Goal: Task Accomplishment & Management: Use online tool/utility

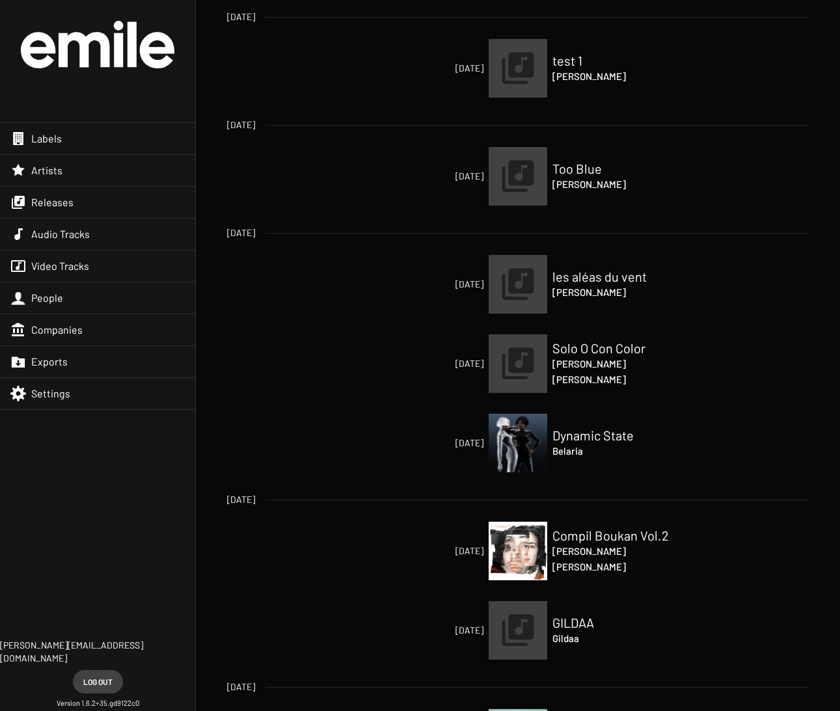
click at [373, 31] on app-home-release-item "[DATE] [DATE] test 1 [PERSON_NAME]" at bounding box center [518, 53] width 582 height 87
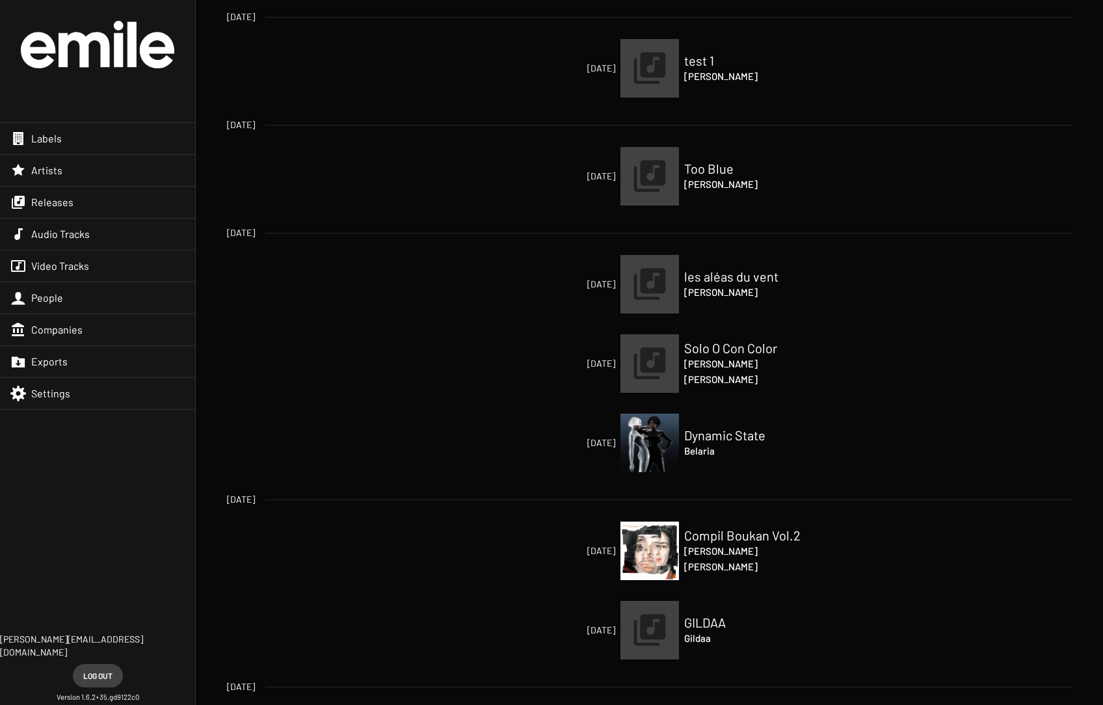
click at [87, 167] on div "Artists" at bounding box center [97, 170] width 195 height 31
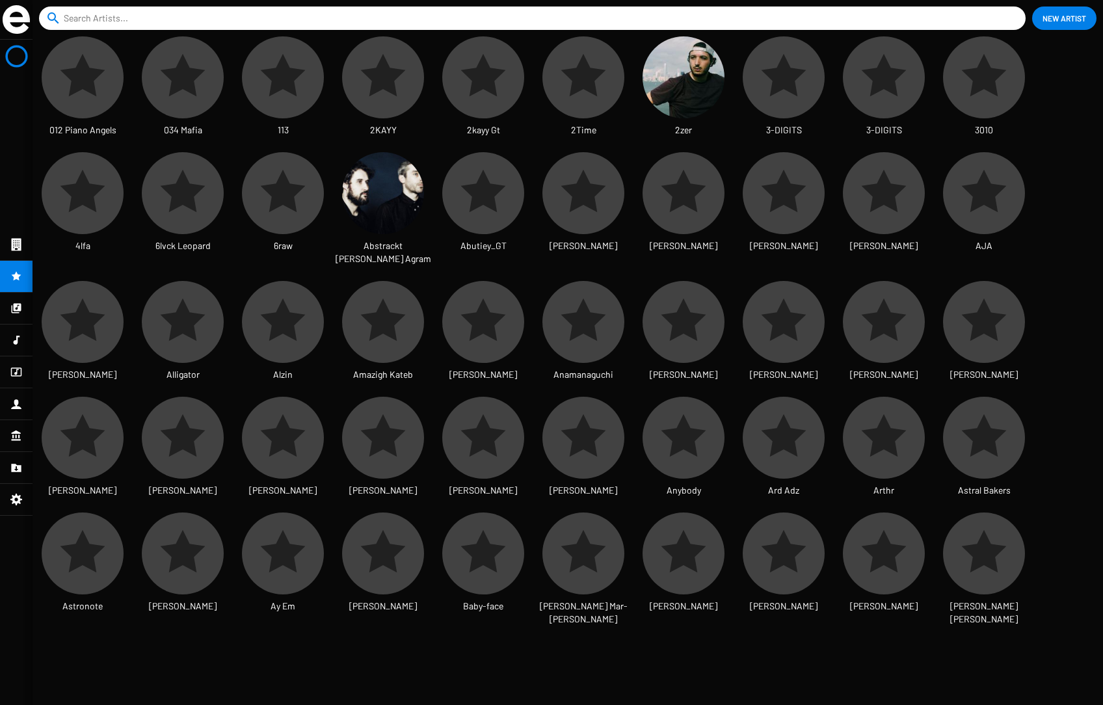
click at [129, 16] on input at bounding box center [535, 18] width 943 height 23
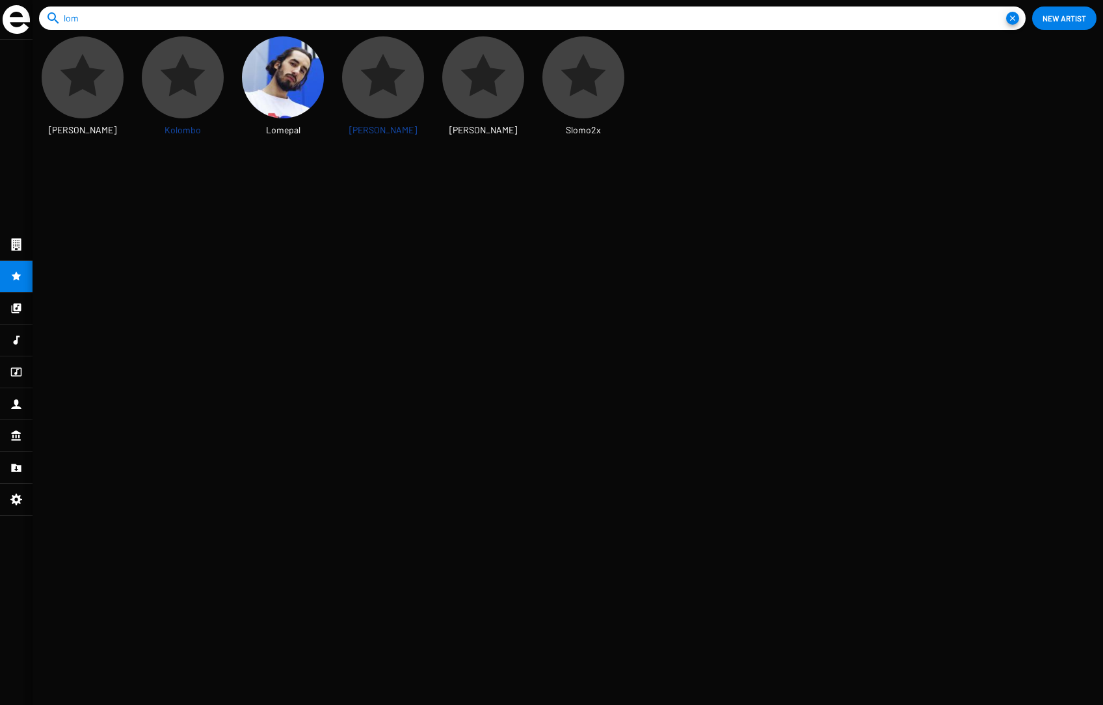
type input "lom"
click at [839, 18] on mat-icon "close" at bounding box center [1012, 18] width 13 height 13
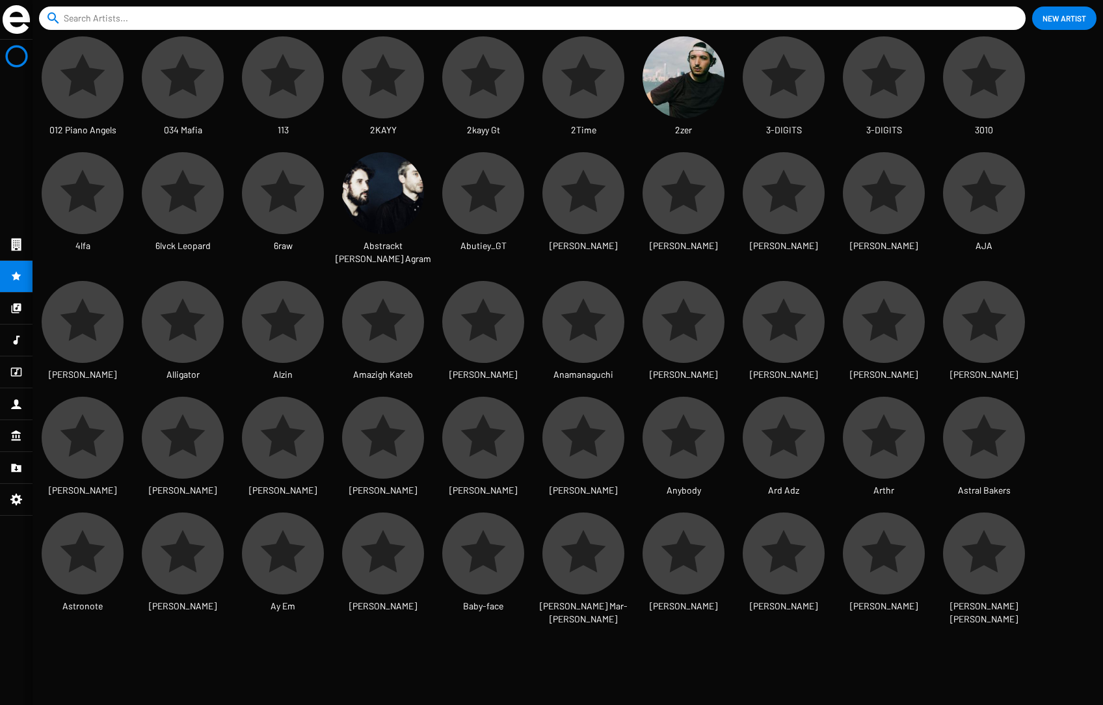
click at [21, 22] on img at bounding box center [16, 19] width 27 height 29
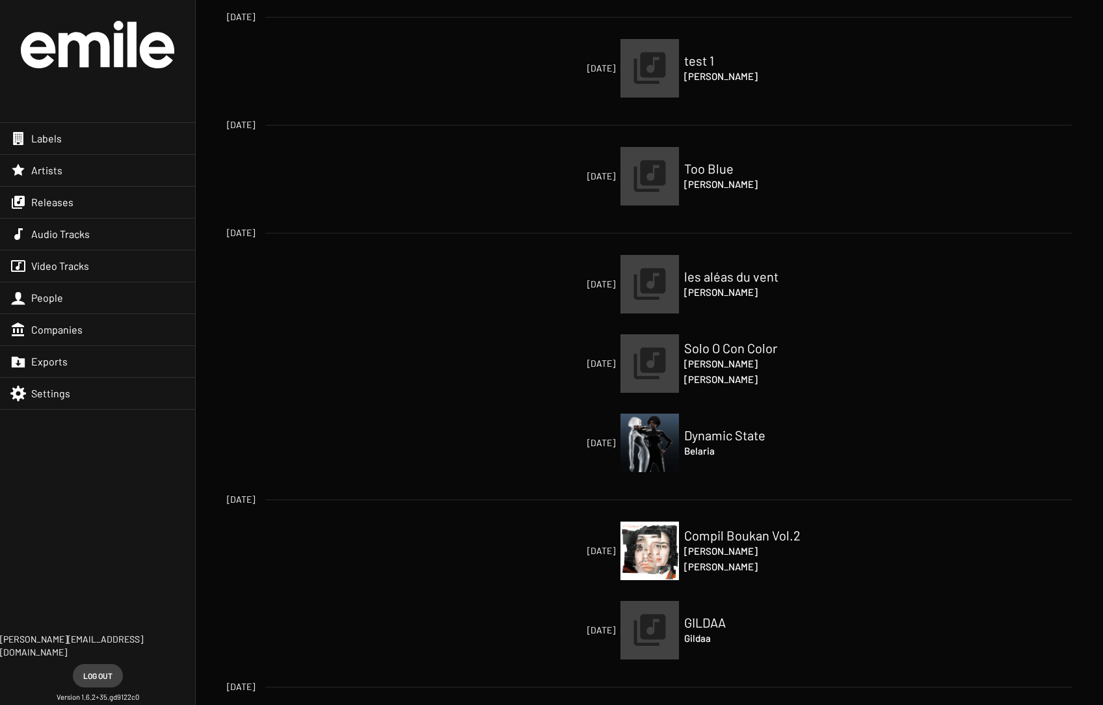
click at [89, 201] on div "Releases" at bounding box center [97, 202] width 195 height 31
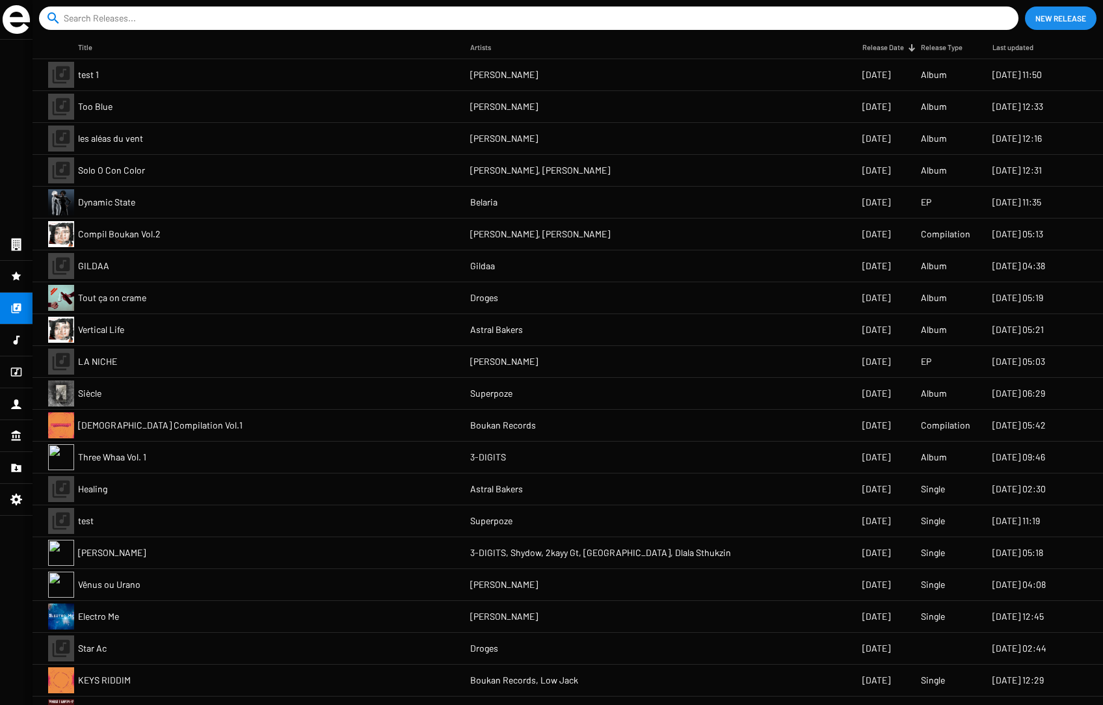
click at [839, 21] on span "New Release" at bounding box center [1061, 18] width 51 height 23
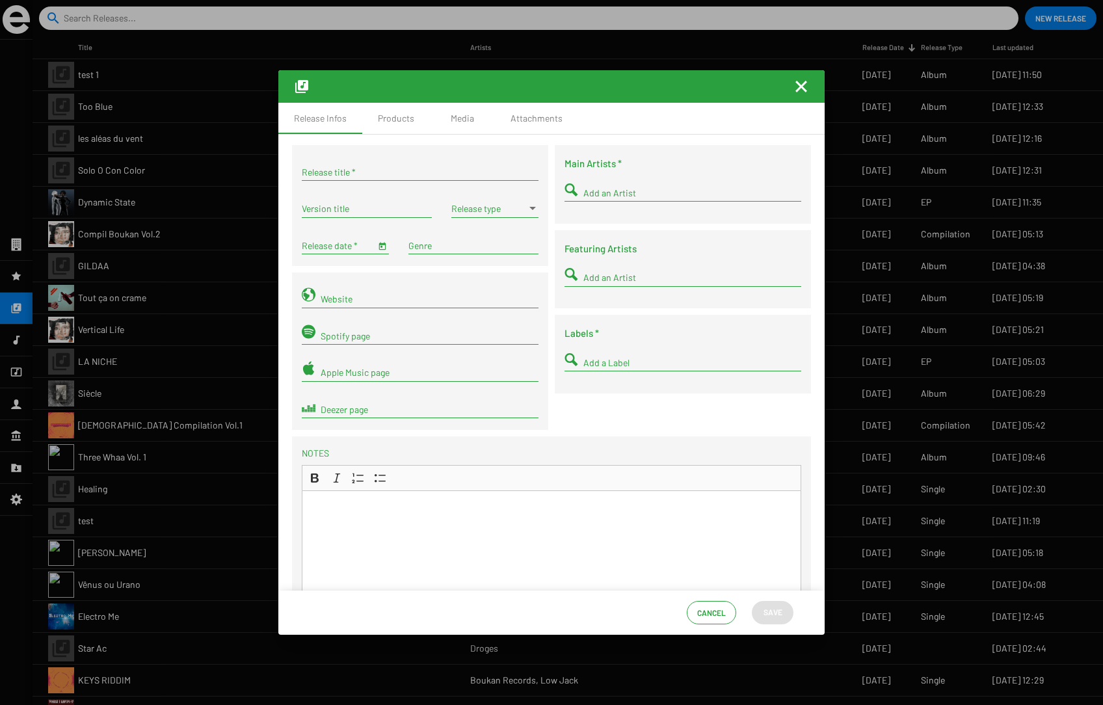
drag, startPoint x: 17, startPoint y: 14, endPoint x: 20, endPoint y: 29, distance: 15.9
click at [18, 16] on div at bounding box center [551, 352] width 1103 height 705
click at [804, 87] on mat-icon "Fermer la fenêtre" at bounding box center [802, 87] width 16 height 16
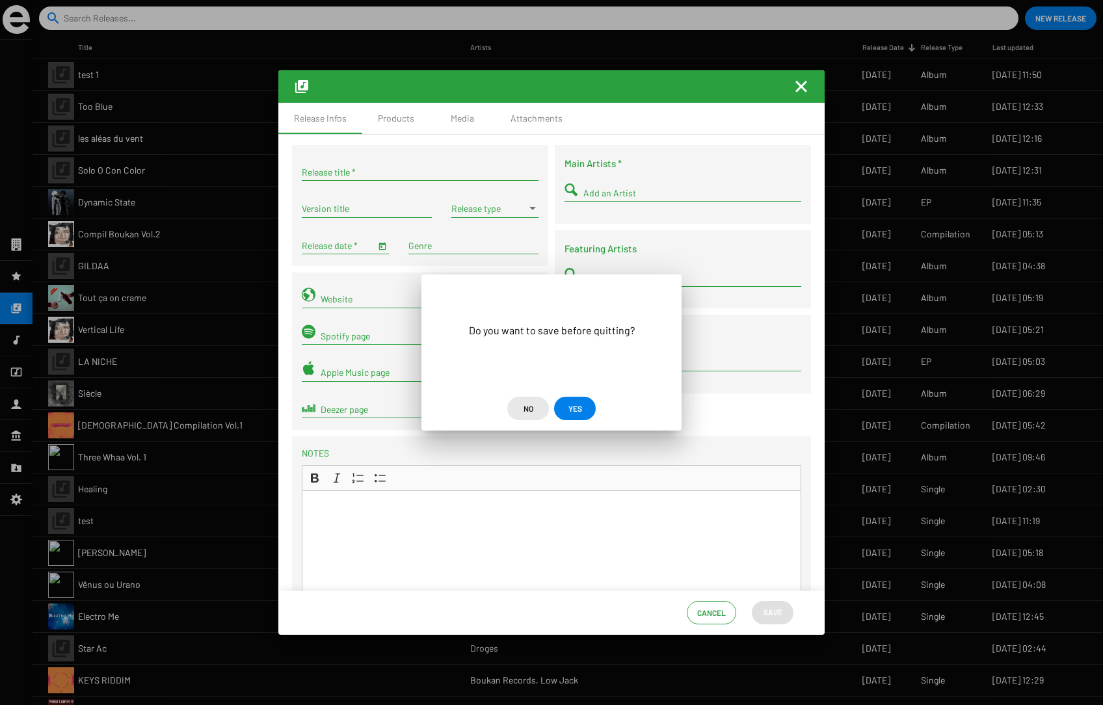
click at [532, 407] on span "No" at bounding box center [529, 408] width 10 height 23
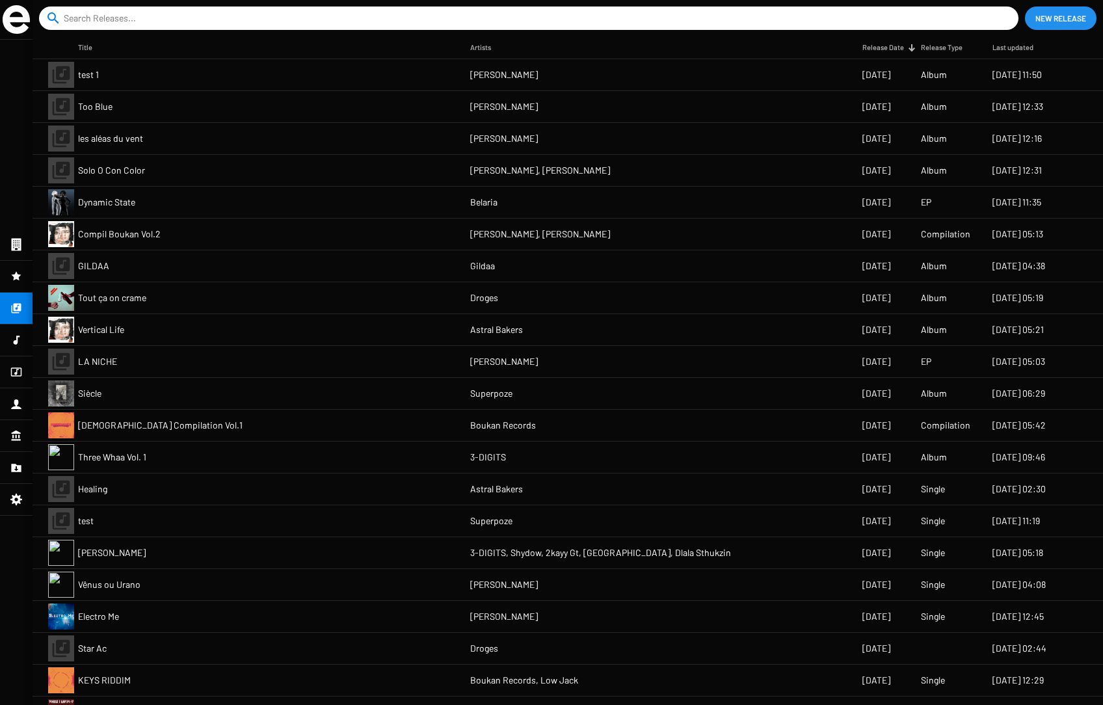
click at [21, 23] on img at bounding box center [16, 19] width 27 height 29
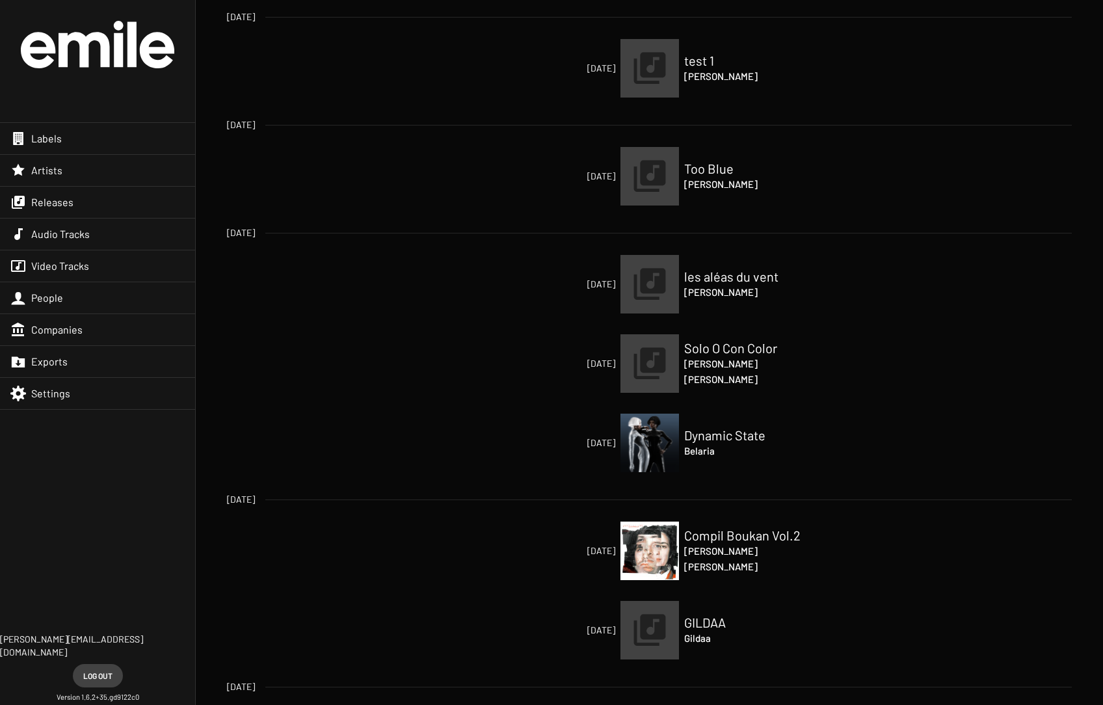
click at [80, 141] on div "Labels" at bounding box center [97, 138] width 195 height 31
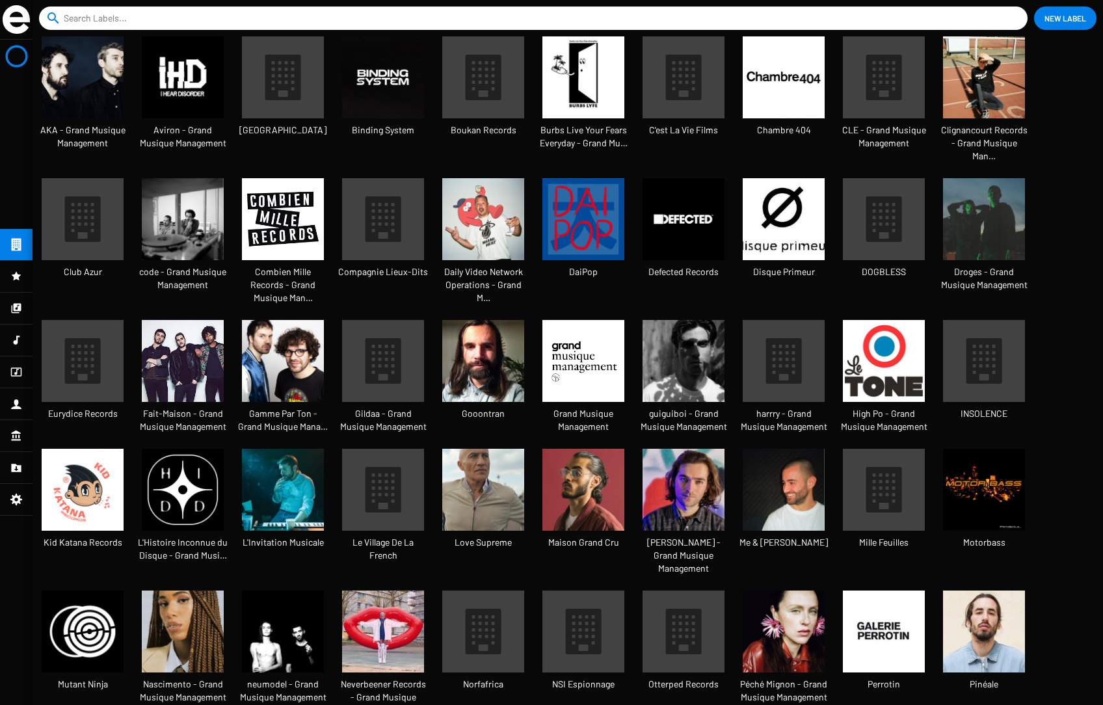
scroll to position [21, 109]
click at [21, 22] on img at bounding box center [16, 19] width 27 height 29
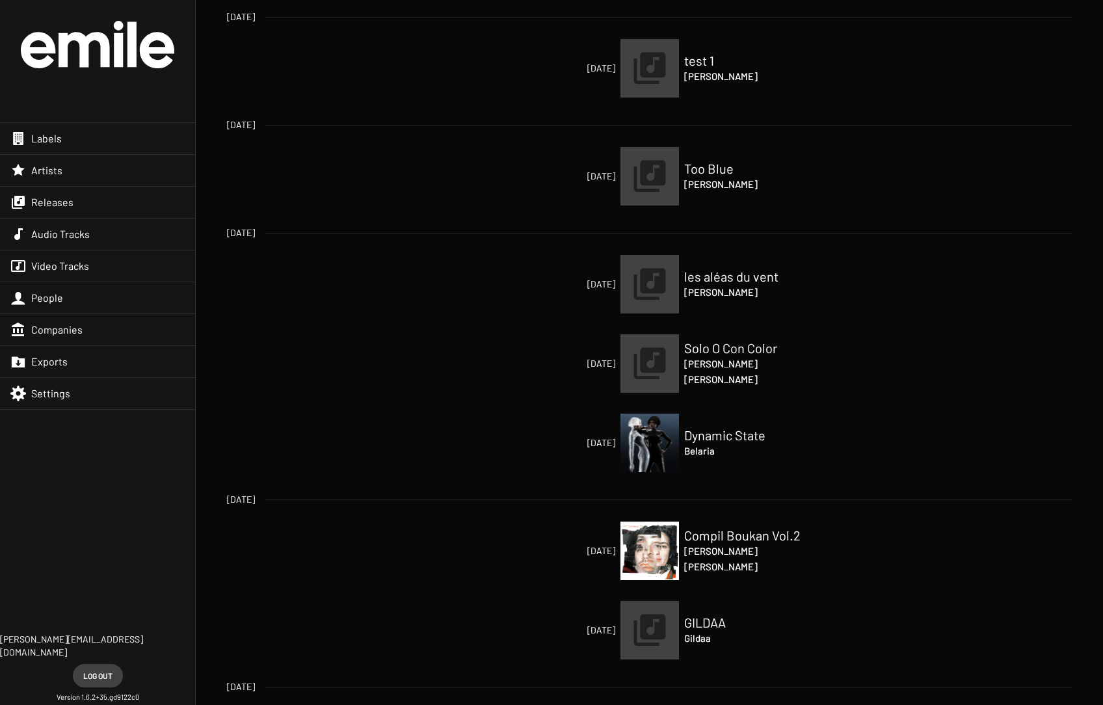
scroll to position [17, 0]
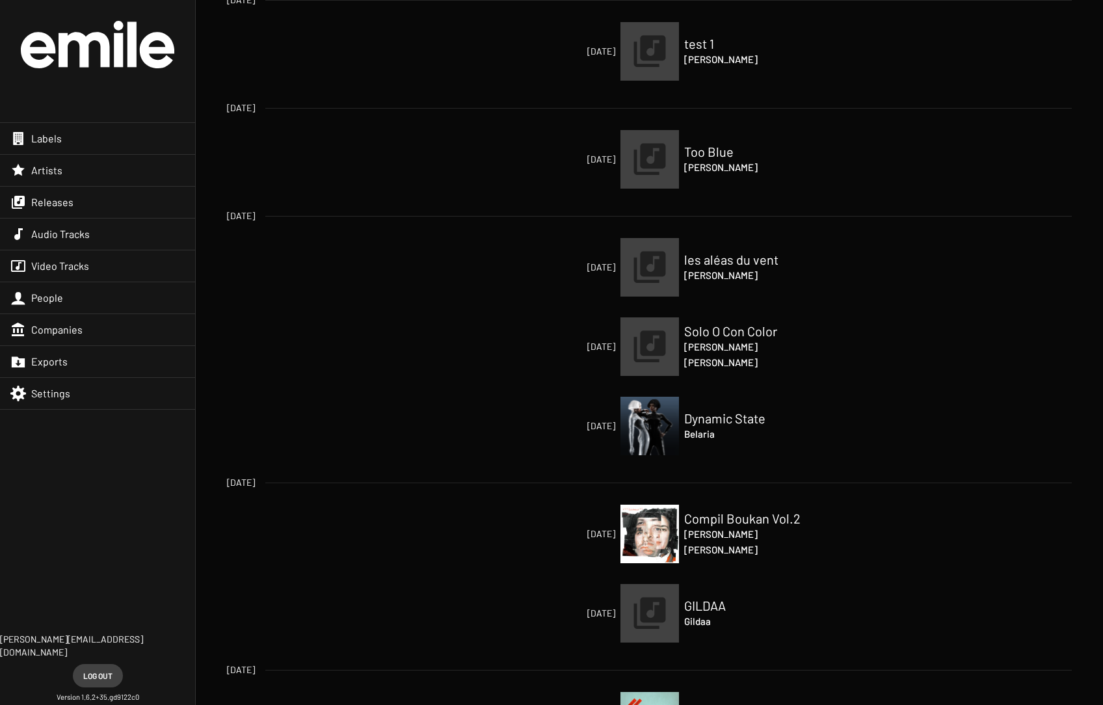
click at [68, 203] on span "Releases" at bounding box center [52, 202] width 42 height 13
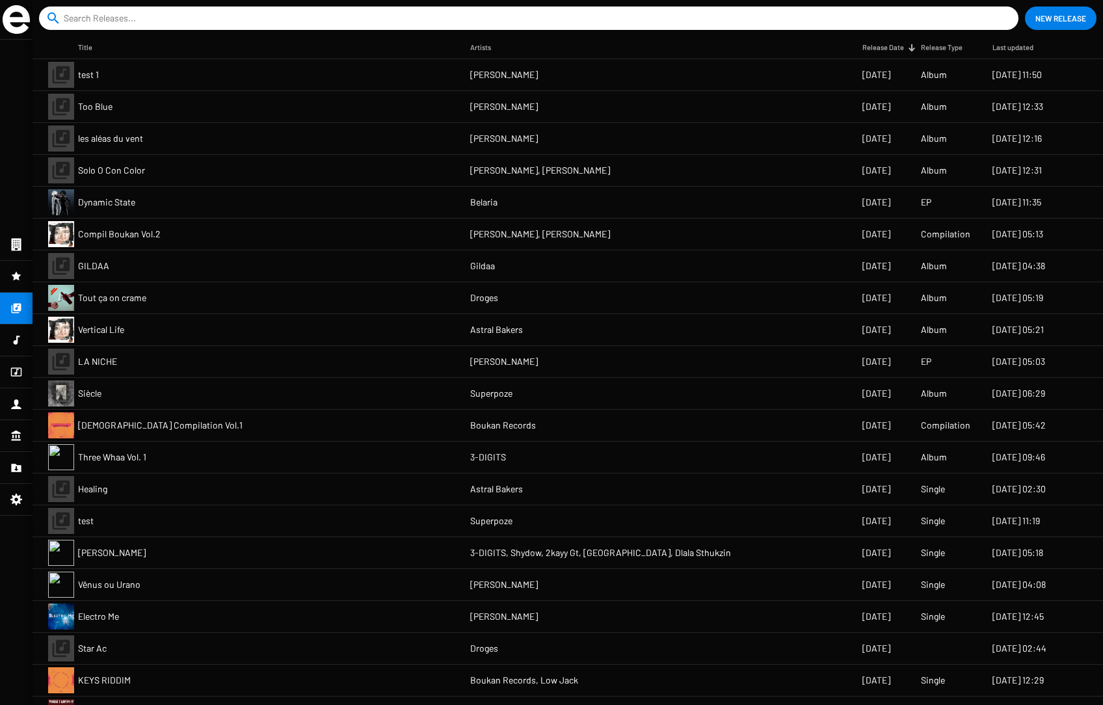
click at [105, 234] on span "Compil Boukan Vol.2" at bounding box center [119, 234] width 83 height 13
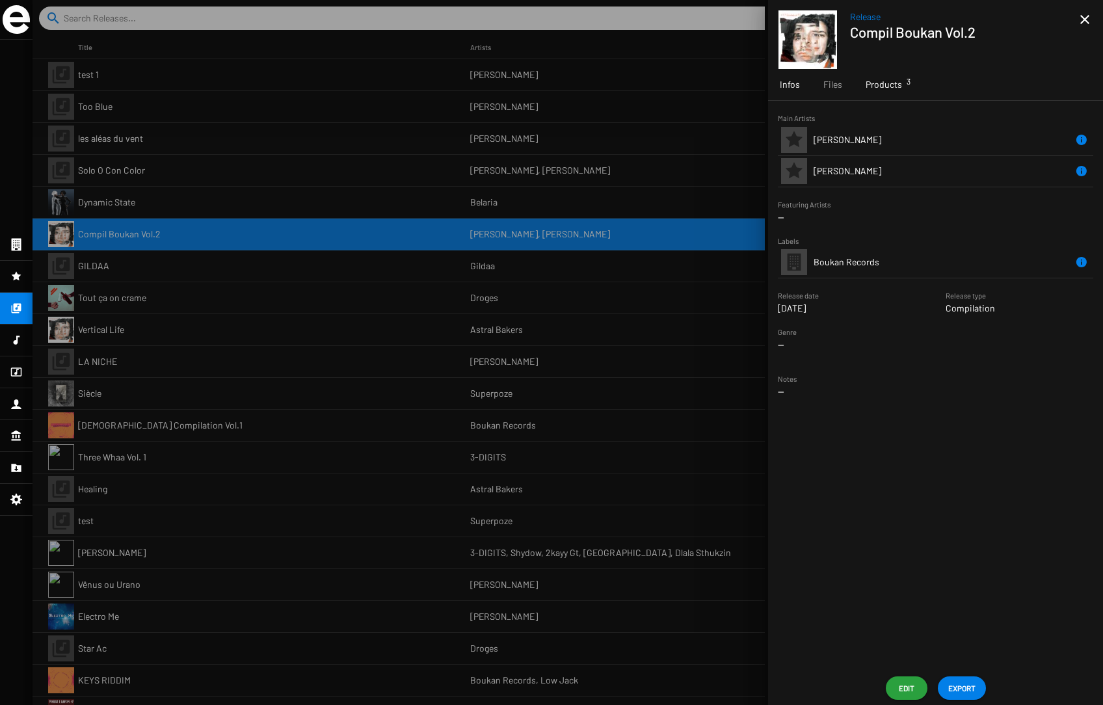
click at [839, 84] on span "Products 3" at bounding box center [884, 84] width 36 height 13
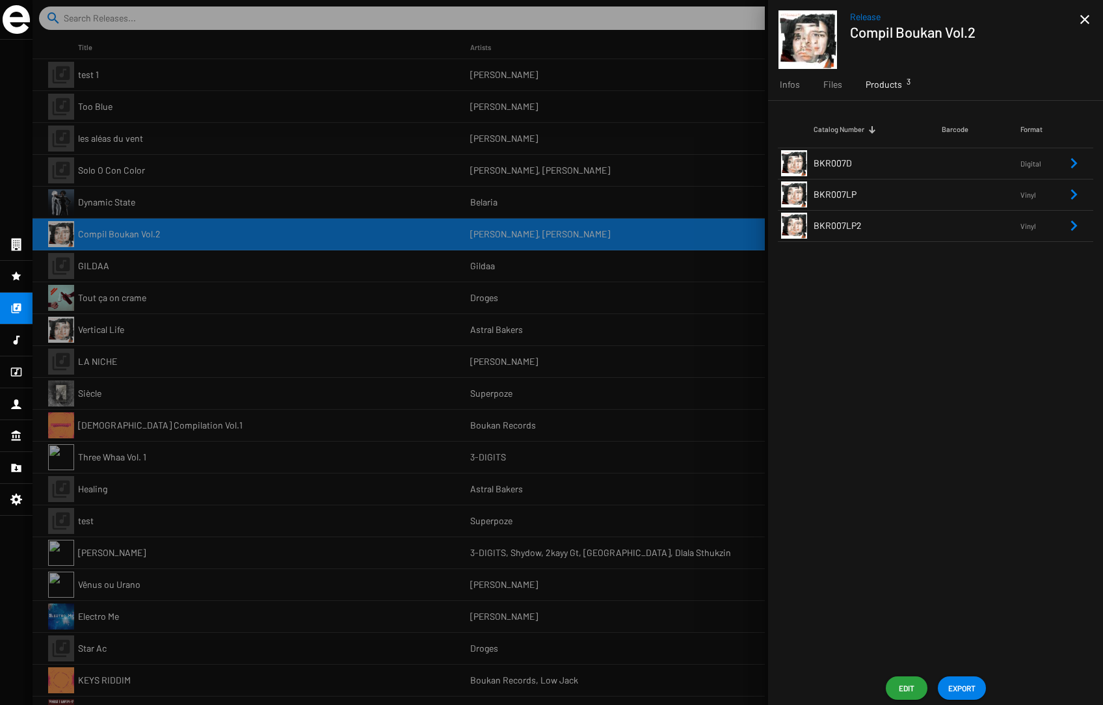
click at [837, 164] on span "BKR007D" at bounding box center [833, 162] width 38 height 11
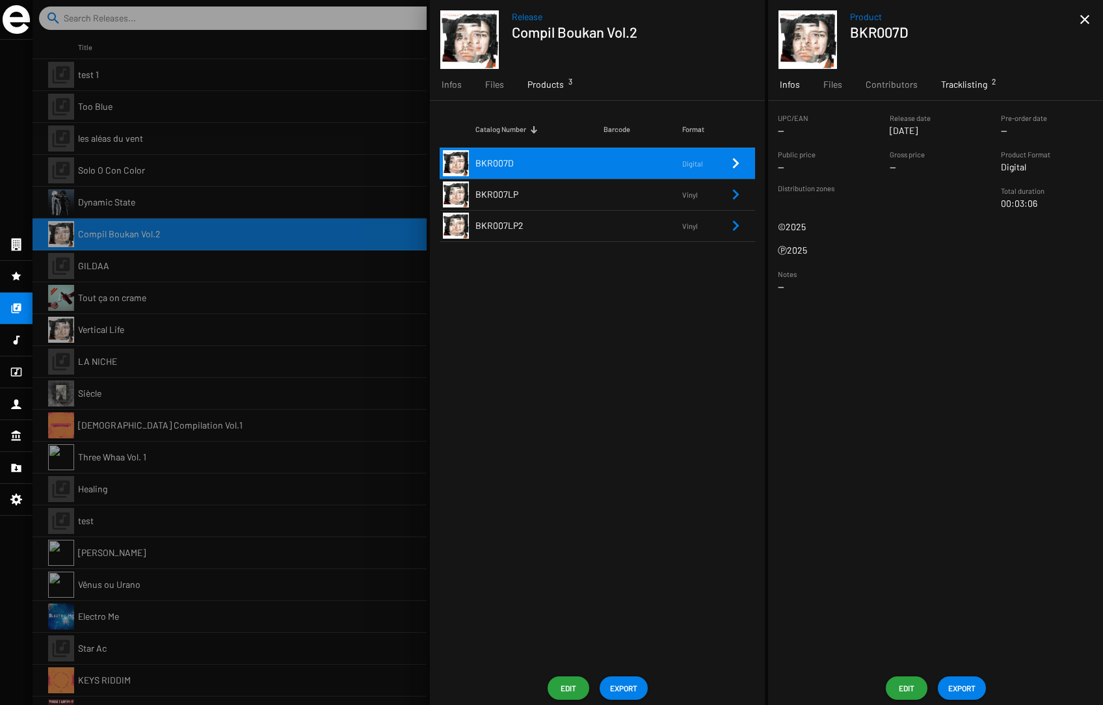
click at [839, 87] on span "Tracklisting 2" at bounding box center [964, 84] width 46 height 13
click at [839, 686] on span "Edit" at bounding box center [906, 688] width 21 height 23
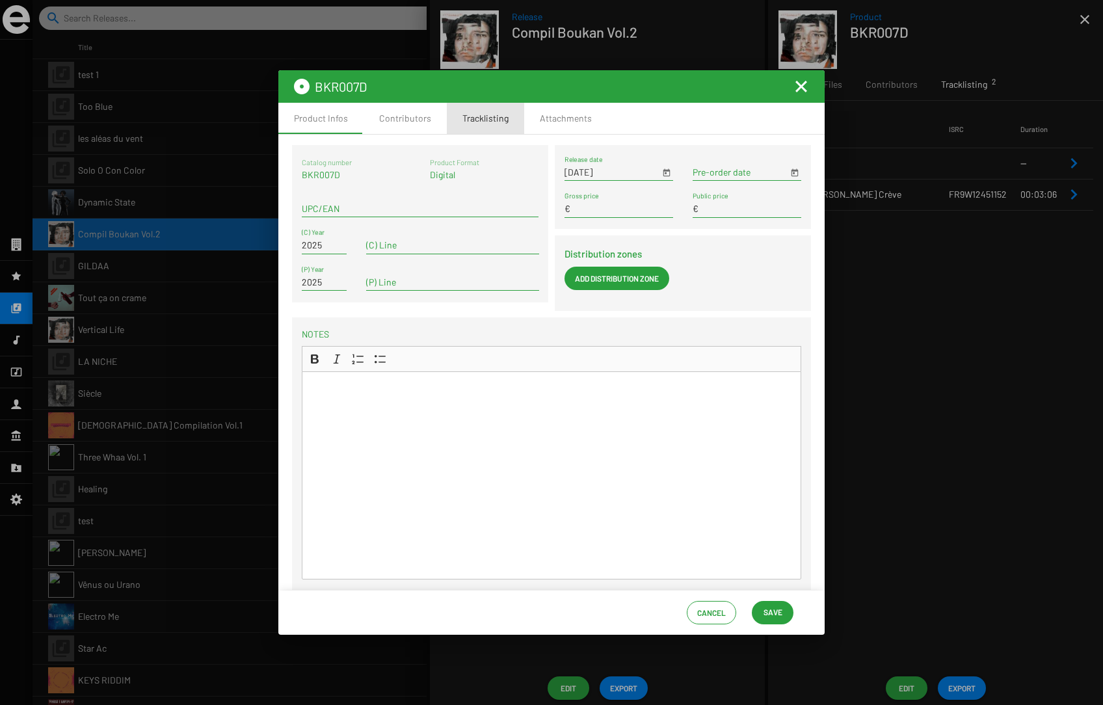
click at [463, 122] on div "Tracklisting" at bounding box center [486, 118] width 46 height 13
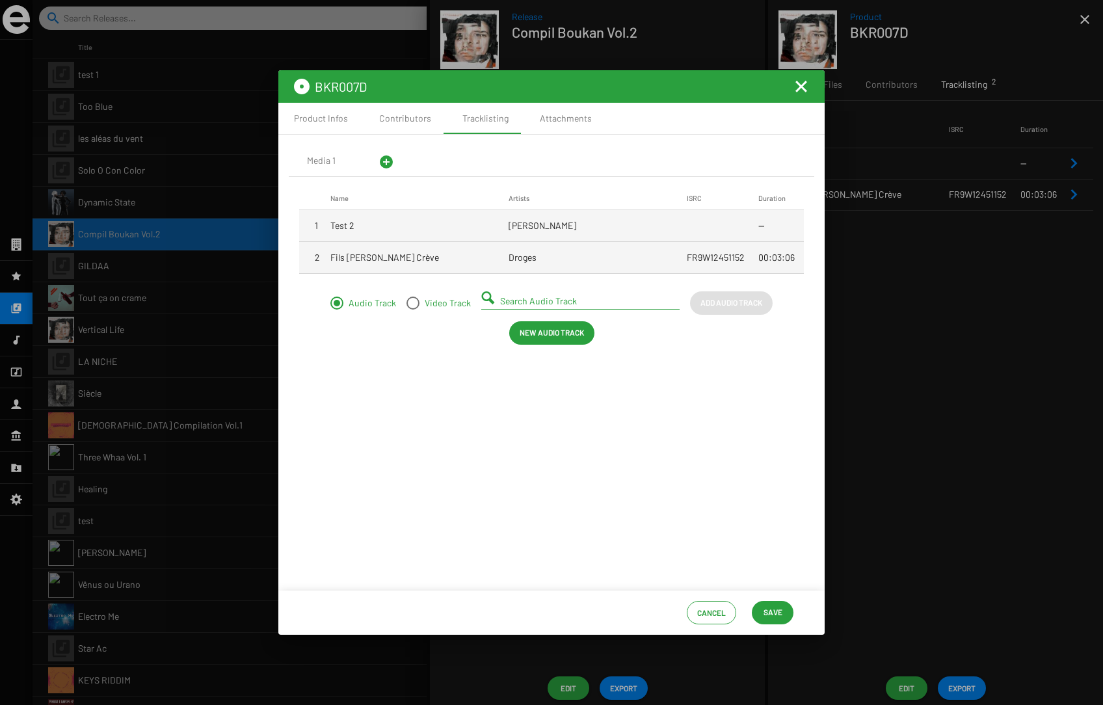
click at [556, 228] on mat-cell "[PERSON_NAME]" at bounding box center [598, 225] width 178 height 31
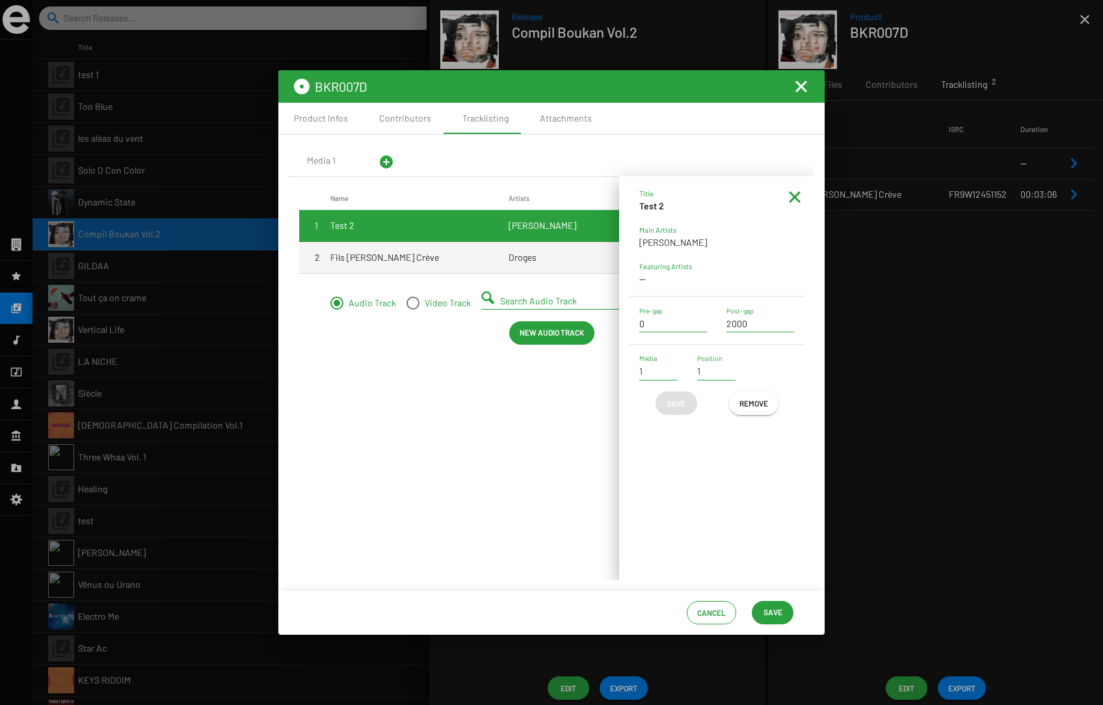
click at [802, 85] on mat-icon "Fermer la fenêtre" at bounding box center [802, 87] width 16 height 16
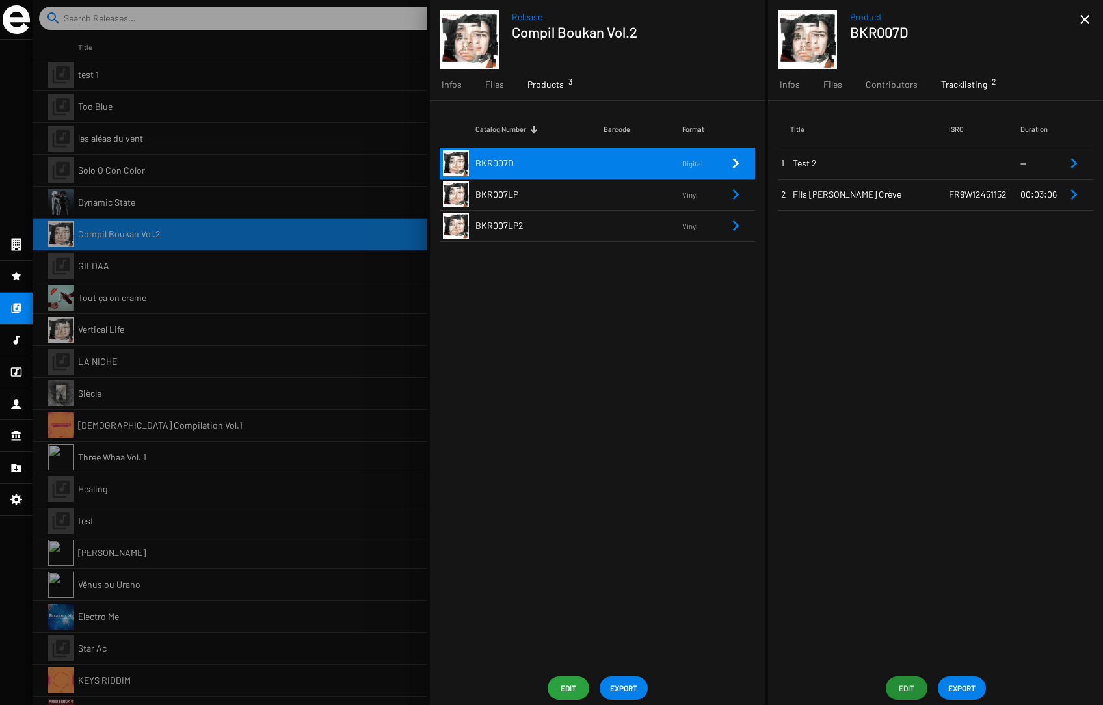
click at [567, 685] on span "Edit" at bounding box center [568, 688] width 21 height 23
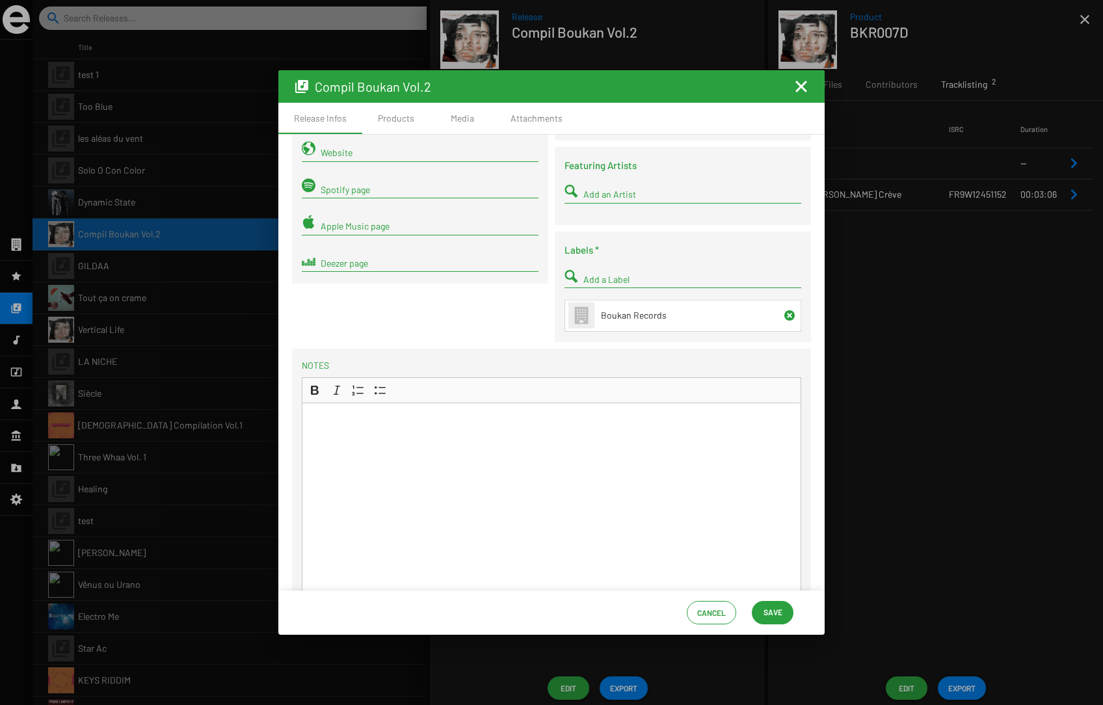
scroll to position [148, 0]
click at [804, 87] on mat-icon "Fermer la fenêtre" at bounding box center [802, 87] width 16 height 16
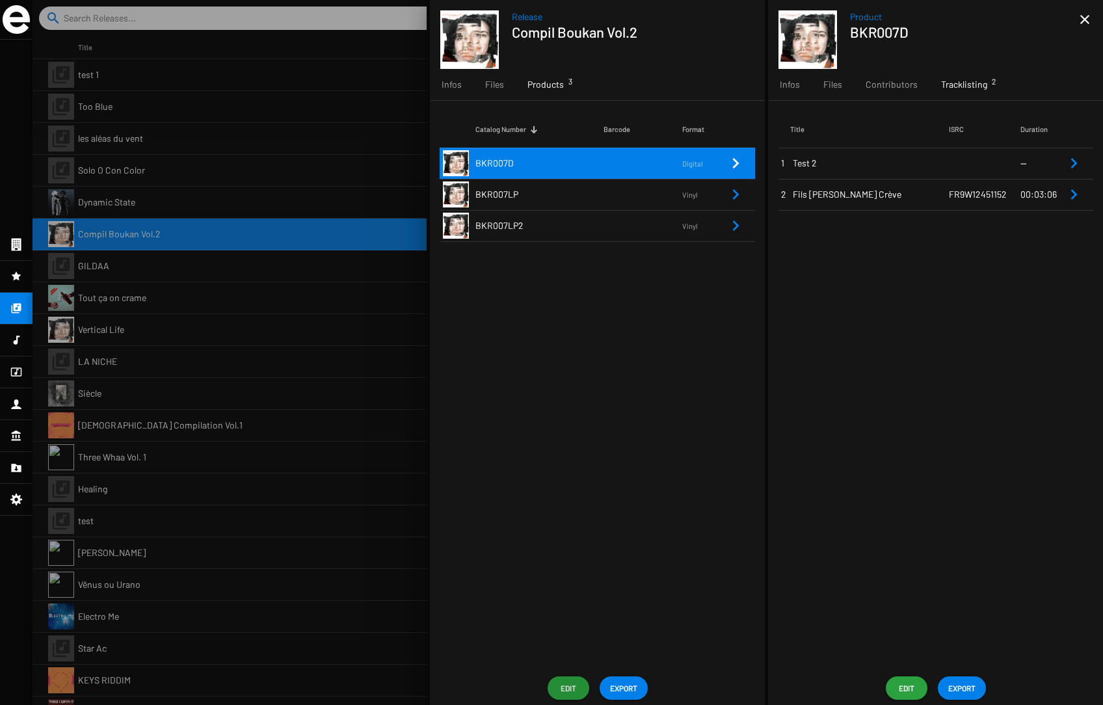
click at [17, 372] on icon at bounding box center [16, 372] width 11 height 9
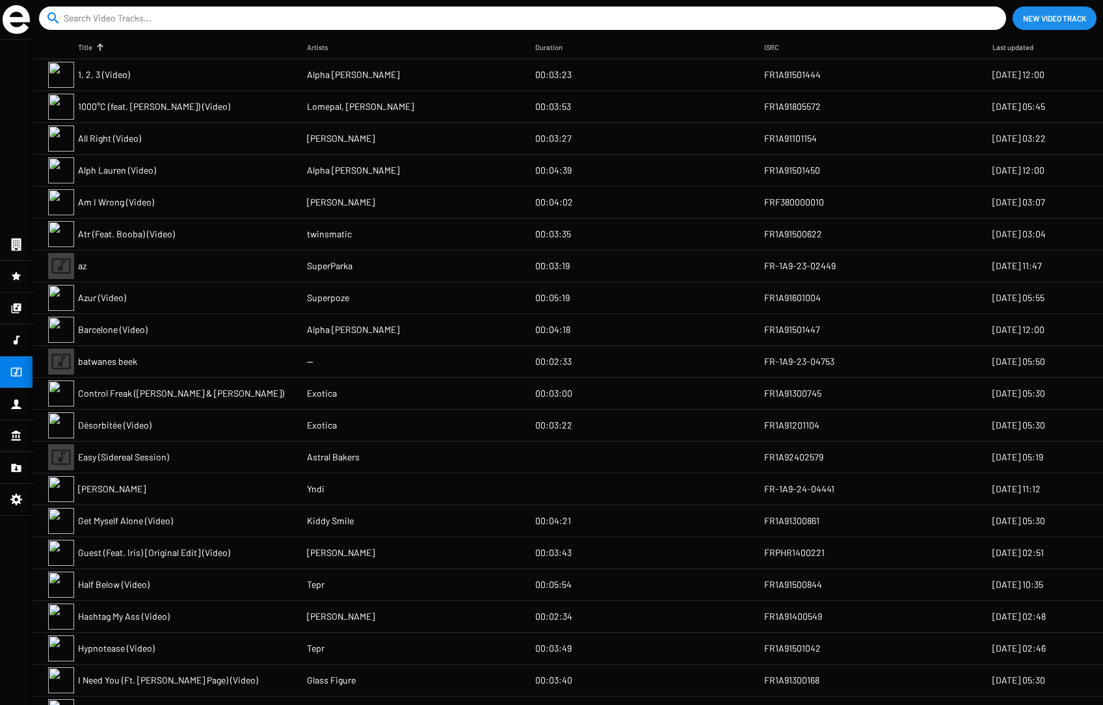
click at [839, 19] on span "New Video Track" at bounding box center [1054, 18] width 63 height 23
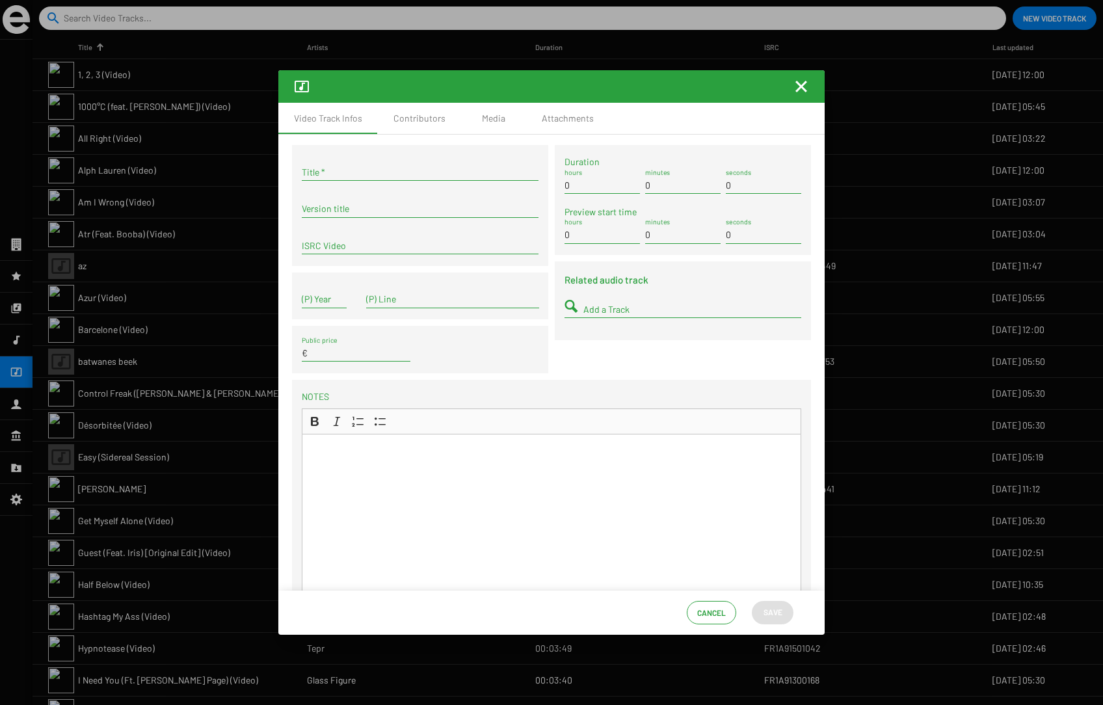
click at [604, 306] on input "Add a Track" at bounding box center [693, 309] width 218 height 10
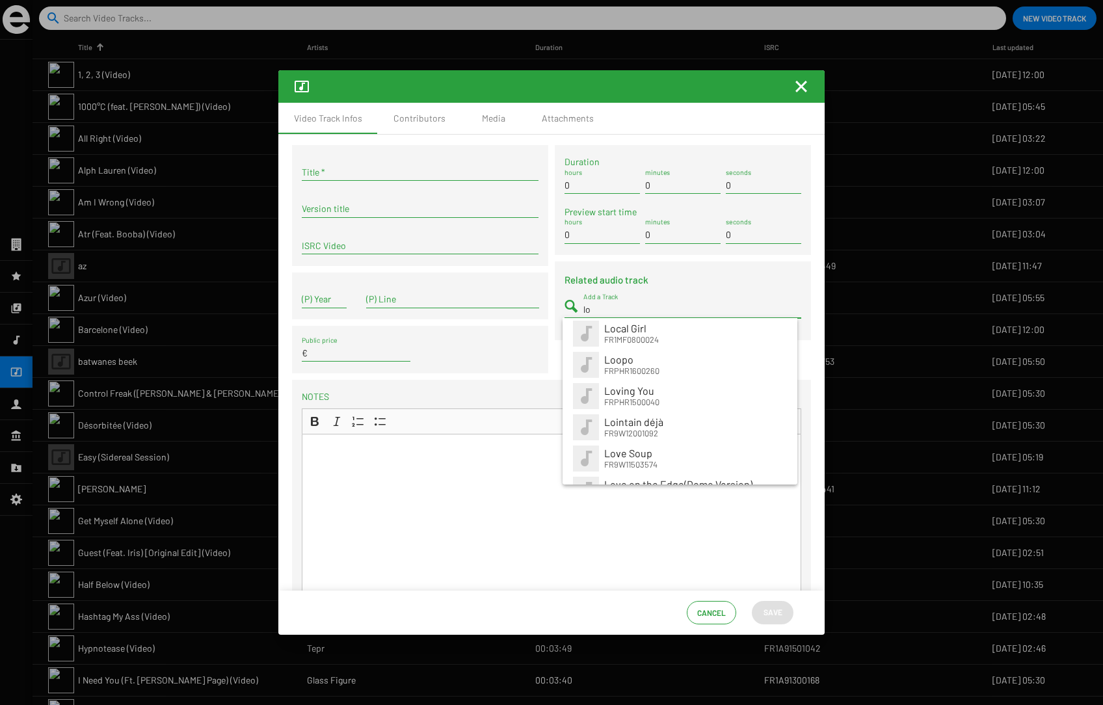
type input "lo"
click at [803, 87] on mat-icon "Fermer la fenêtre" at bounding box center [802, 87] width 16 height 16
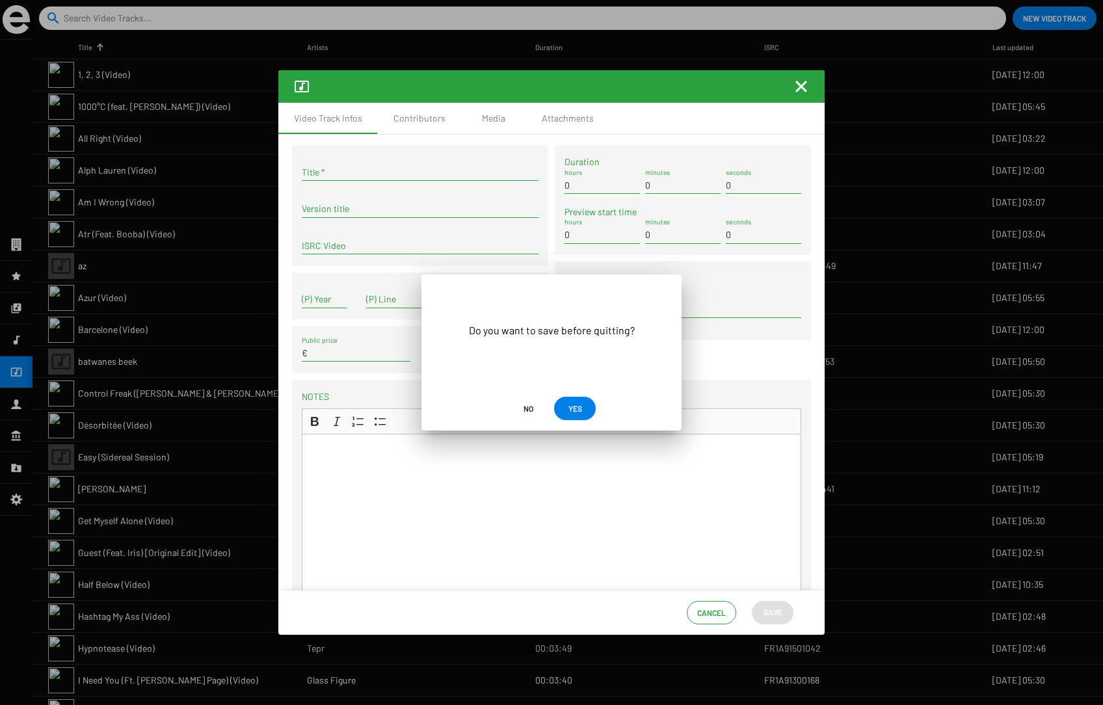
click at [520, 411] on span "No" at bounding box center [528, 408] width 21 height 23
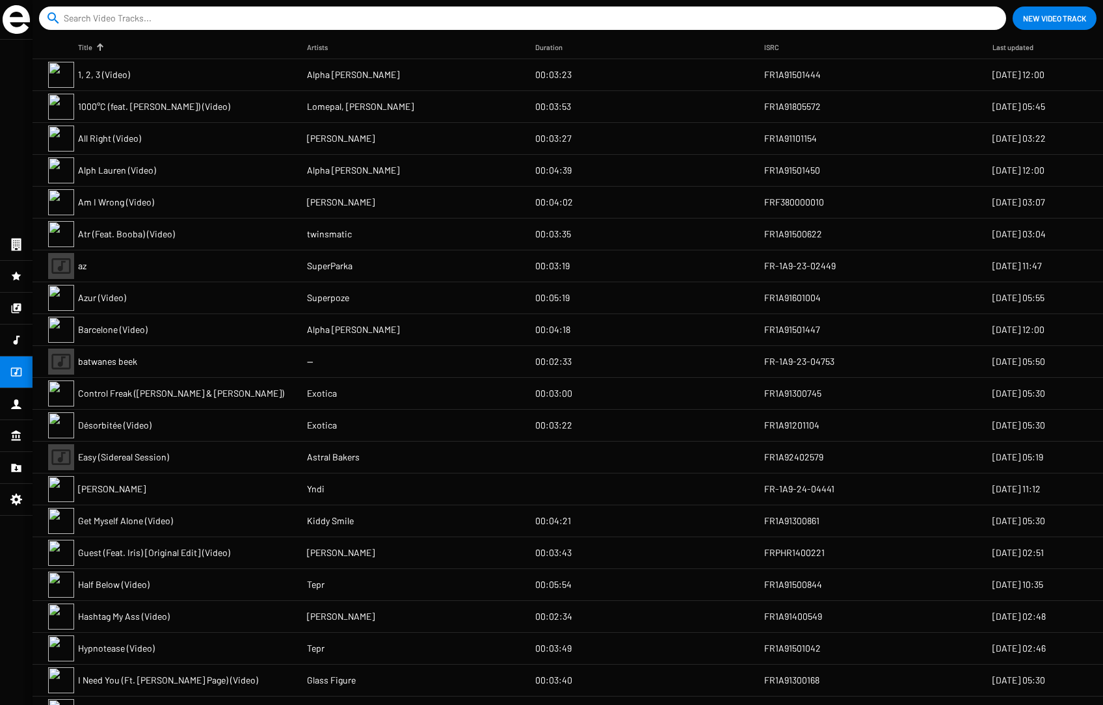
click at [16, 309] on icon at bounding box center [16, 309] width 12 height 16
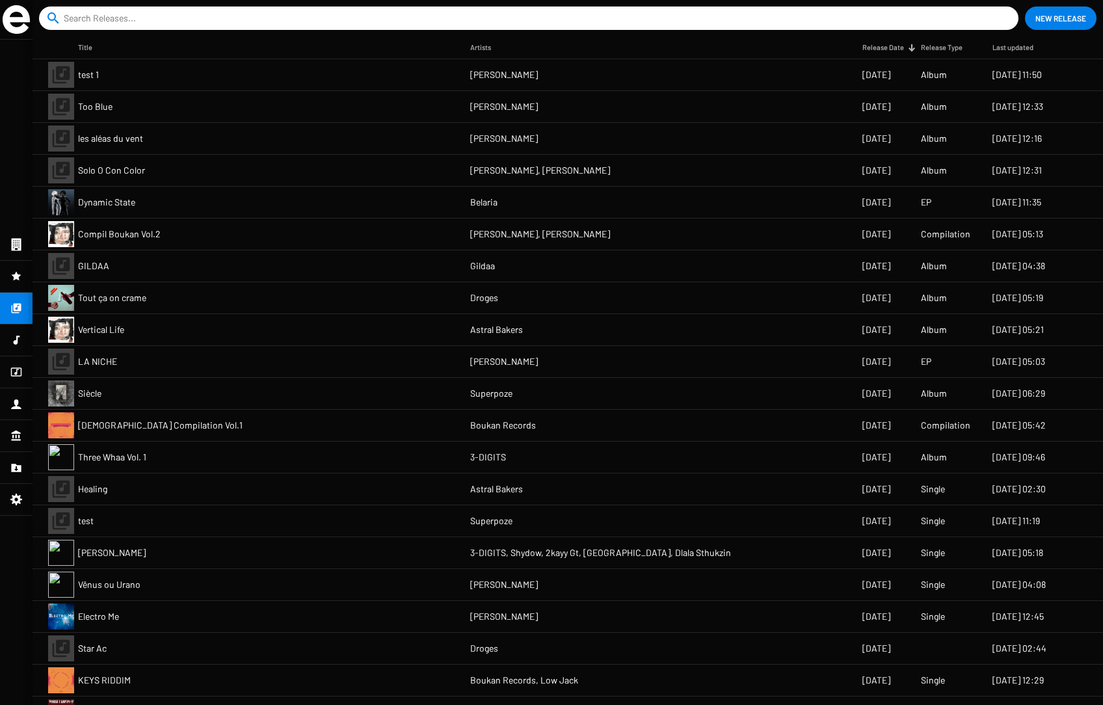
click at [448, 105] on mat-cell "Too Blue" at bounding box center [274, 106] width 392 height 31
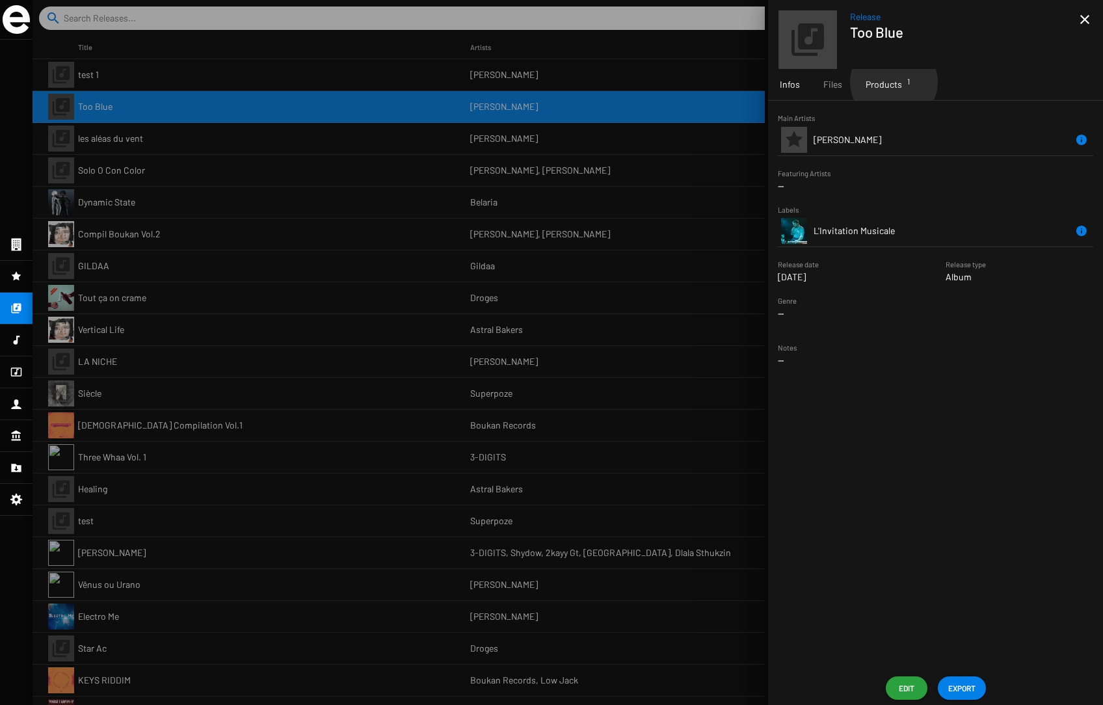
click at [839, 82] on span "Products 1" at bounding box center [884, 84] width 36 height 13
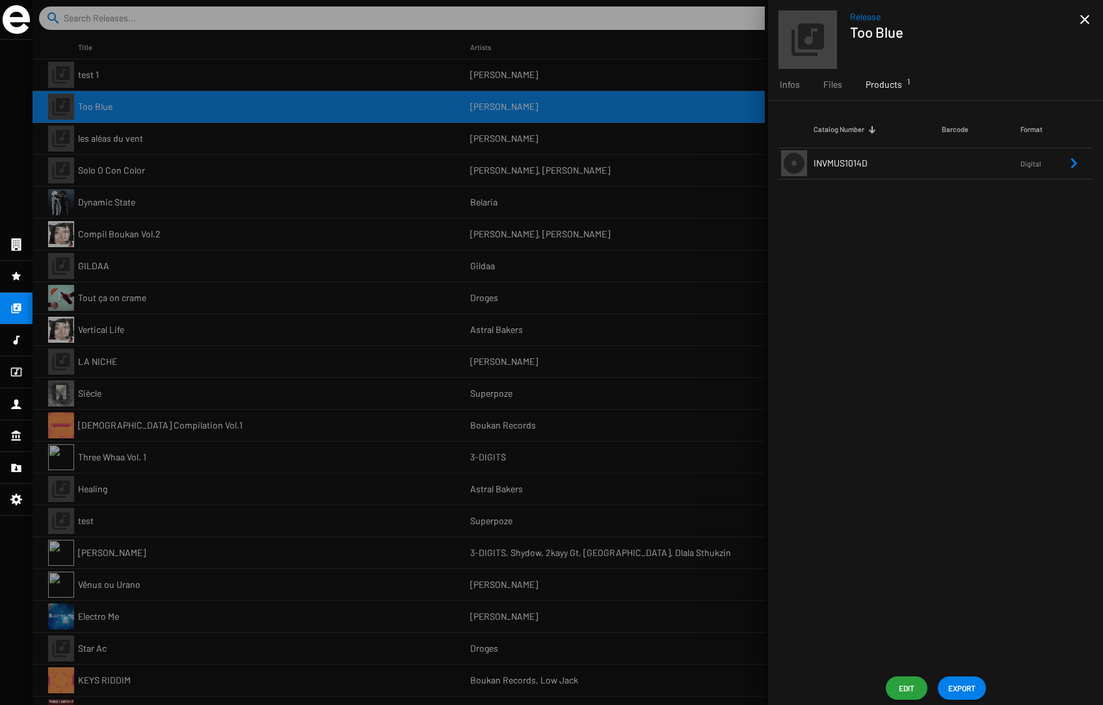
click at [839, 161] on td "INVMUS1014D" at bounding box center [878, 163] width 128 height 31
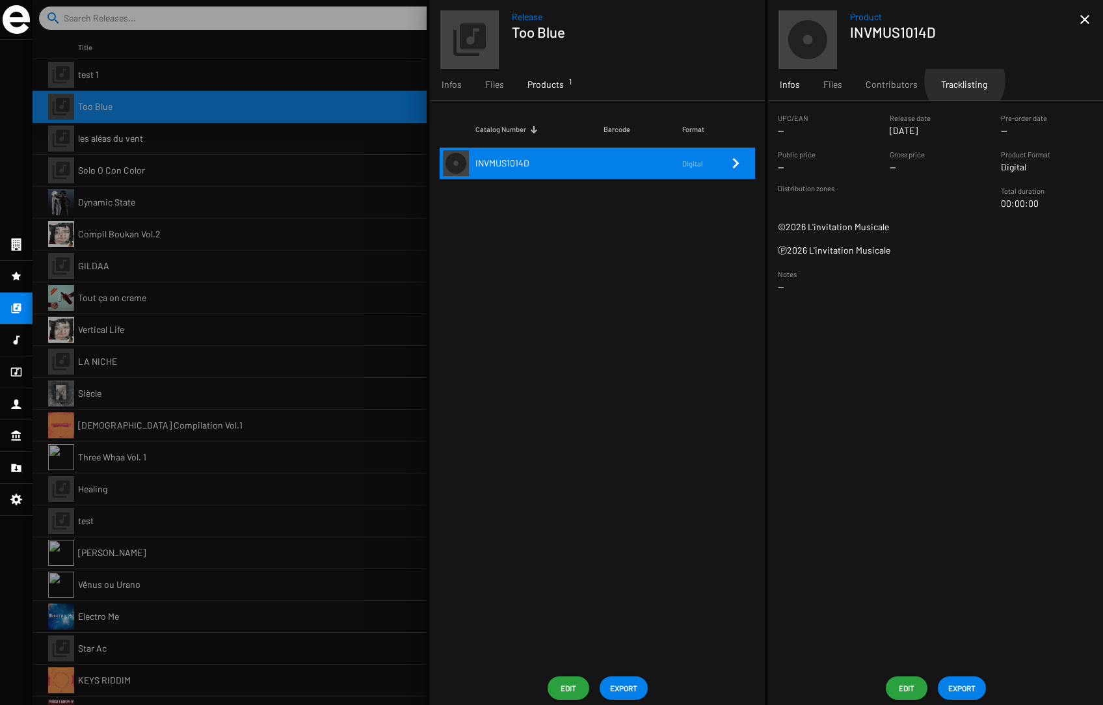
click at [839, 81] on span "Tracklisting" at bounding box center [964, 84] width 46 height 13
click at [112, 239] on div at bounding box center [568, 352] width 1071 height 705
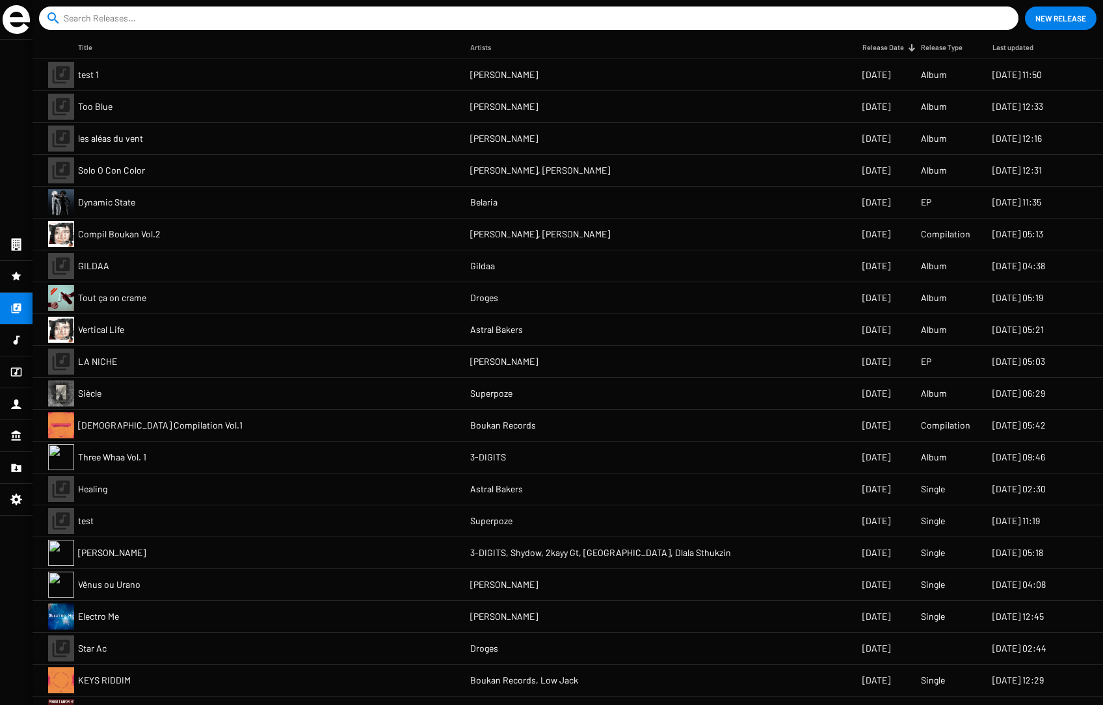
click at [107, 264] on span "GILDAA" at bounding box center [93, 266] width 31 height 13
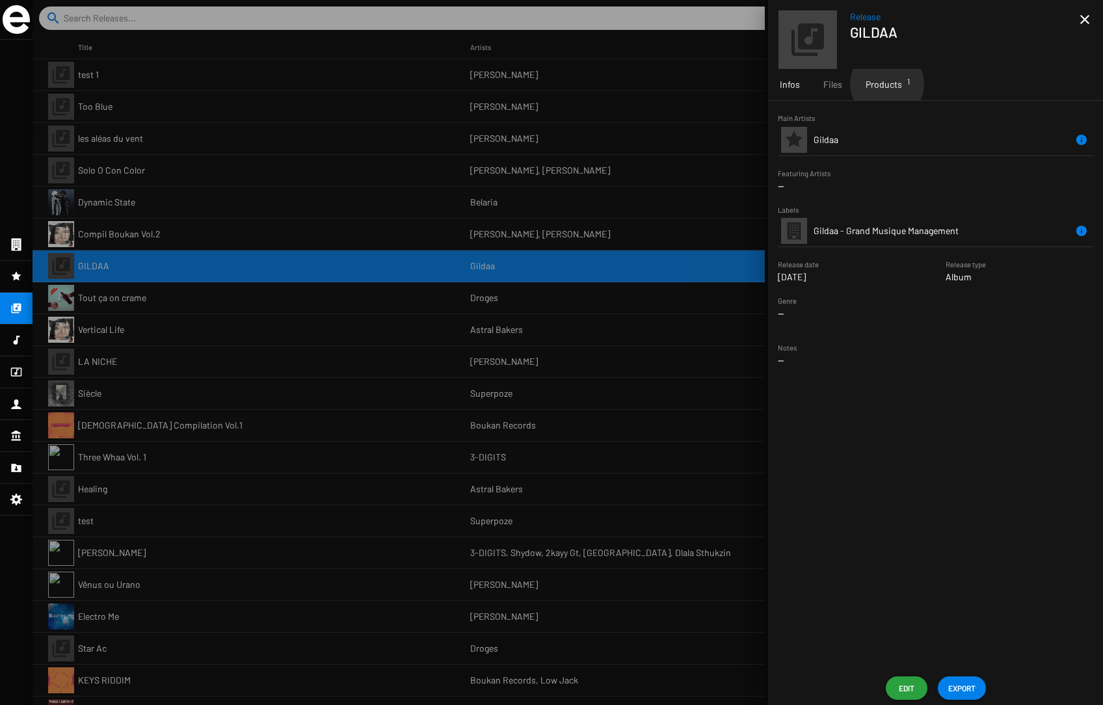
click at [839, 84] on span "Products 1" at bounding box center [884, 84] width 36 height 13
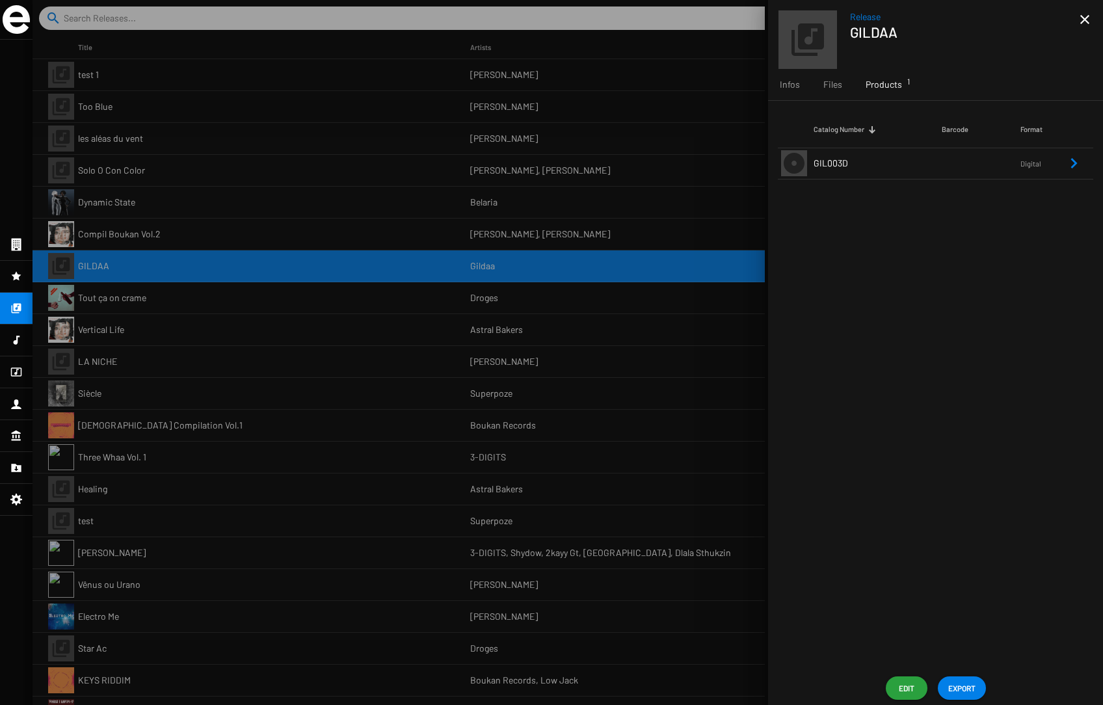
click at [839, 165] on td "GIL003D" at bounding box center [878, 163] width 128 height 31
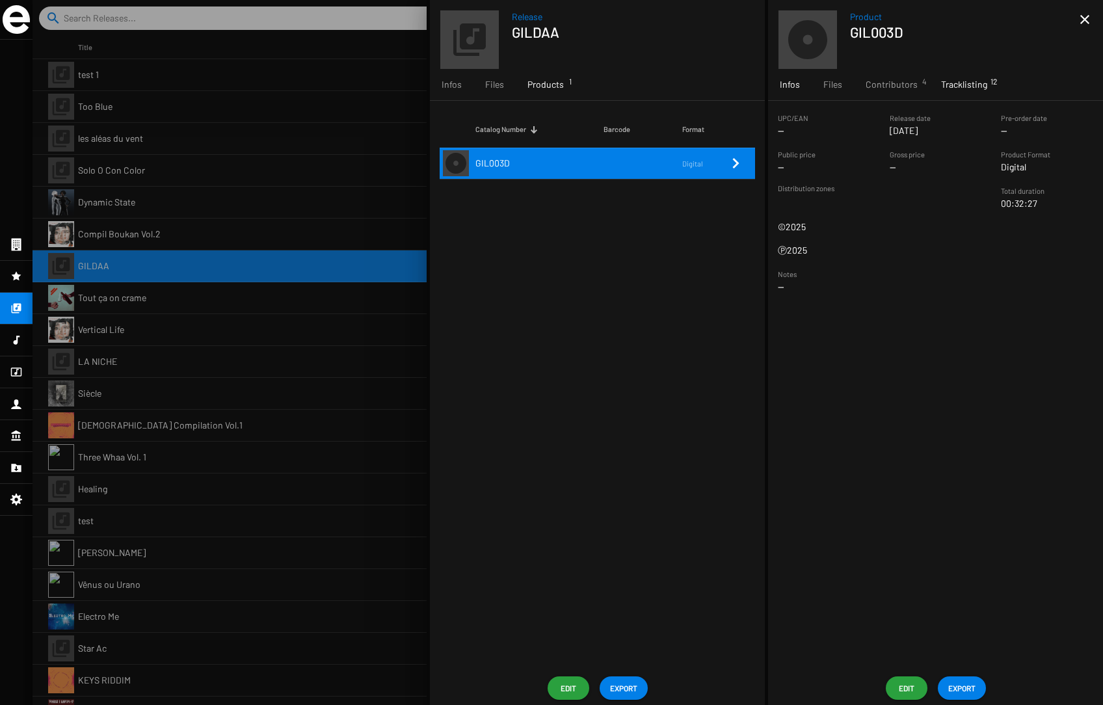
click at [839, 86] on span "Tracklisting 12" at bounding box center [964, 84] width 46 height 13
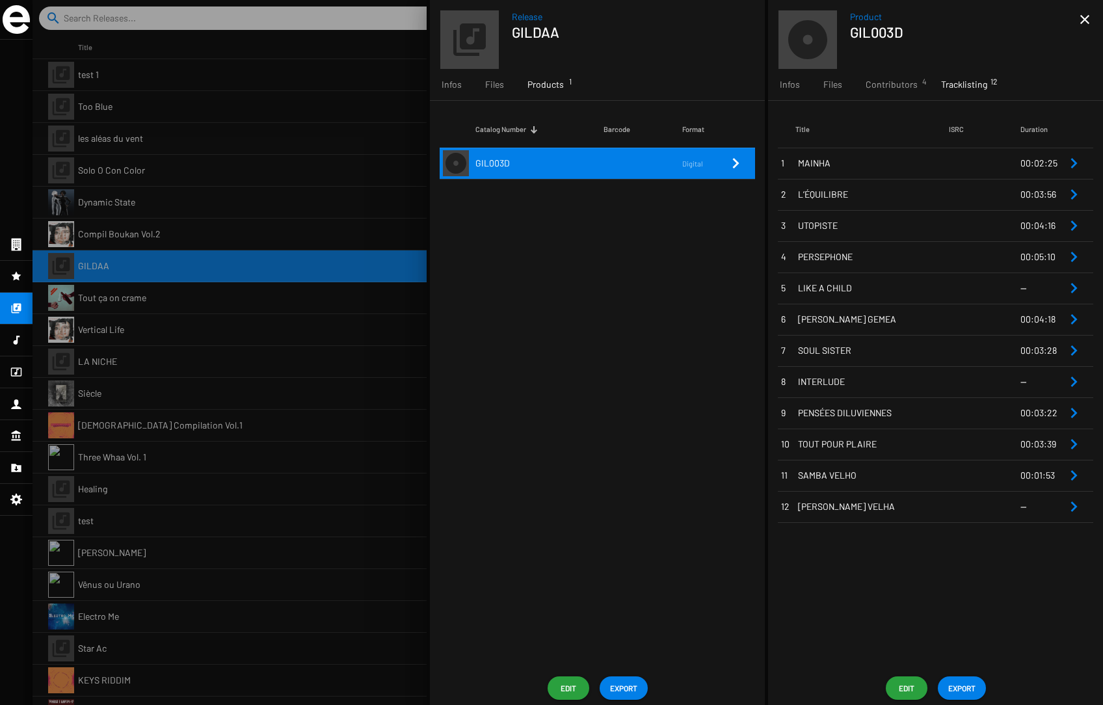
click at [835, 290] on span "LIKE A CHILD" at bounding box center [873, 288] width 151 height 13
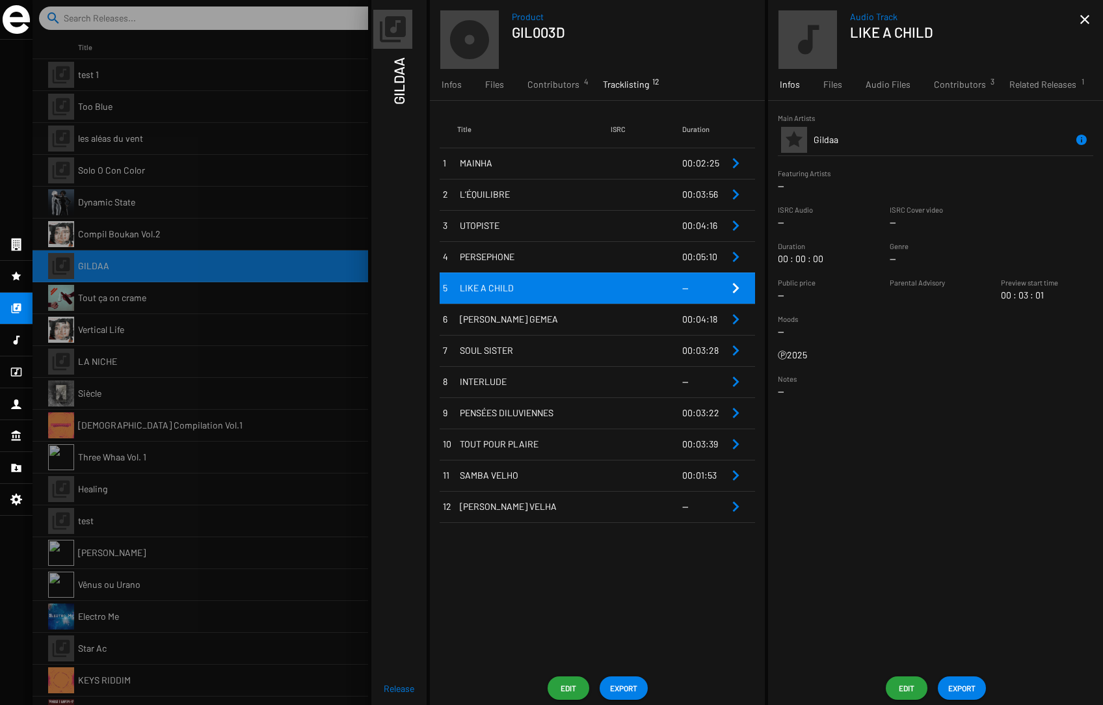
click at [571, 688] on span "Edit" at bounding box center [568, 688] width 21 height 23
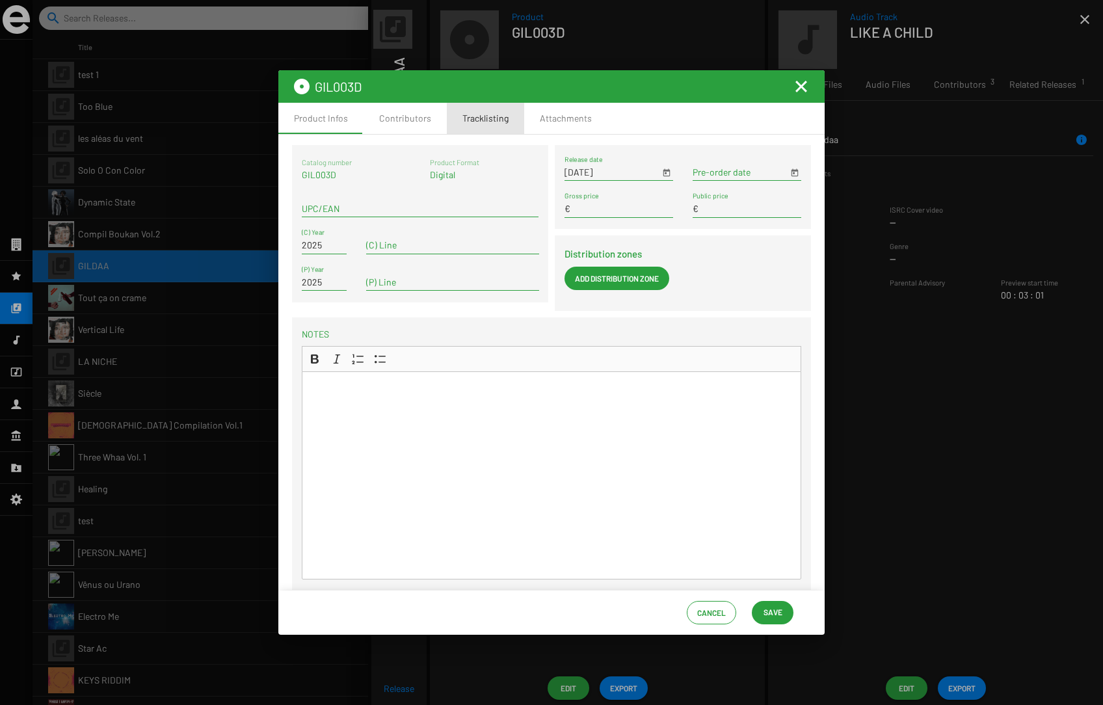
click at [496, 123] on div "Tracklisting" at bounding box center [486, 118] width 46 height 13
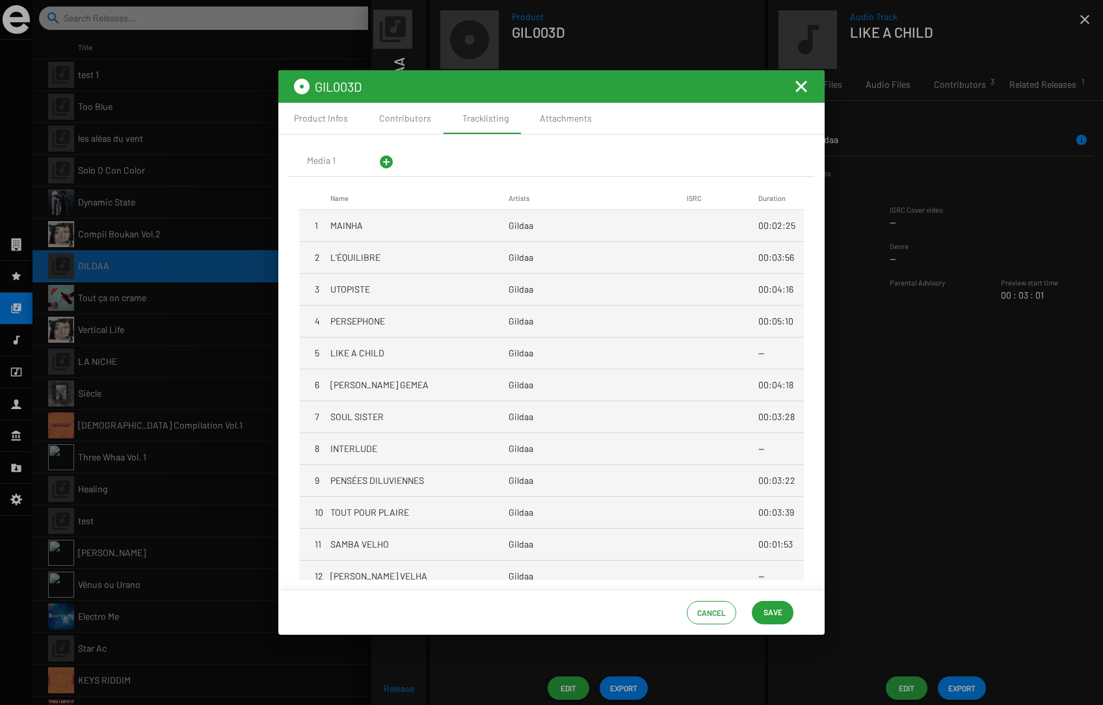
click at [545, 259] on mat-cell "Gildaa" at bounding box center [598, 257] width 178 height 31
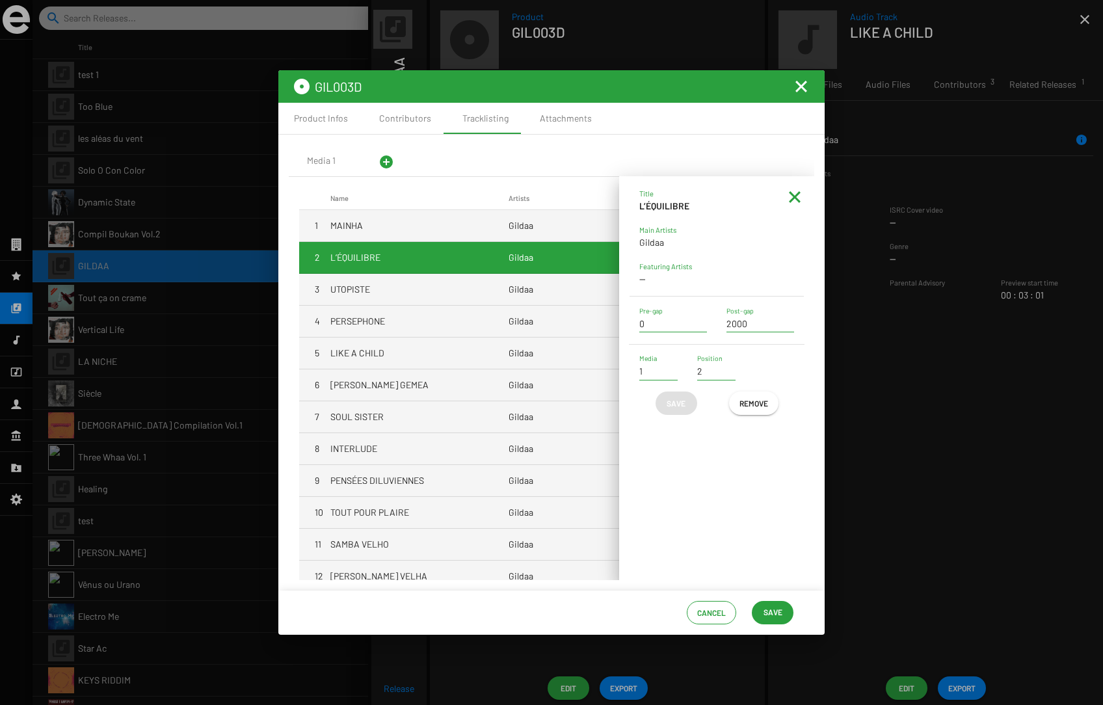
click at [518, 290] on mat-cell "Gildaa" at bounding box center [598, 289] width 178 height 31
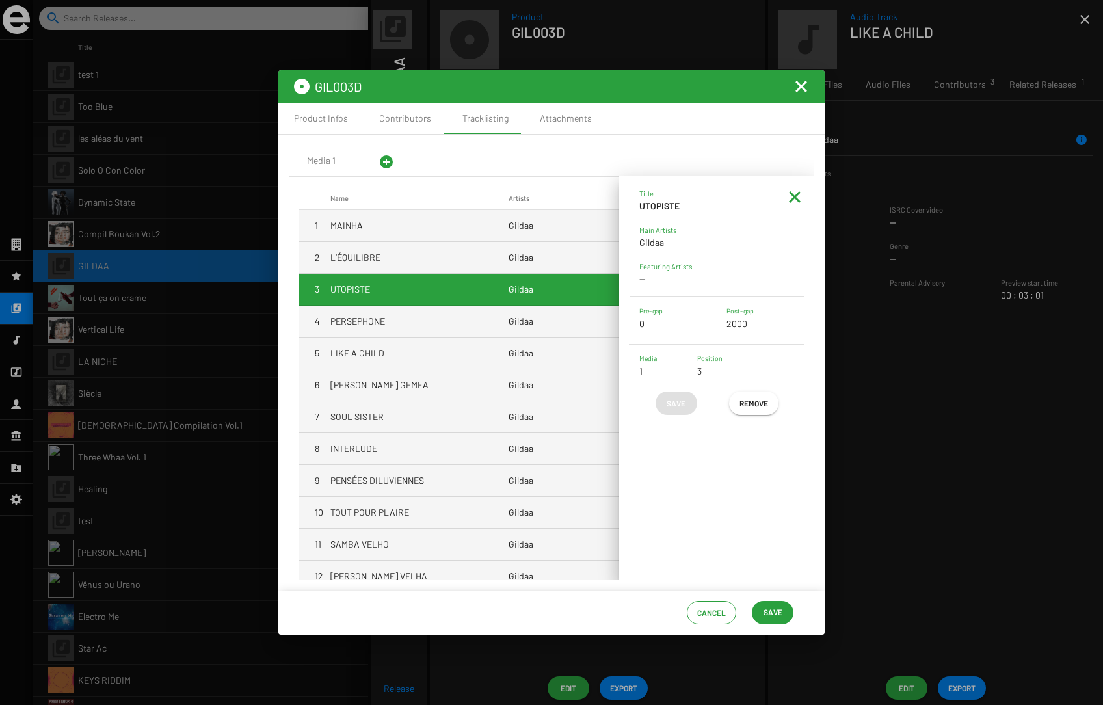
click at [534, 258] on mat-cell "Gildaa" at bounding box center [598, 257] width 178 height 31
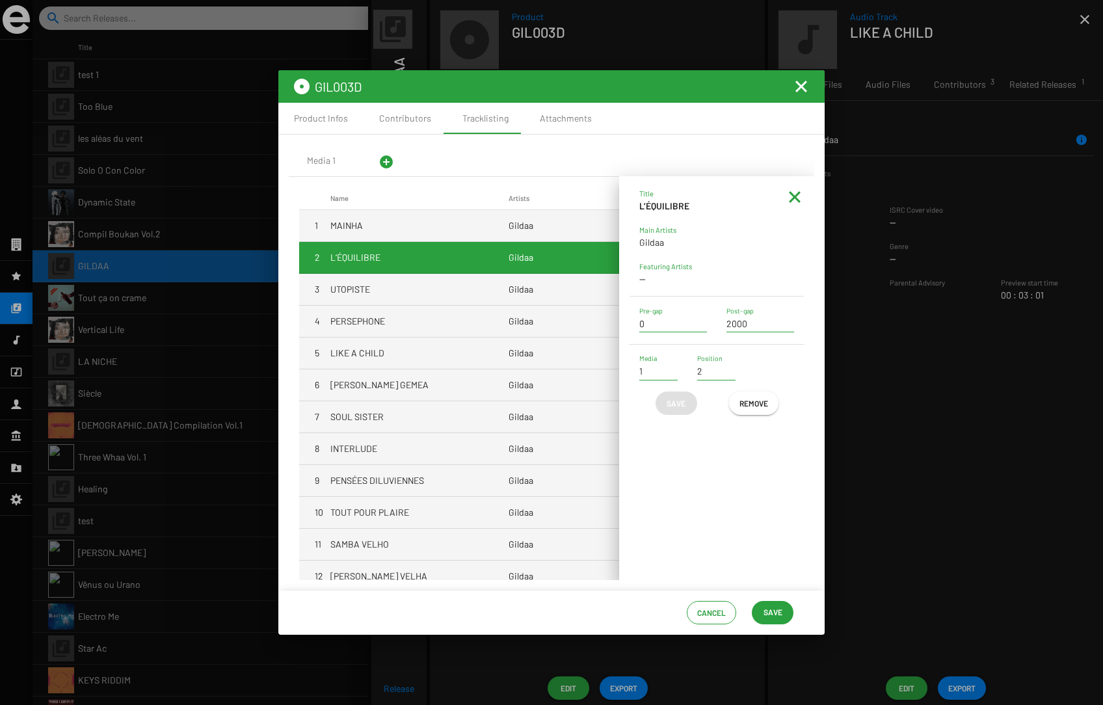
click at [649, 431] on div "Title L’ÉQUILIBRE Main Artists Gildaa Featuring Artists -- 0 Pre-gap 2000 Post-…" at bounding box center [716, 377] width 195 height 403
click at [709, 370] on input "2" at bounding box center [716, 371] width 38 height 10
drag, startPoint x: 707, startPoint y: 373, endPoint x: 694, endPoint y: 374, distance: 13.1
click at [694, 374] on div "2 Position" at bounding box center [717, 373] width 58 height 37
drag, startPoint x: 704, startPoint y: 371, endPoint x: 688, endPoint y: 371, distance: 15.6
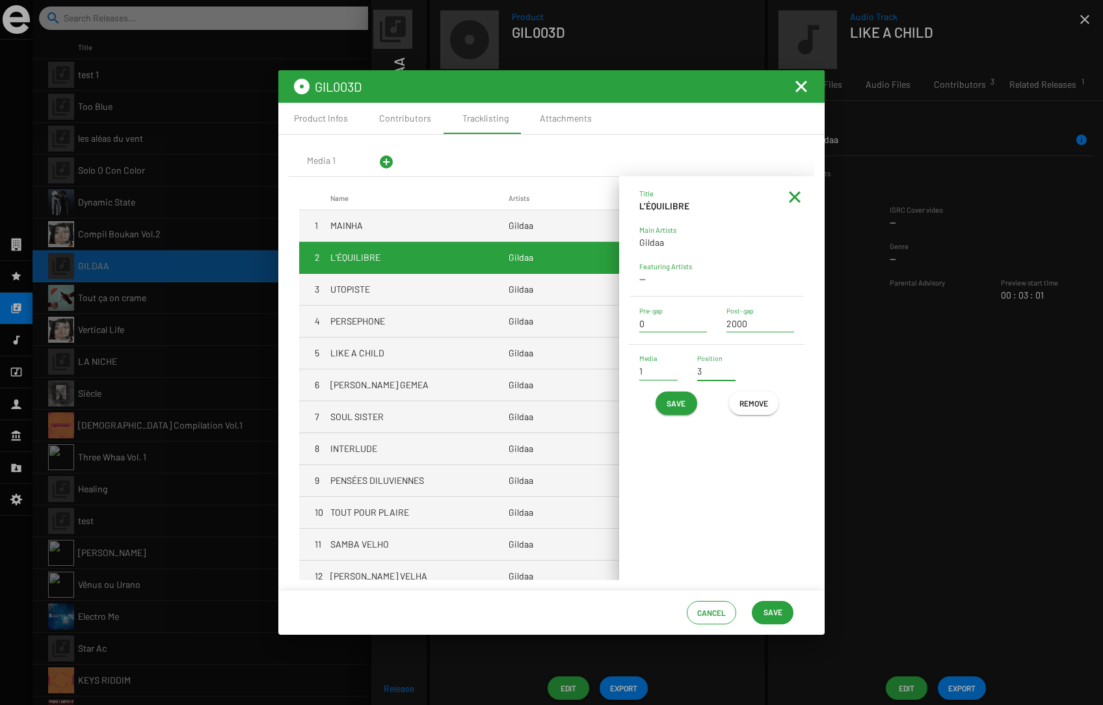
click at [688, 371] on div "3 Position" at bounding box center [717, 373] width 58 height 37
type input "2"
click at [710, 454] on div "Title L’ÉQUILIBRE Main Artists Gildaa Featuring Artists -- 0 Pre-gap 2000 Post-…" at bounding box center [716, 377] width 195 height 403
click at [800, 86] on mat-icon "Fermer la fenêtre" at bounding box center [802, 87] width 16 height 16
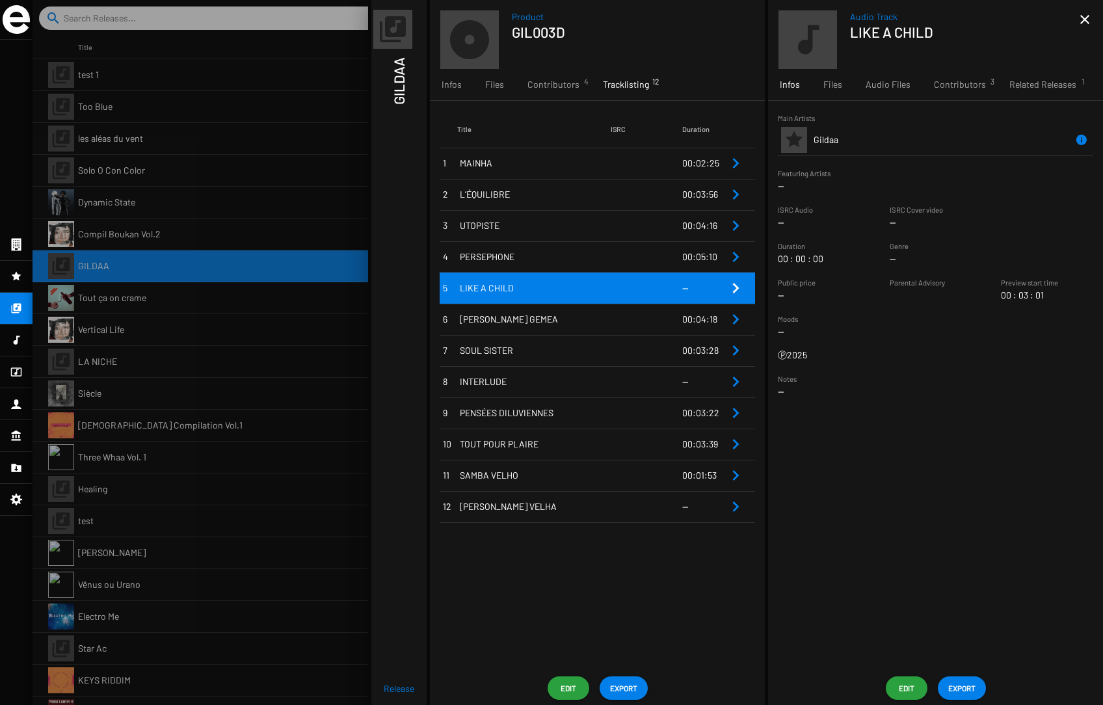
click at [16, 375] on icon at bounding box center [16, 372] width 11 height 9
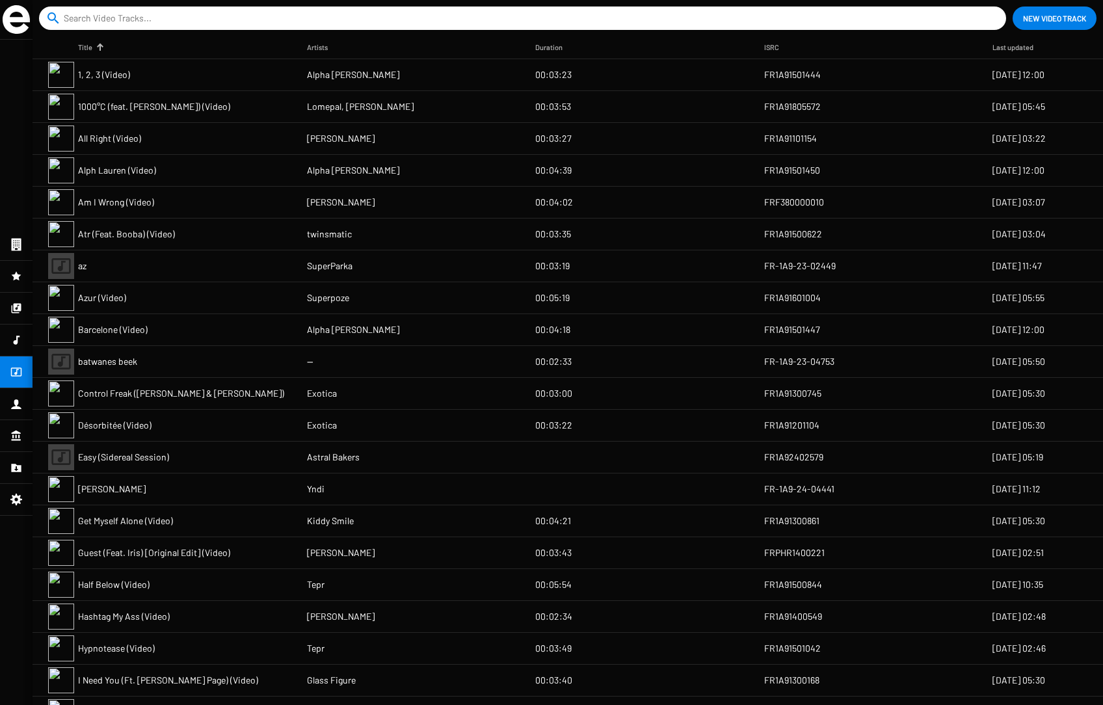
click at [166, 141] on mat-cell "All Right (Video)" at bounding box center [192, 138] width 229 height 31
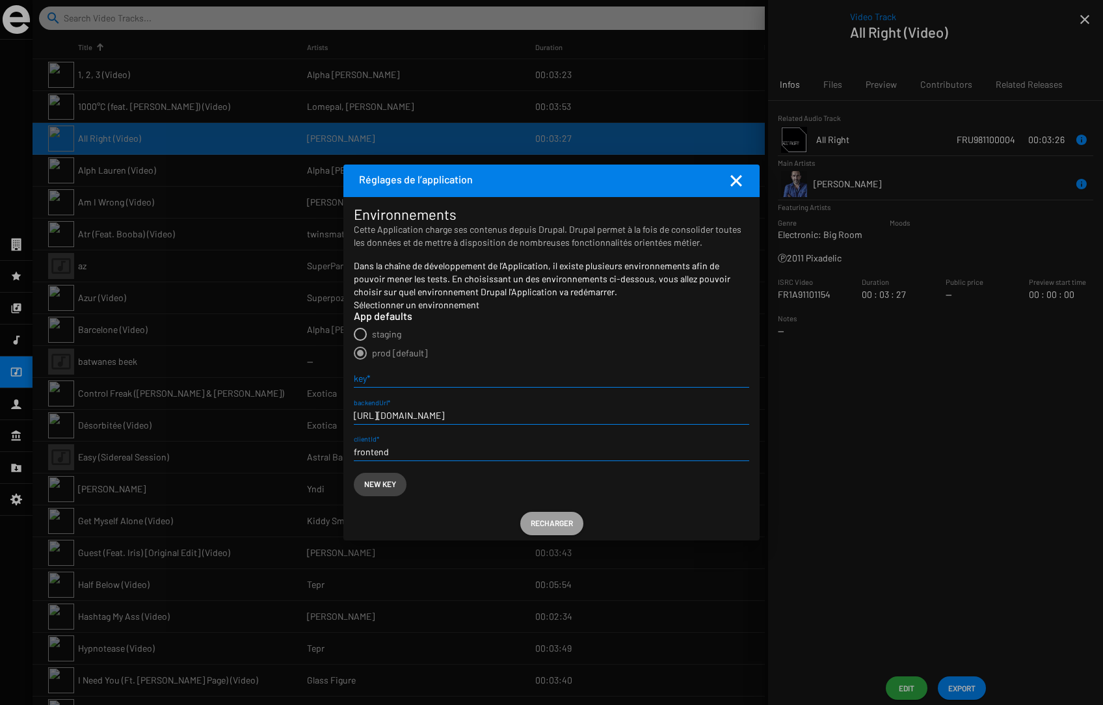
click at [735, 179] on mat-icon "Fermer la fenêtre" at bounding box center [737, 181] width 16 height 16
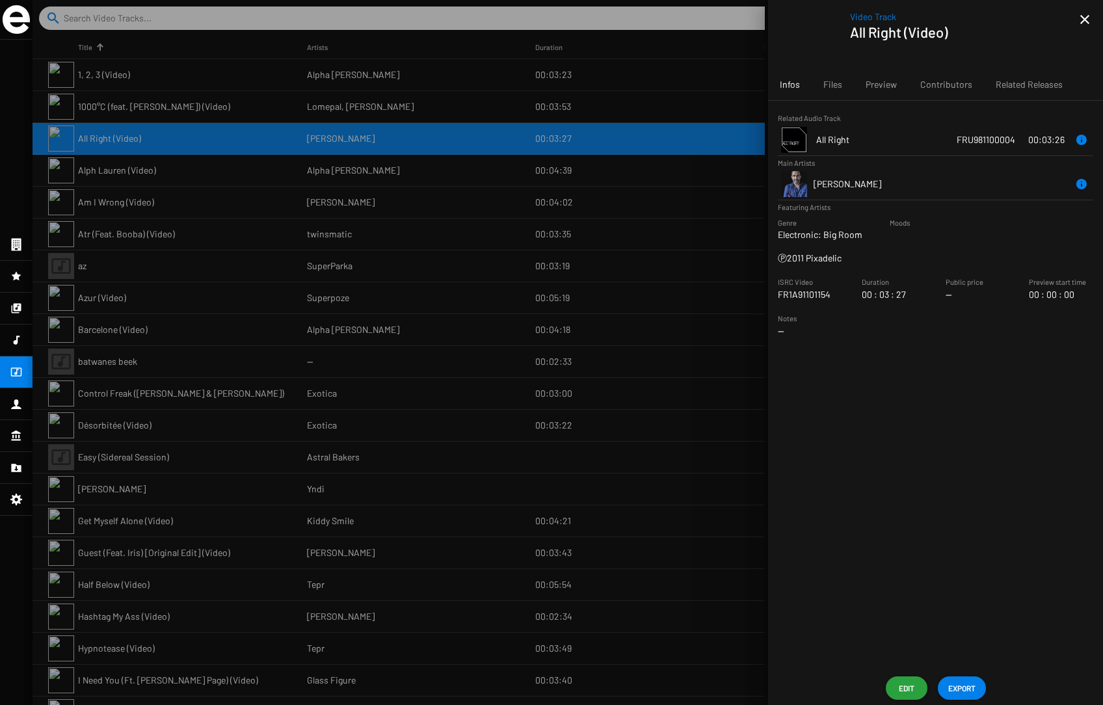
click at [17, 340] on icon at bounding box center [17, 340] width 7 height 9
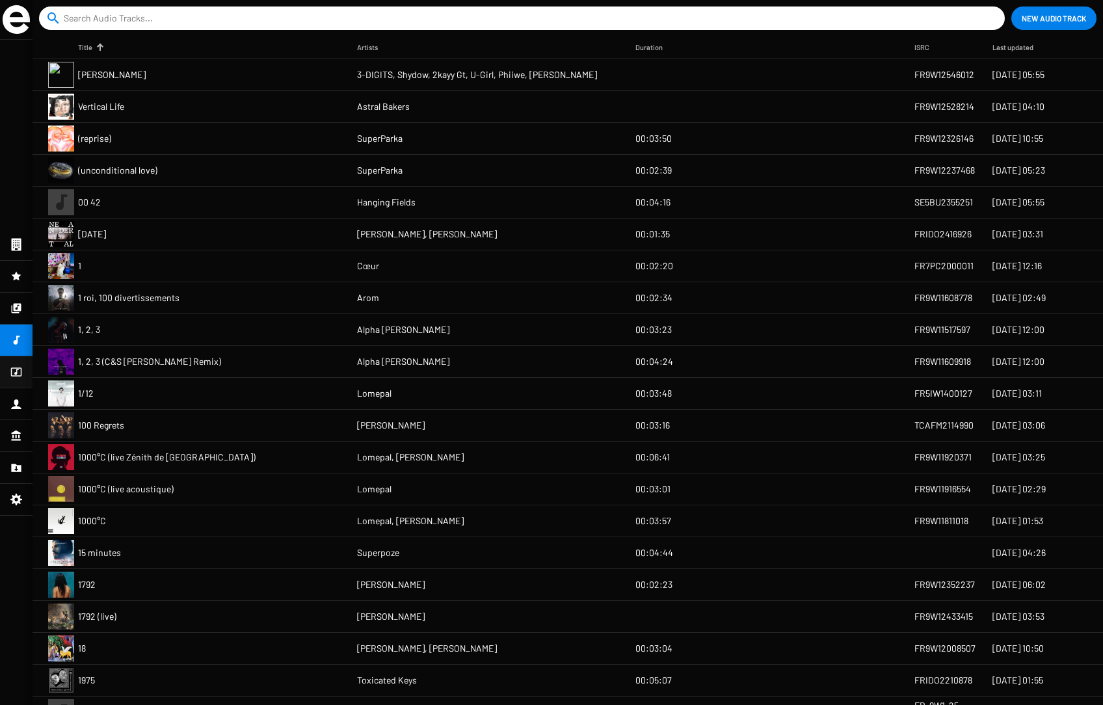
click at [16, 371] on icon at bounding box center [16, 372] width 12 height 16
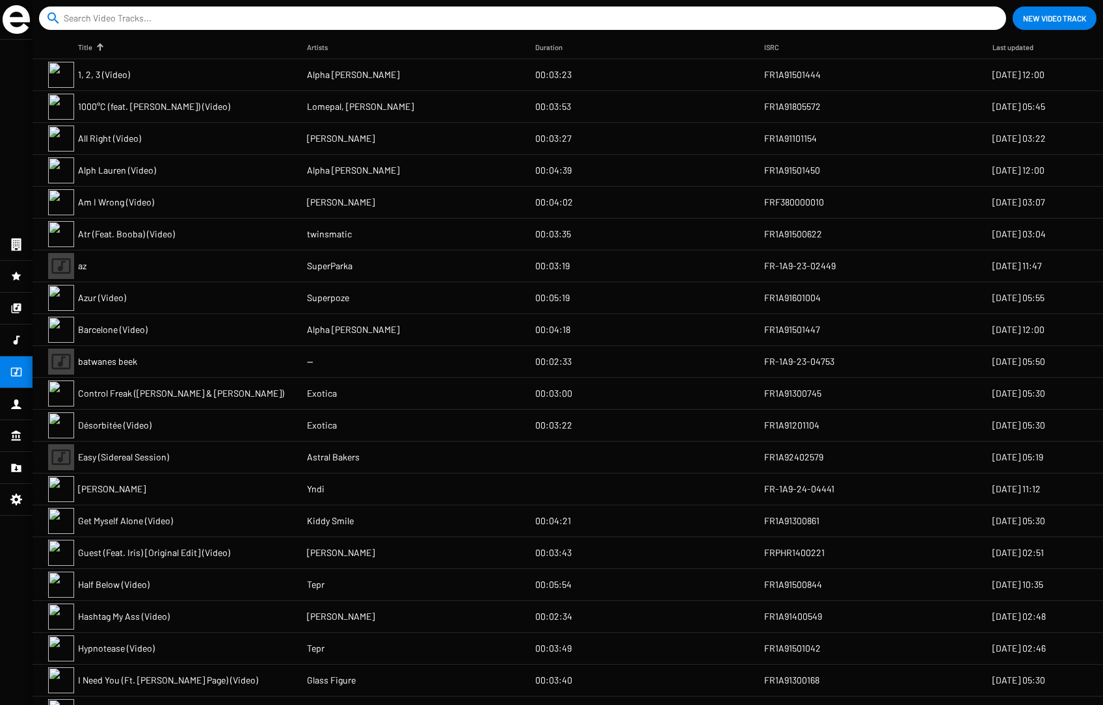
click at [351, 77] on span "Alpha [PERSON_NAME]" at bounding box center [353, 74] width 92 height 13
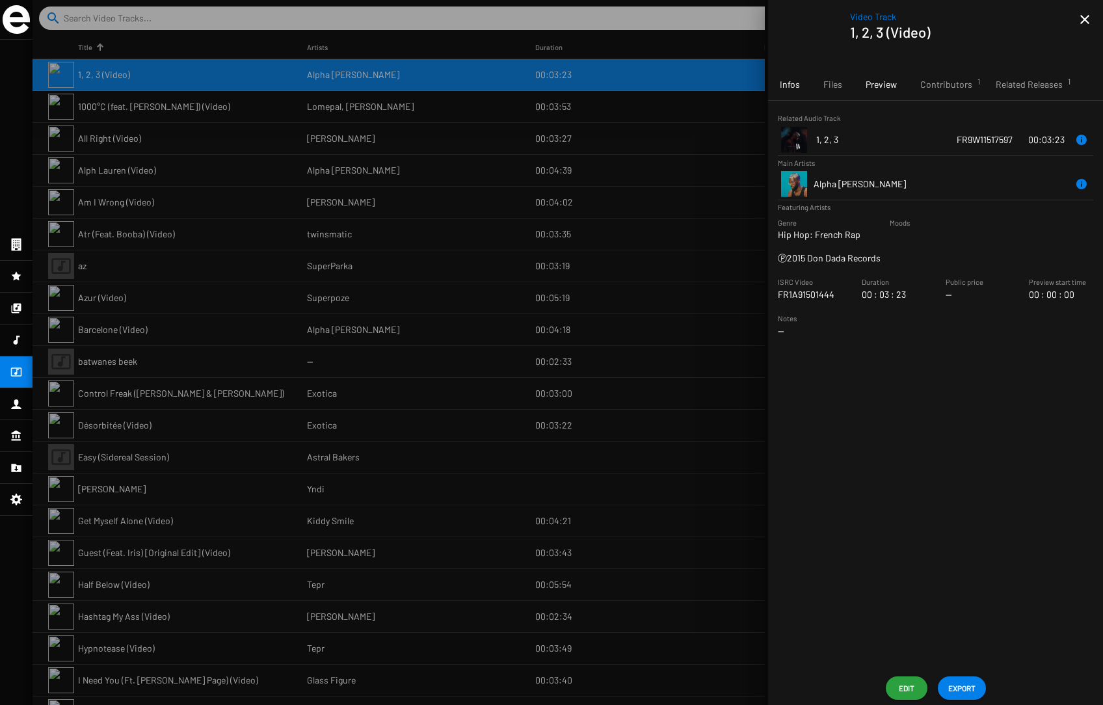
click at [839, 85] on span "Preview" at bounding box center [881, 84] width 31 height 13
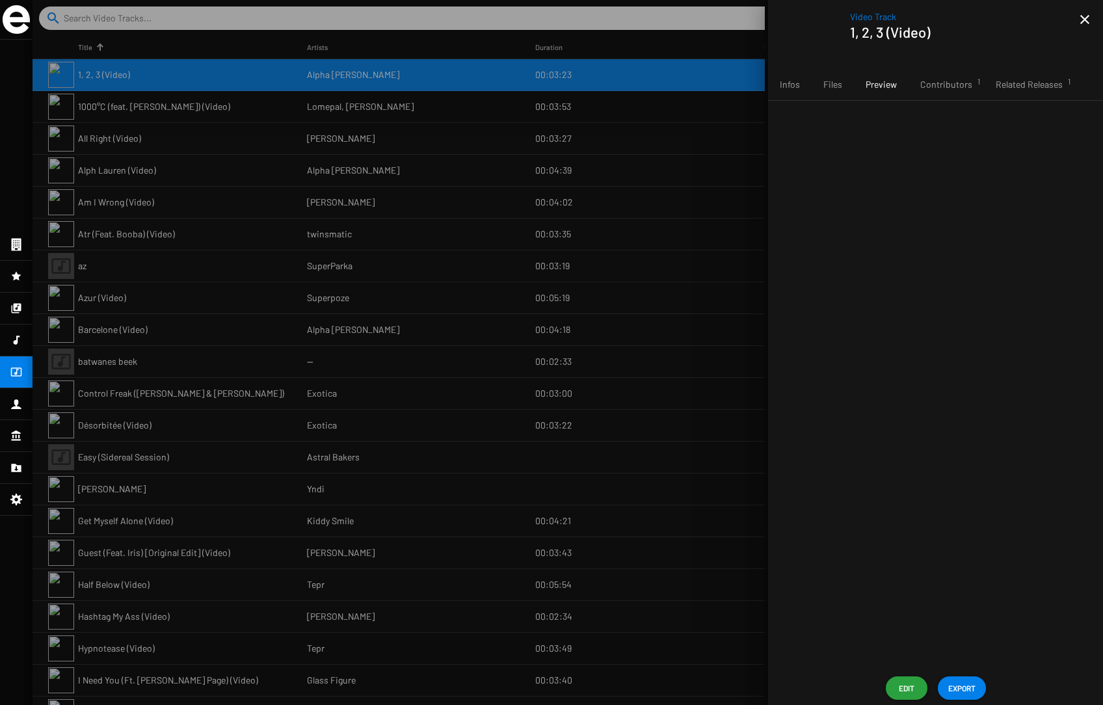
drag, startPoint x: 150, startPoint y: 232, endPoint x: 171, endPoint y: 230, distance: 21.5
click at [150, 232] on div at bounding box center [568, 352] width 1071 height 705
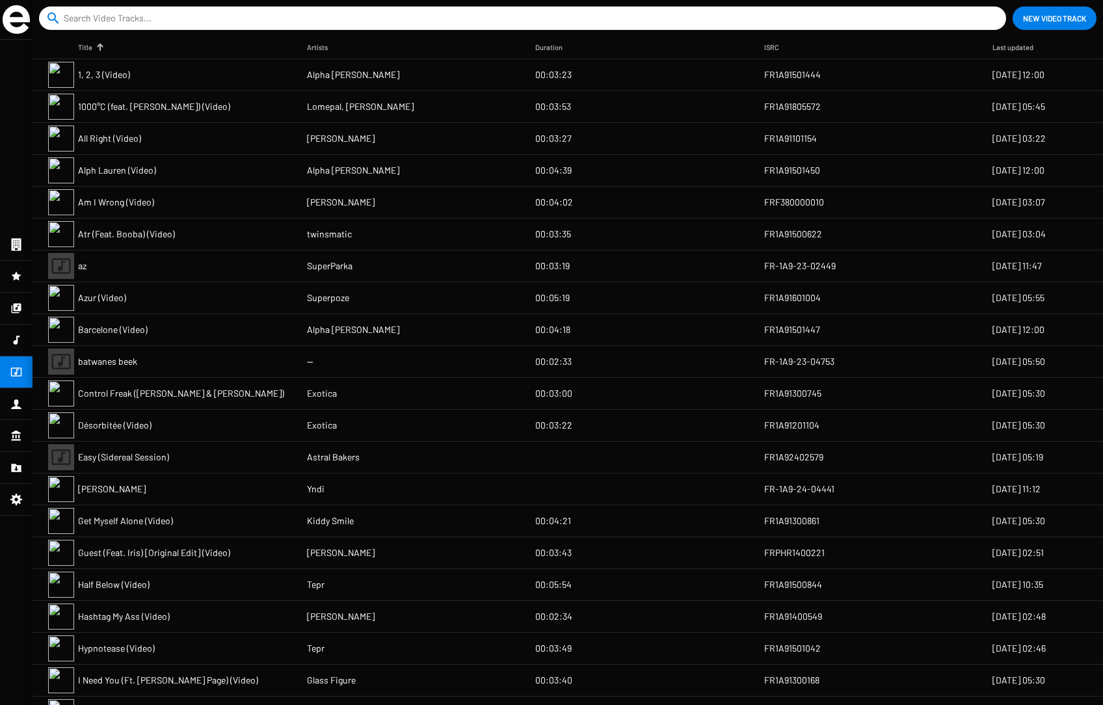
click at [211, 234] on mat-cell "Atr (Feat. Booba) (Video)" at bounding box center [192, 234] width 229 height 31
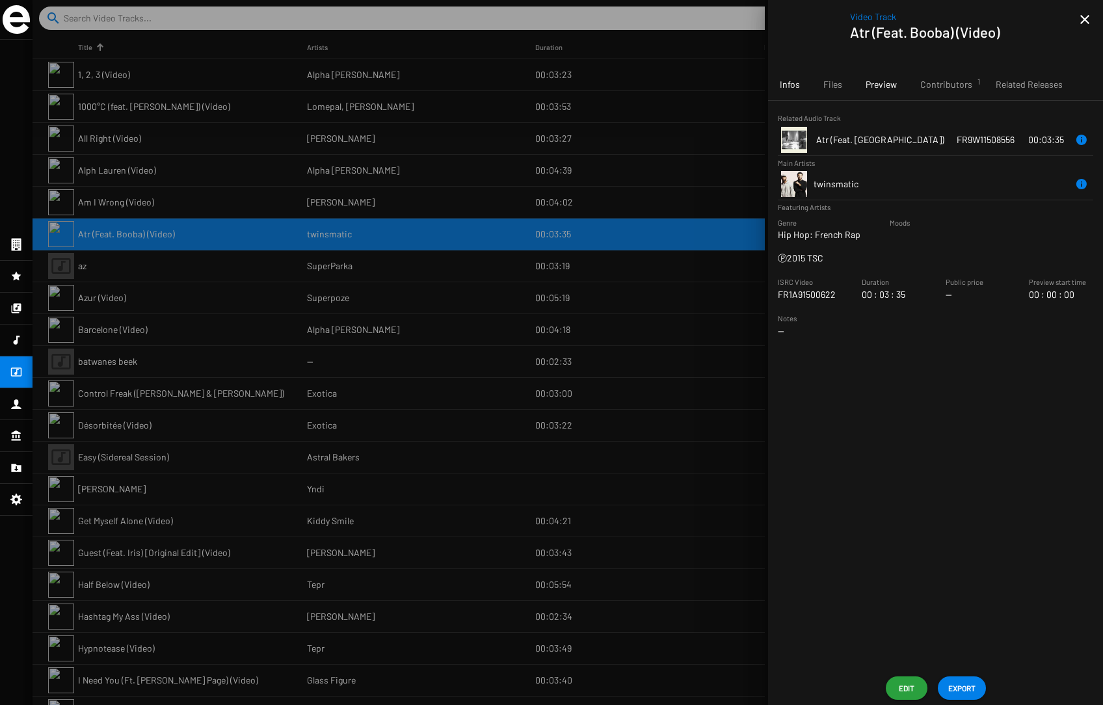
click at [839, 79] on span "Preview" at bounding box center [881, 84] width 31 height 13
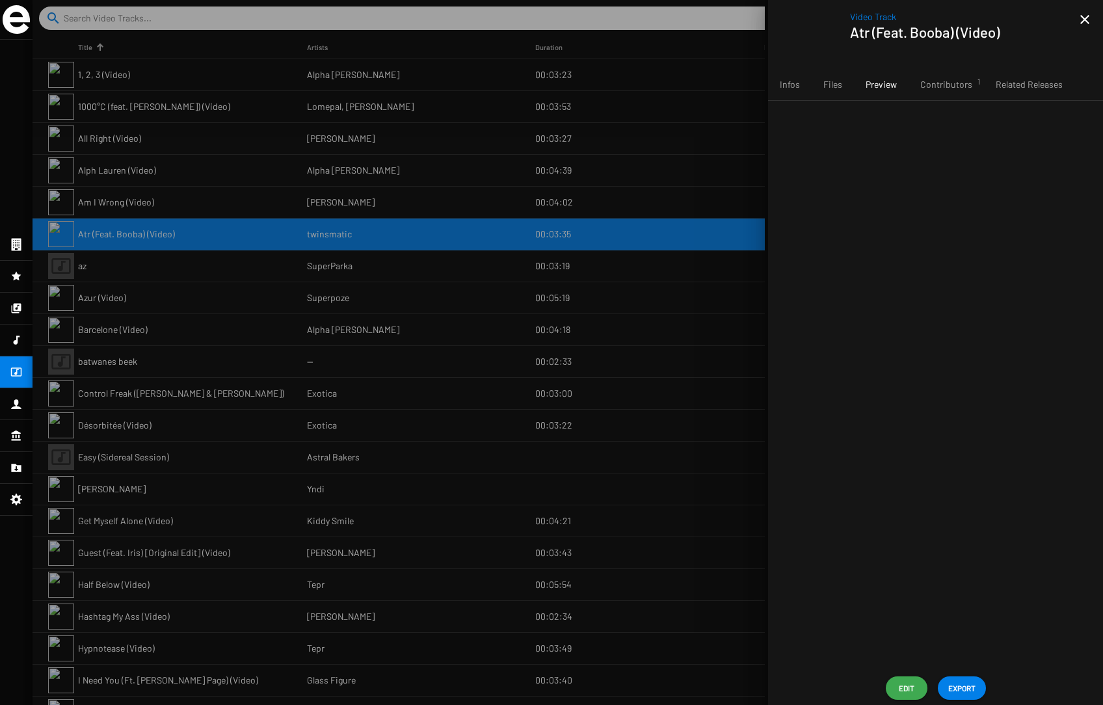
click at [839, 691] on span "Edit" at bounding box center [906, 688] width 21 height 23
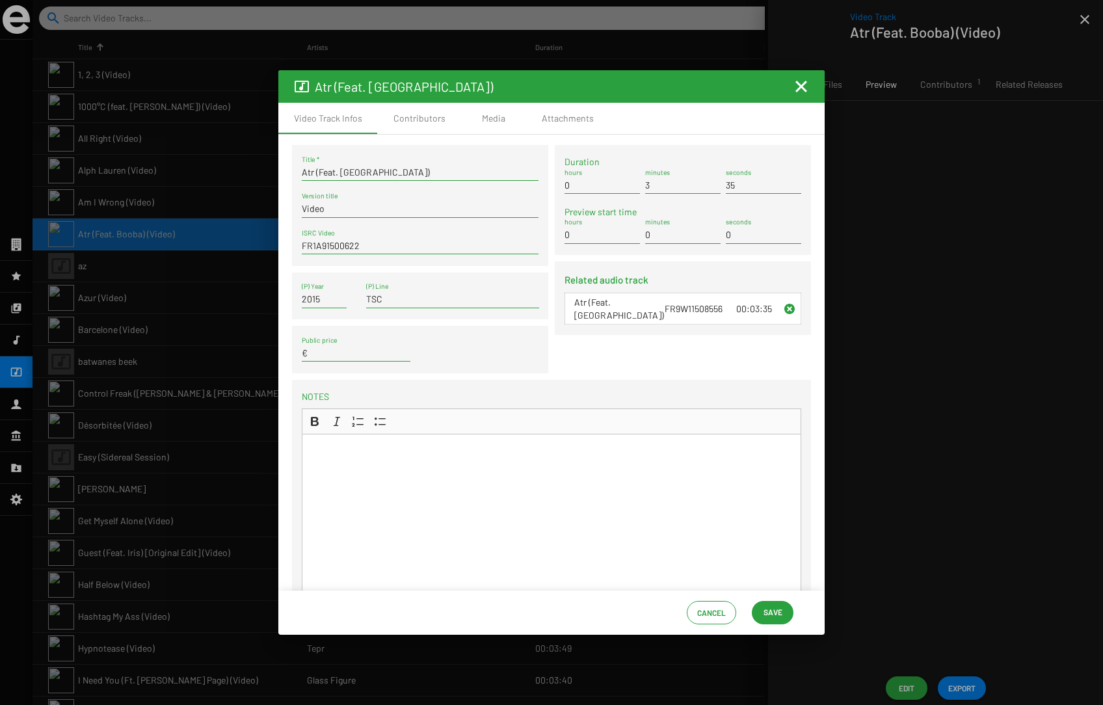
click at [391, 468] on div "Rich Text Editor, main" at bounding box center [552, 538] width 500 height 208
click at [801, 87] on mat-icon "Fermer la fenêtre" at bounding box center [802, 87] width 16 height 16
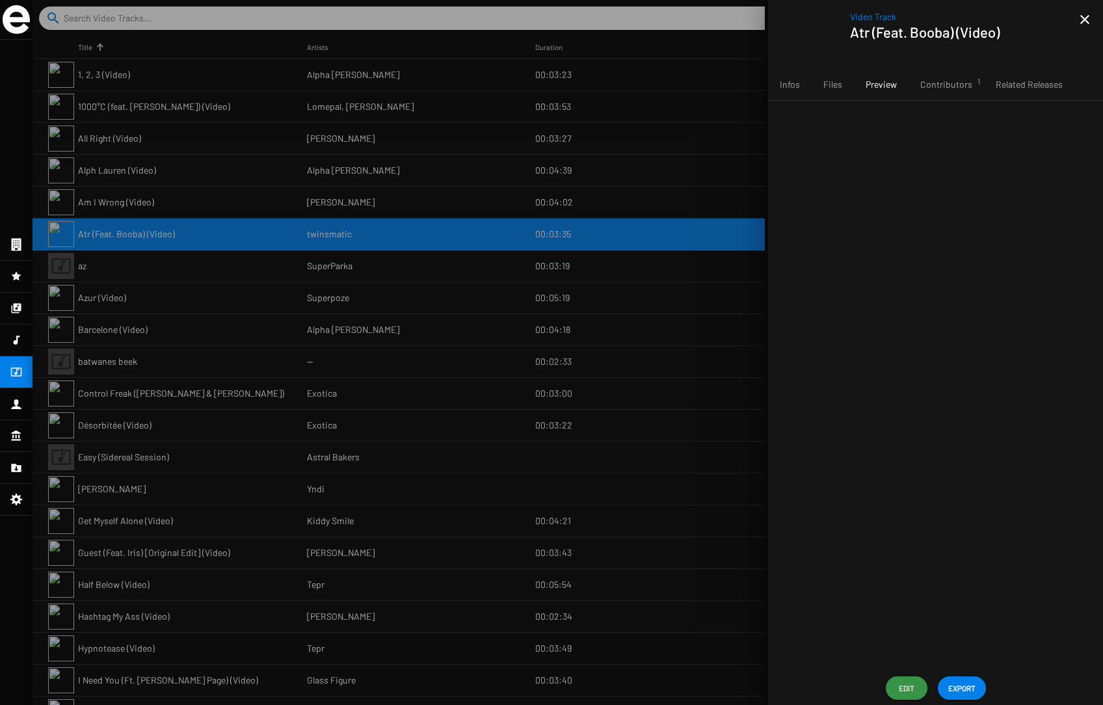
click at [839, 684] on span "Edit" at bounding box center [906, 688] width 21 height 23
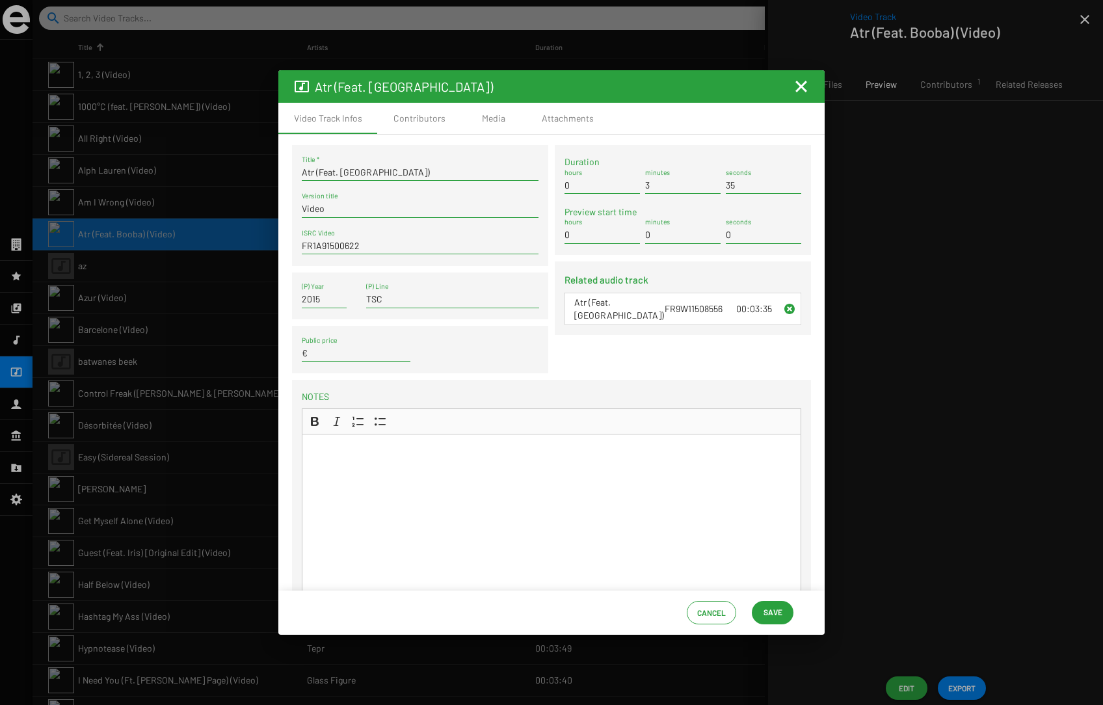
drag, startPoint x: 349, startPoint y: 457, endPoint x: 340, endPoint y: 425, distance: 33.3
click at [349, 457] on div "Rich Text Editor, main" at bounding box center [552, 538] width 500 height 208
click at [190, 276] on div at bounding box center [551, 352] width 1103 height 705
click at [798, 87] on mat-icon "Fermer la fenêtre" at bounding box center [802, 87] width 16 height 16
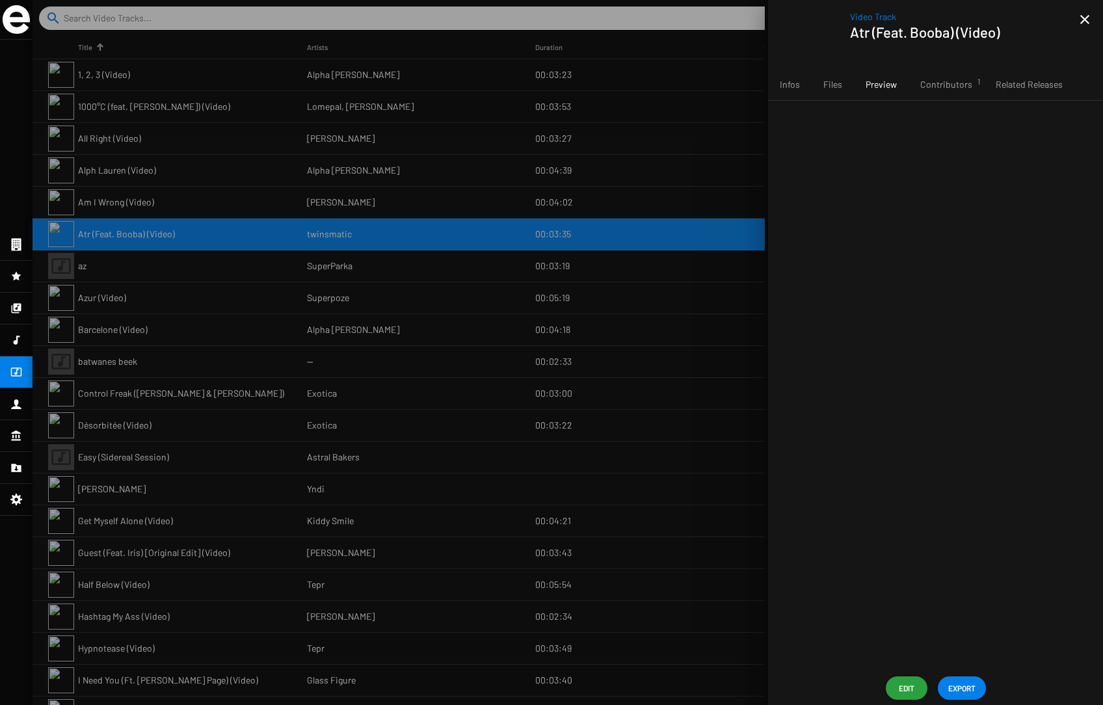
click at [15, 310] on icon at bounding box center [17, 309] width 10 height 10
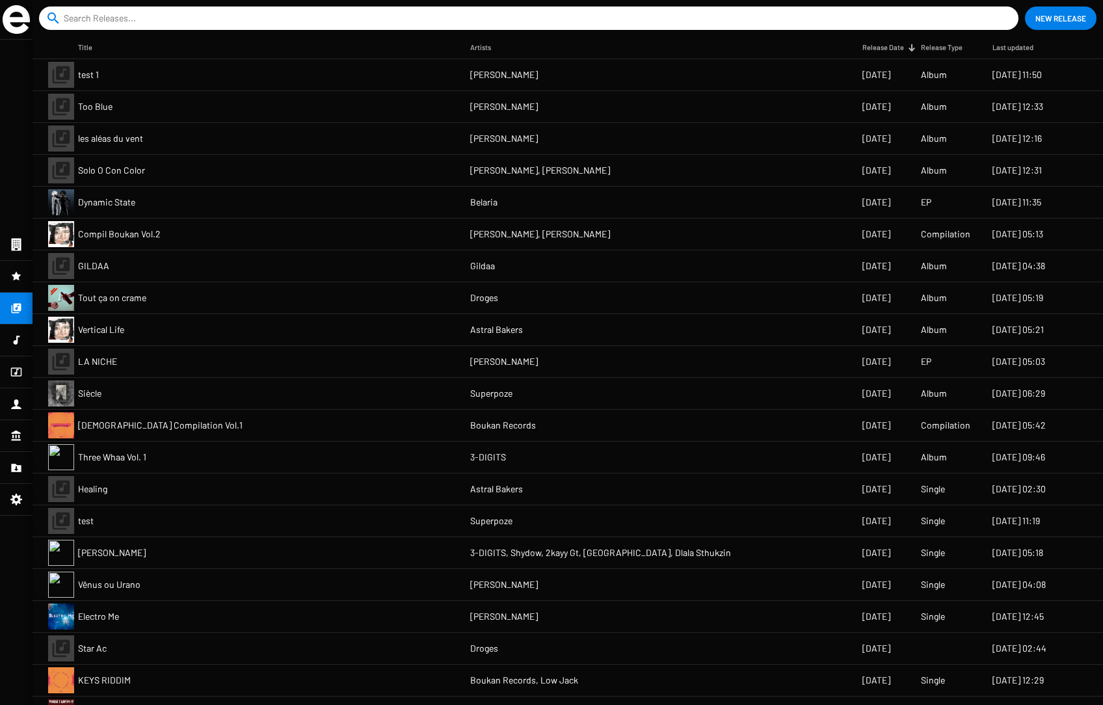
click at [509, 107] on span "[PERSON_NAME]" at bounding box center [504, 106] width 68 height 13
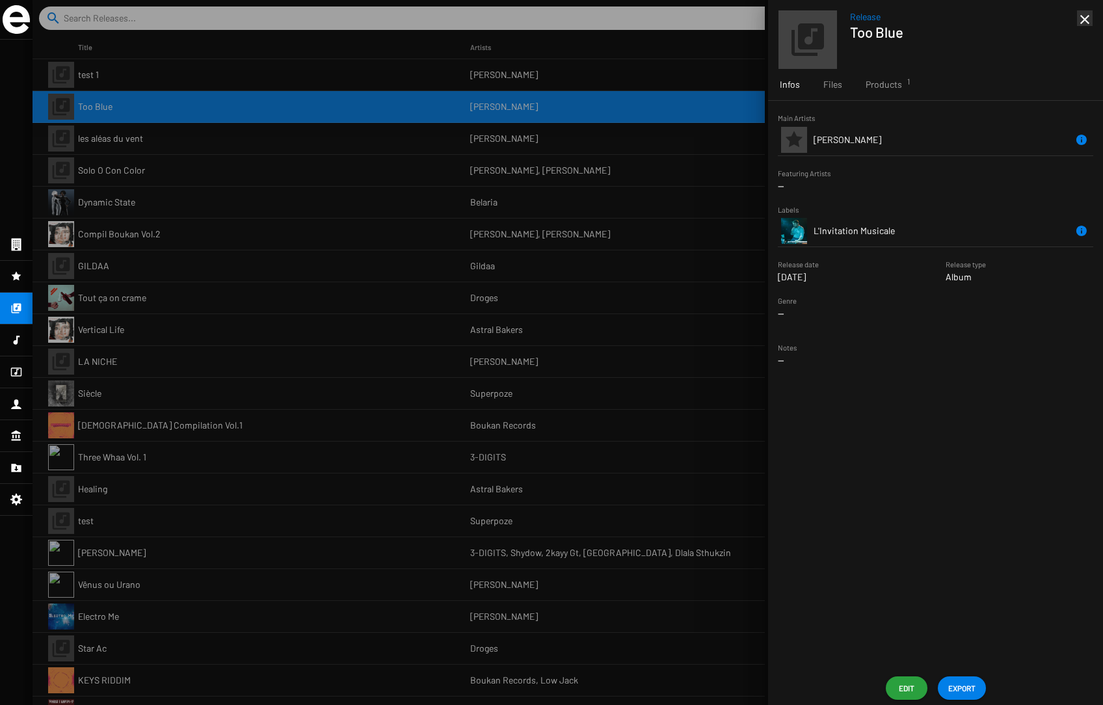
click at [187, 236] on div at bounding box center [568, 352] width 1071 height 705
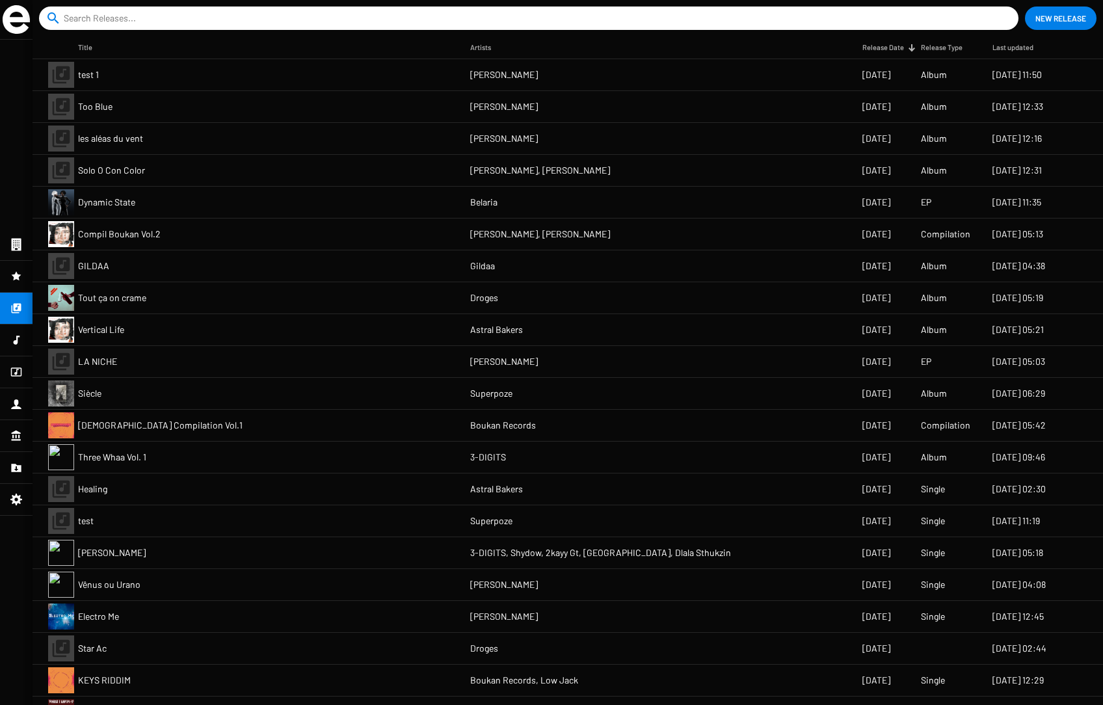
click at [18, 340] on icon at bounding box center [16, 340] width 12 height 16
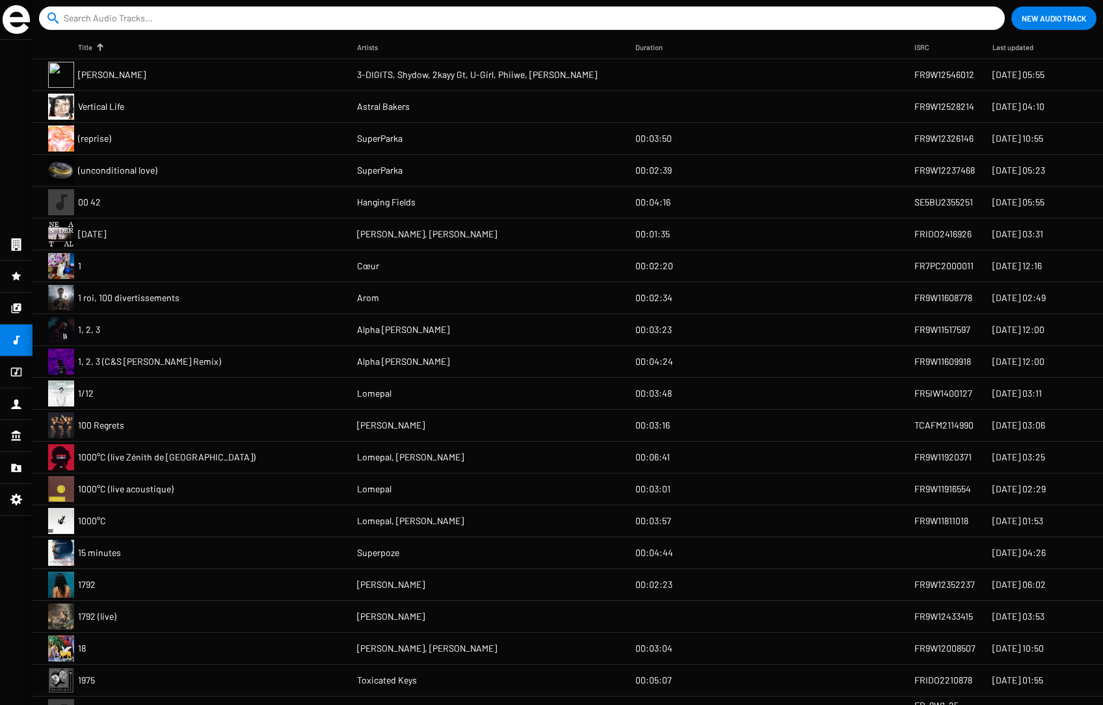
click at [137, 204] on mat-cell "00 42" at bounding box center [217, 202] width 279 height 31
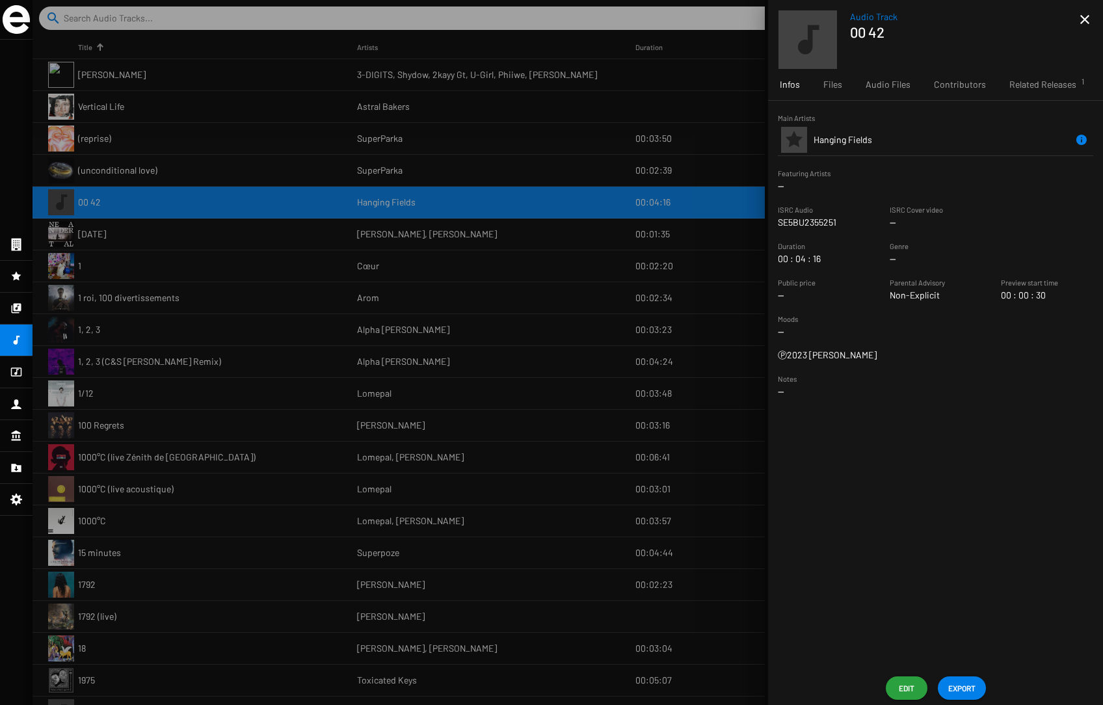
click at [17, 308] on icon at bounding box center [16, 309] width 12 height 16
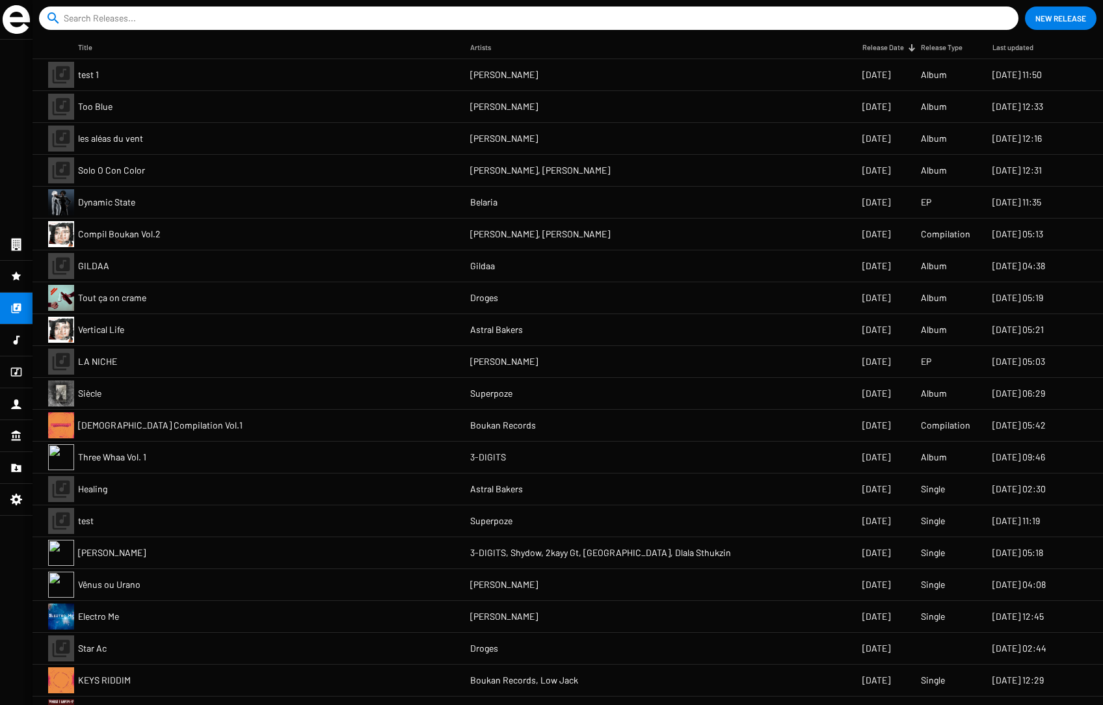
click at [159, 144] on mat-cell "les aléas du vent" at bounding box center [274, 138] width 392 height 31
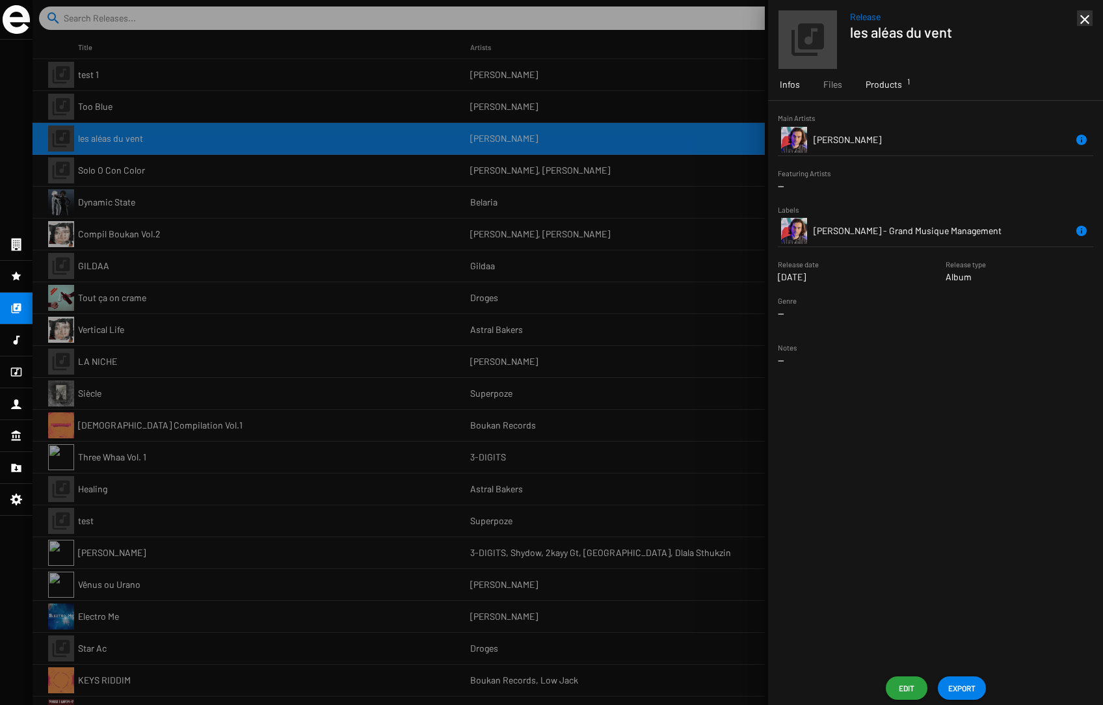
click at [839, 85] on span "Products 1" at bounding box center [884, 84] width 36 height 13
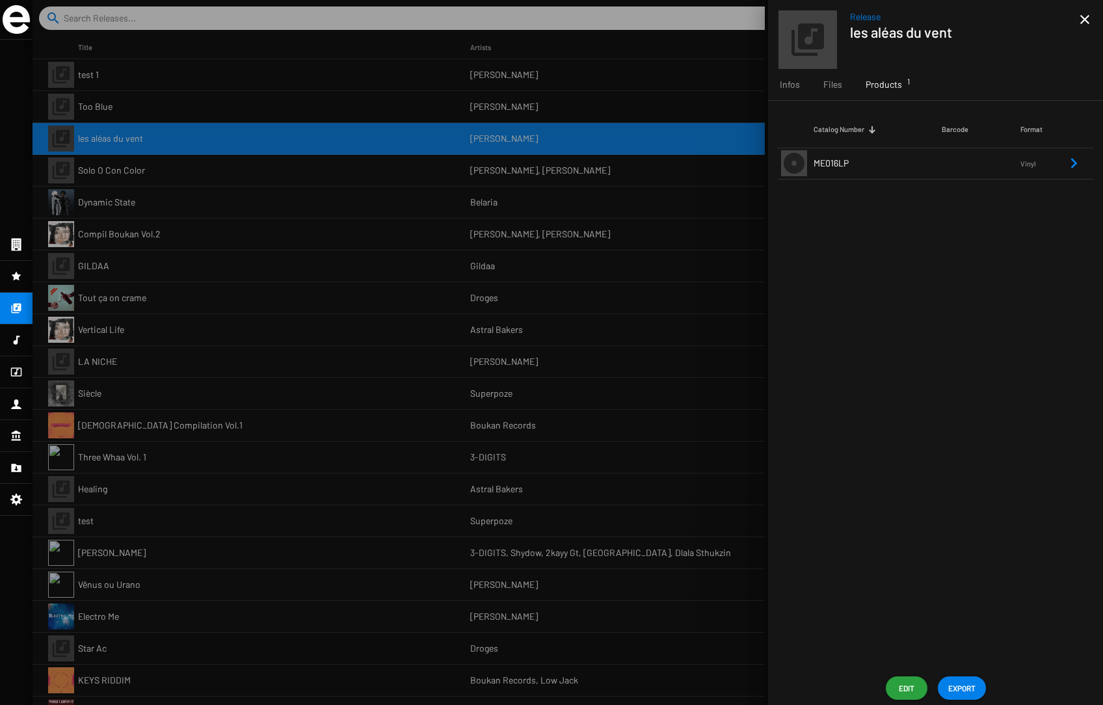
click at [839, 165] on td "ME016LP" at bounding box center [878, 163] width 128 height 31
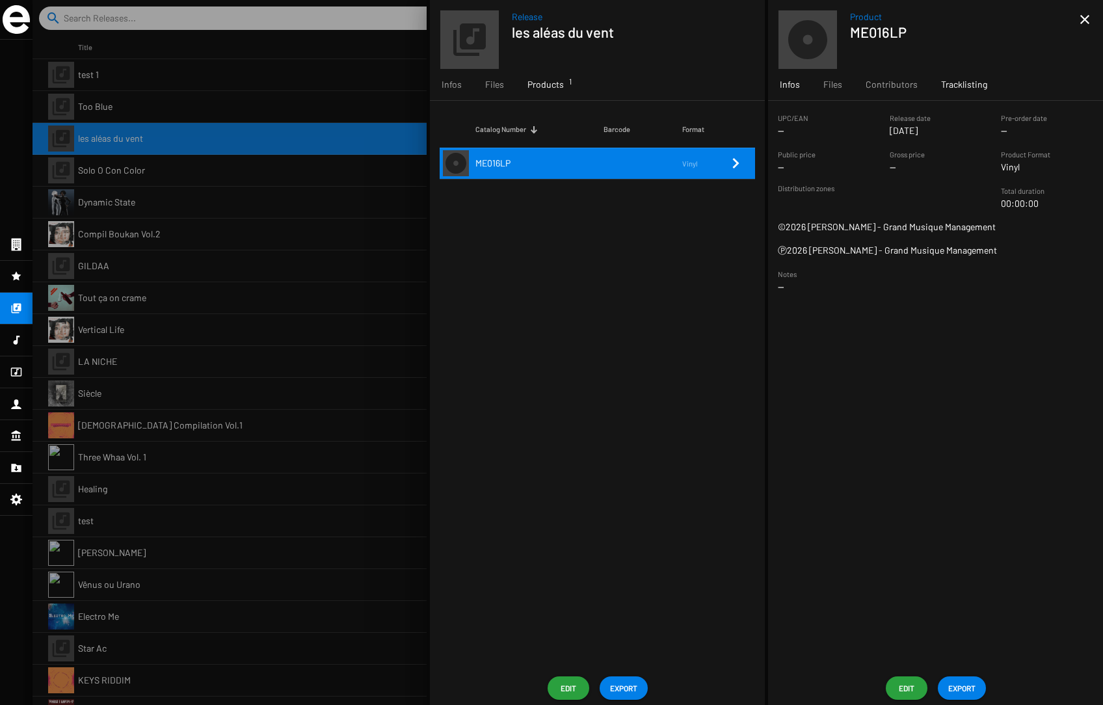
click at [839, 90] on span "Tracklisting" at bounding box center [964, 84] width 46 height 13
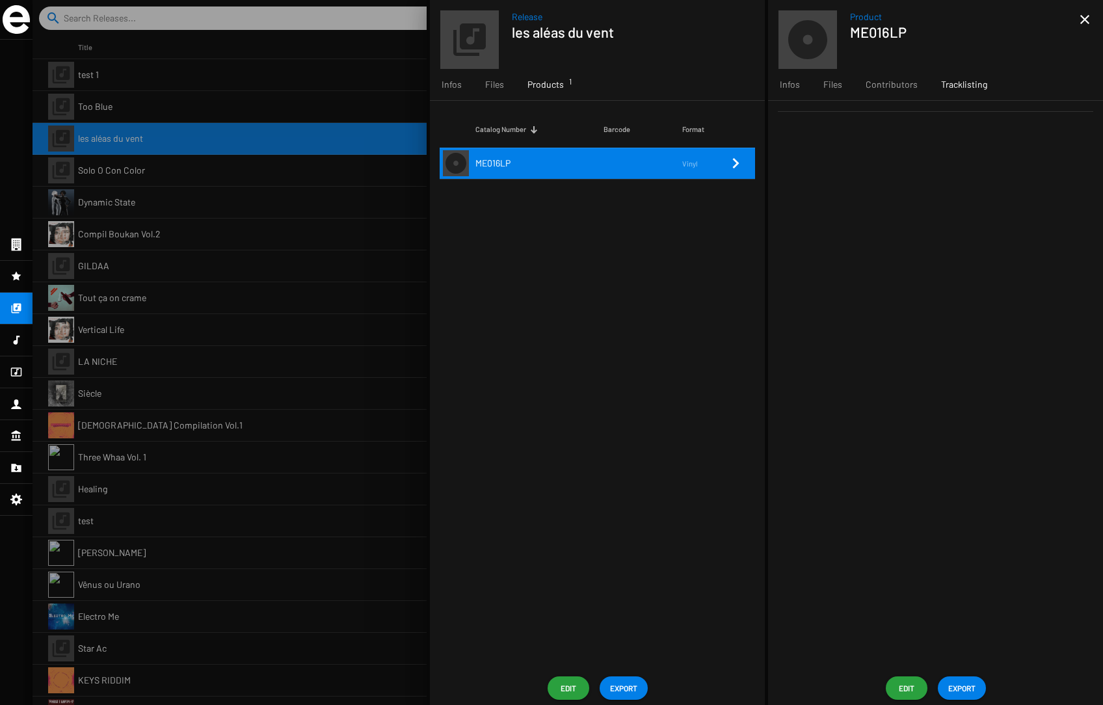
click at [187, 210] on div at bounding box center [568, 352] width 1071 height 705
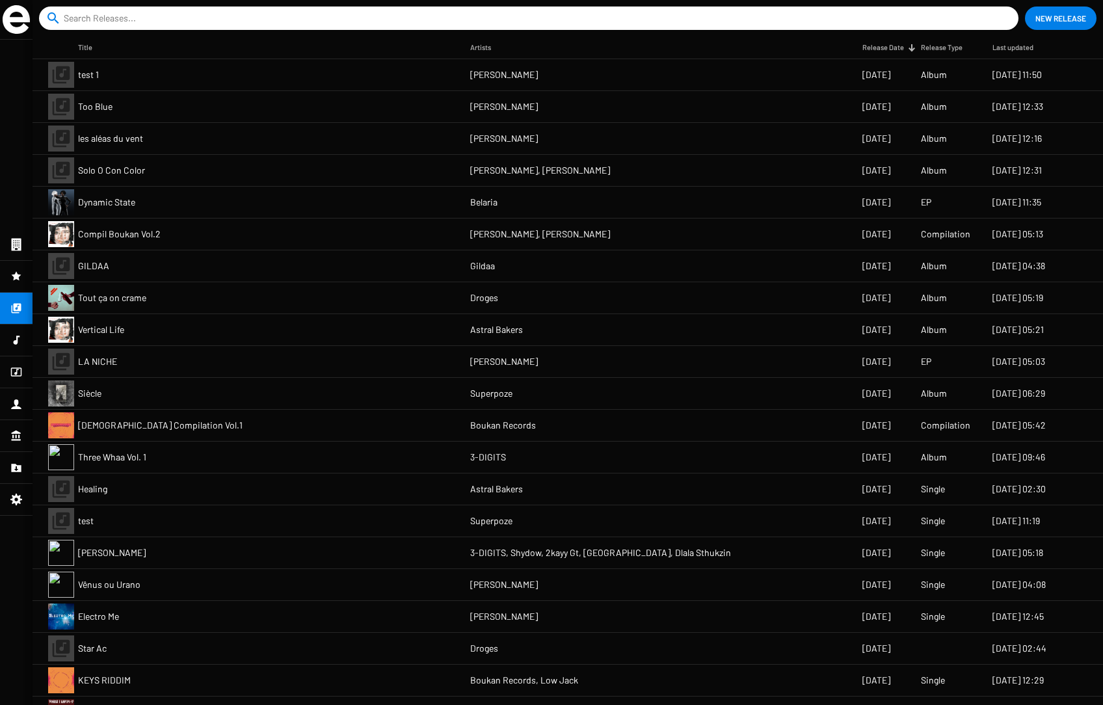
click at [103, 325] on span "Vertical Life" at bounding box center [101, 329] width 46 height 13
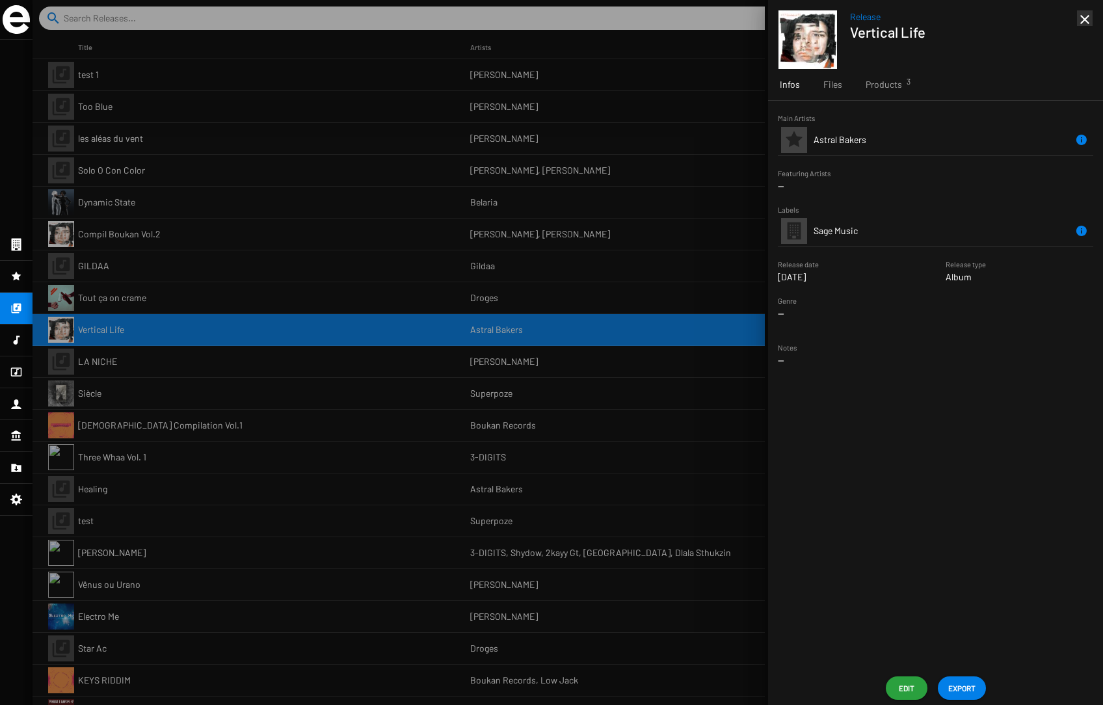
click at [131, 427] on div at bounding box center [568, 352] width 1071 height 705
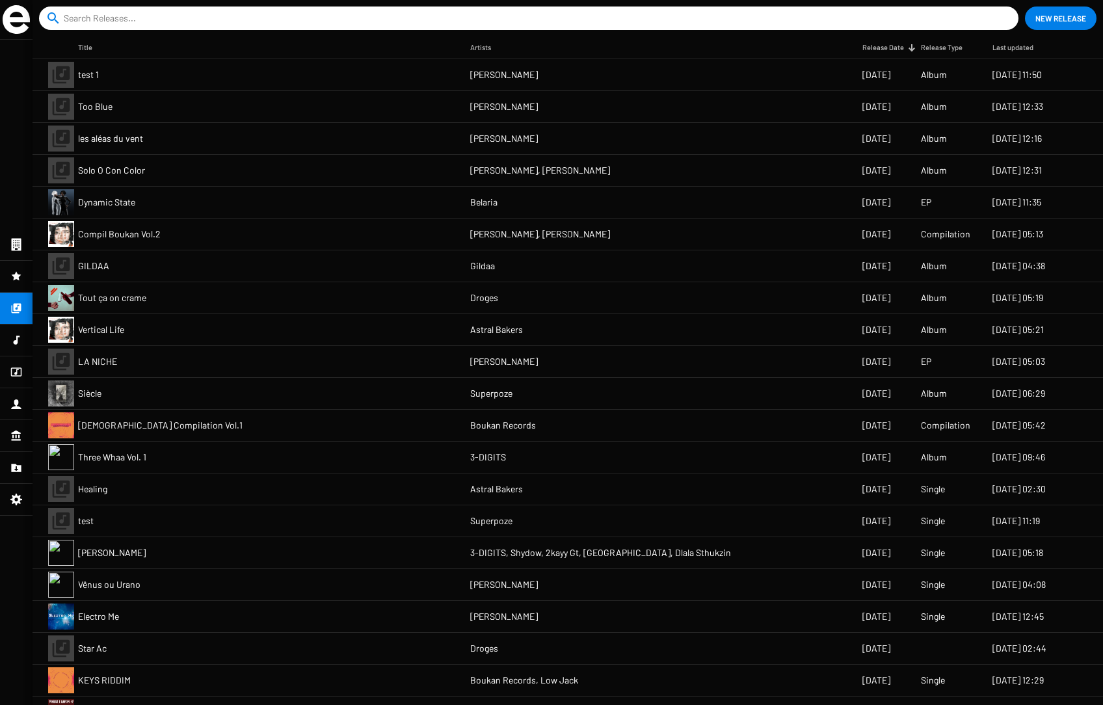
click at [172, 428] on mat-cell "[DEMOGRAPHIC_DATA] Compilation Vol.1" at bounding box center [274, 425] width 392 height 31
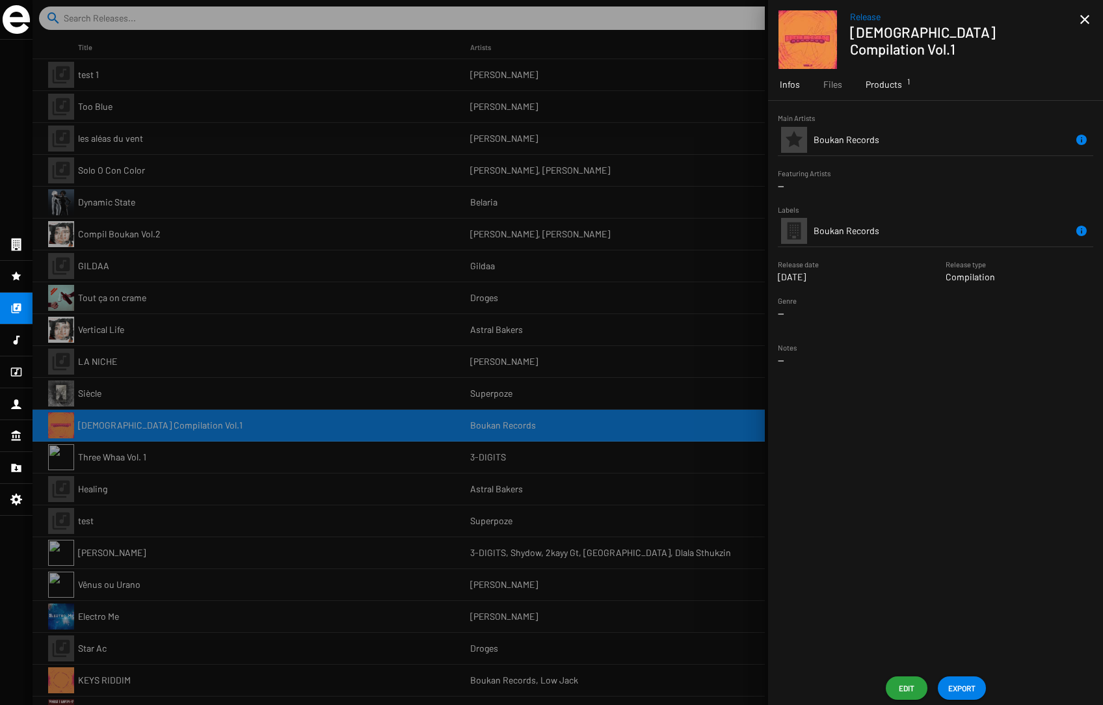
click at [839, 85] on span "Products 1" at bounding box center [884, 84] width 36 height 13
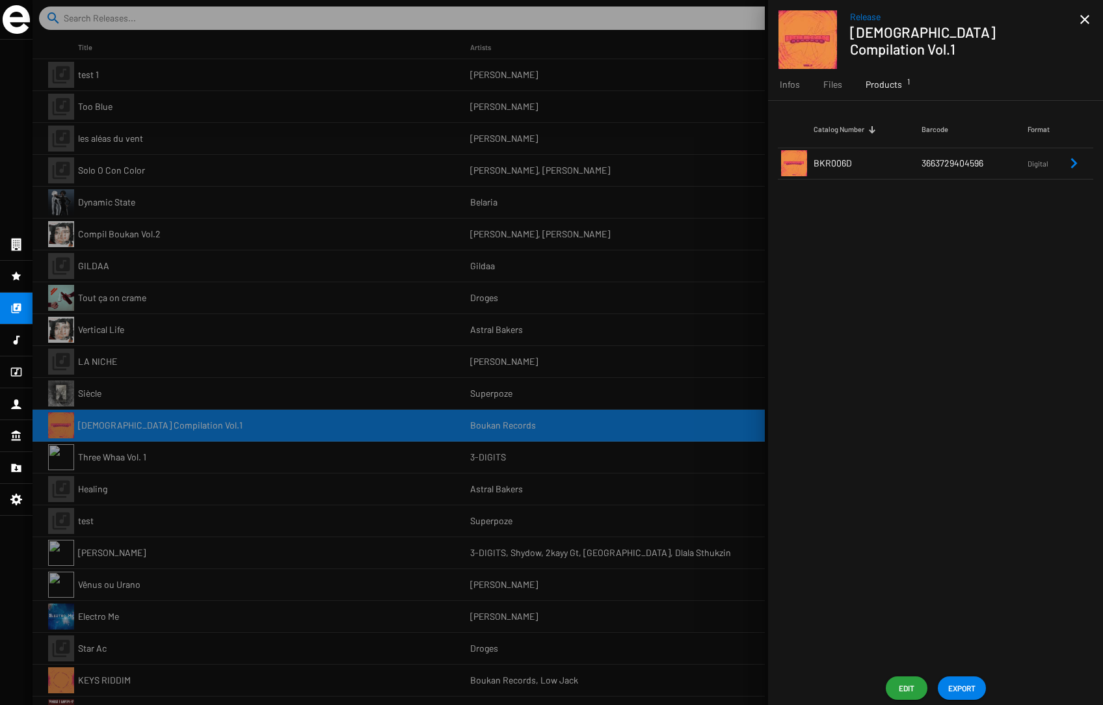
click at [839, 162] on td "BKR006D" at bounding box center [868, 163] width 108 height 31
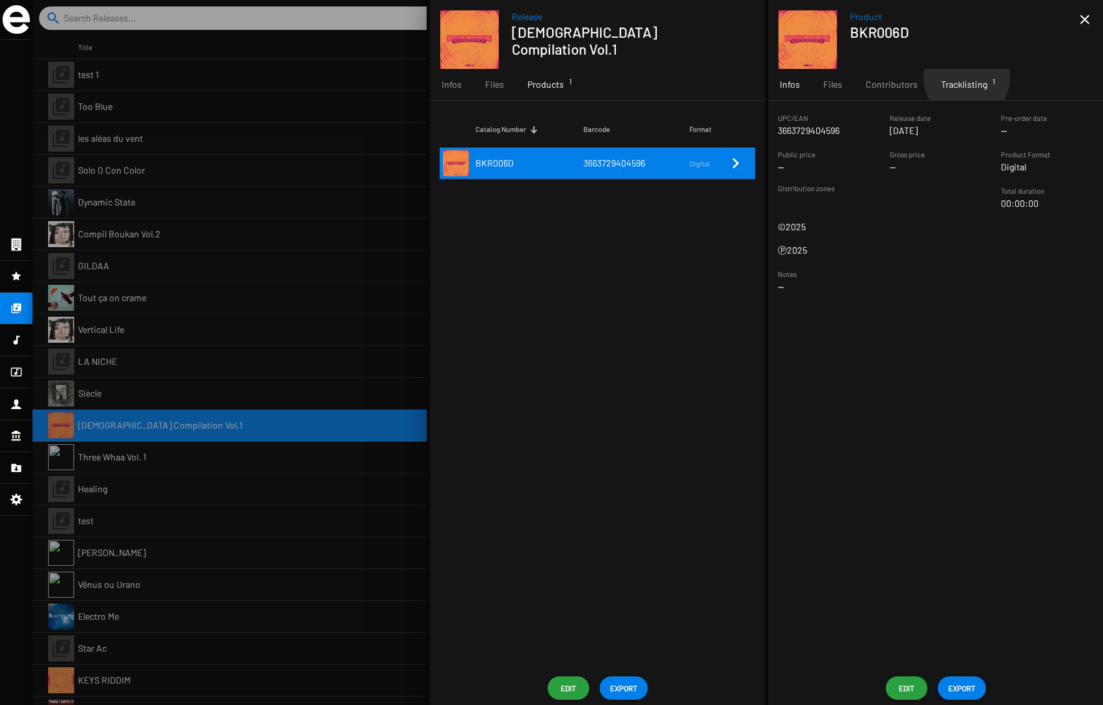
click at [839, 78] on span "Tracklisting 1" at bounding box center [964, 84] width 46 height 13
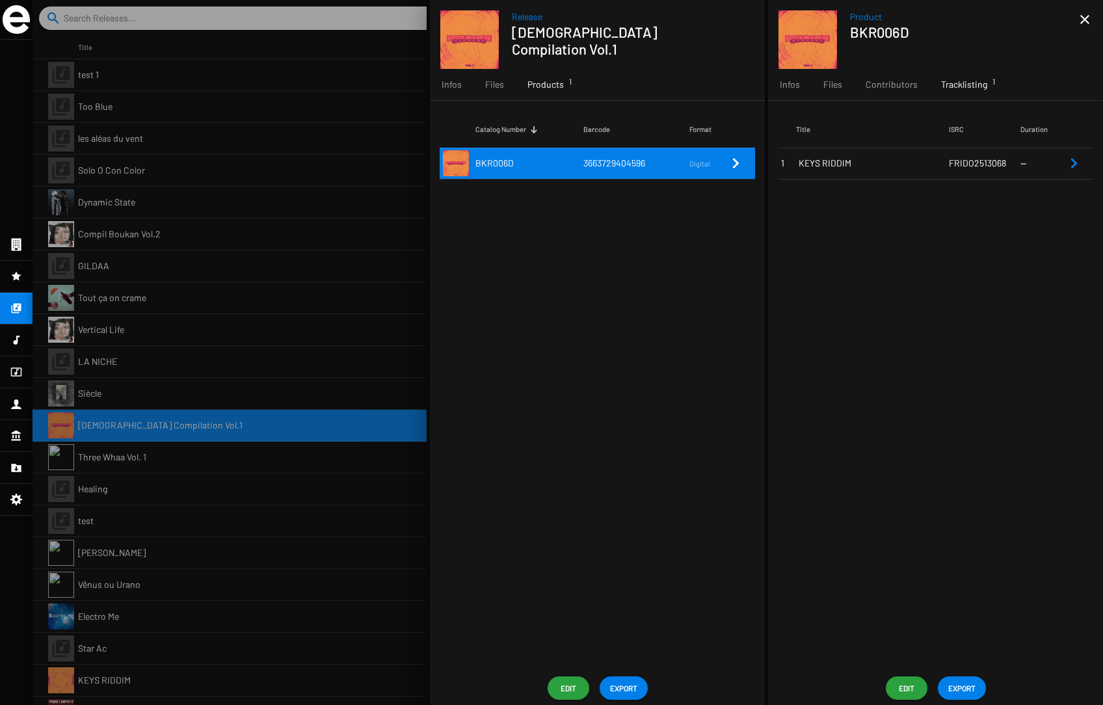
click at [839, 161] on span "KEYS RIDDIM" at bounding box center [874, 163] width 150 height 13
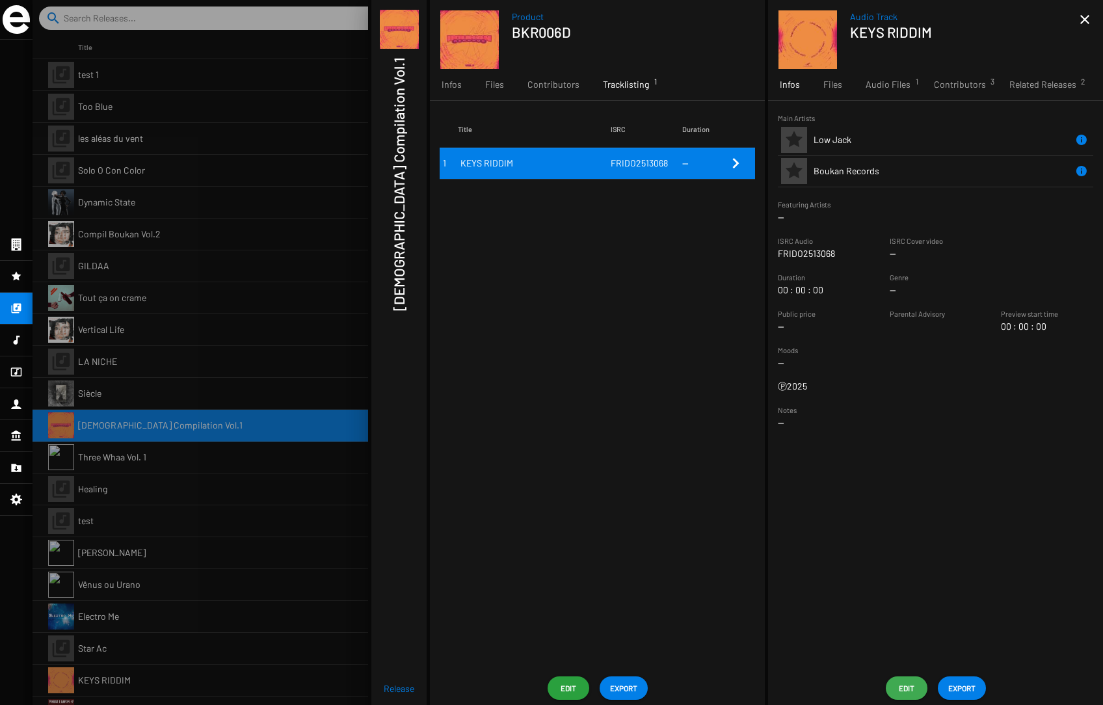
click at [839, 685] on span "Edit" at bounding box center [906, 688] width 21 height 23
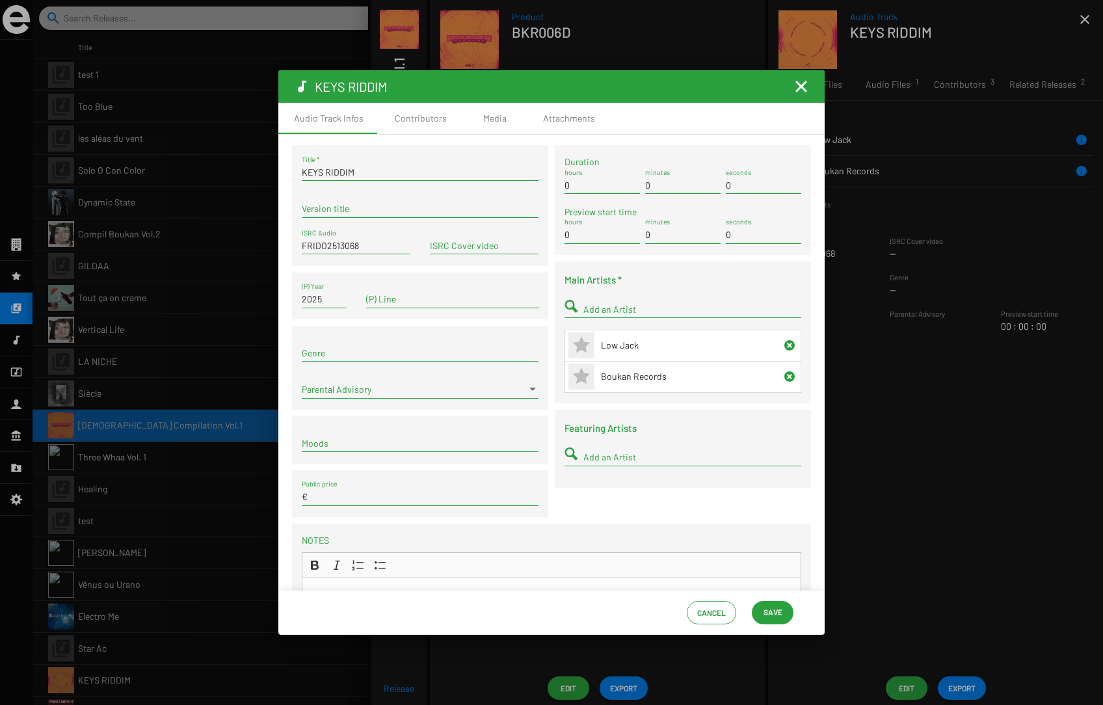
scroll to position [276, 0]
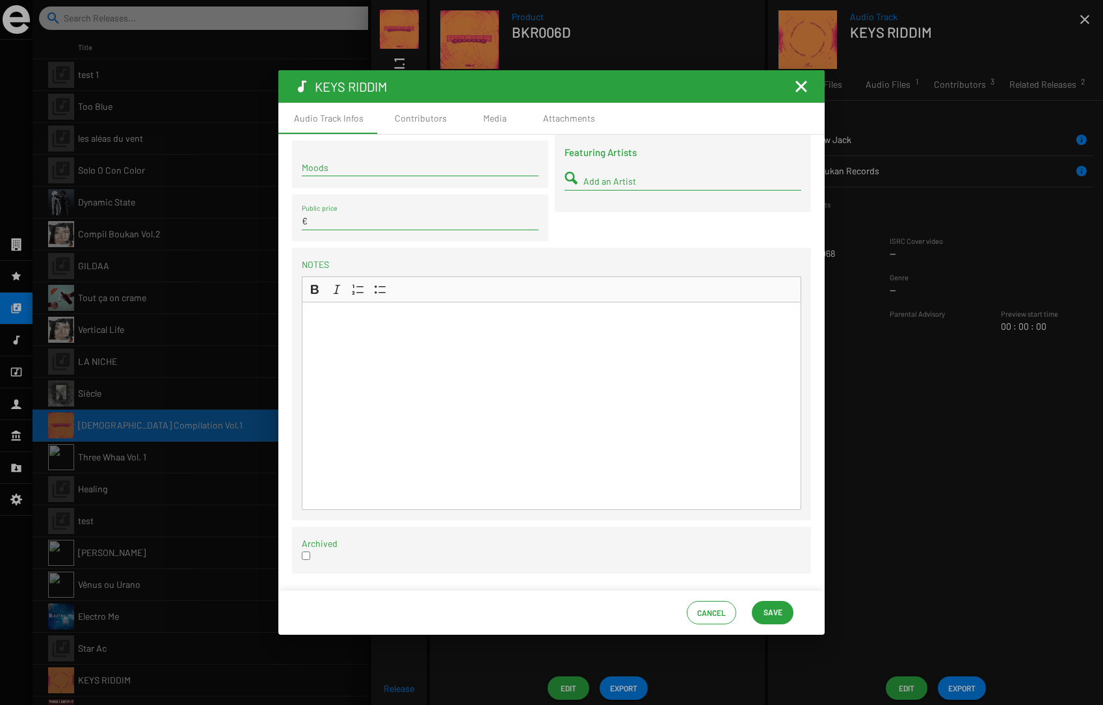
click at [802, 85] on mat-icon "Fermer la fenêtre" at bounding box center [802, 87] width 16 height 16
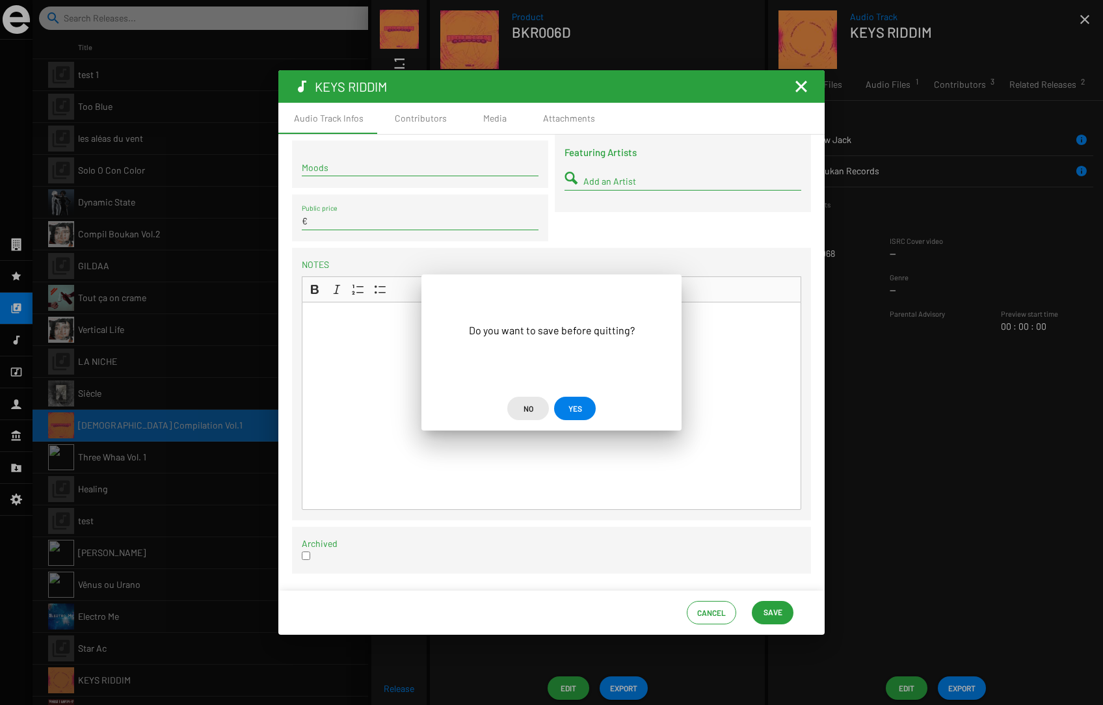
click at [524, 408] on span "No" at bounding box center [529, 408] width 10 height 23
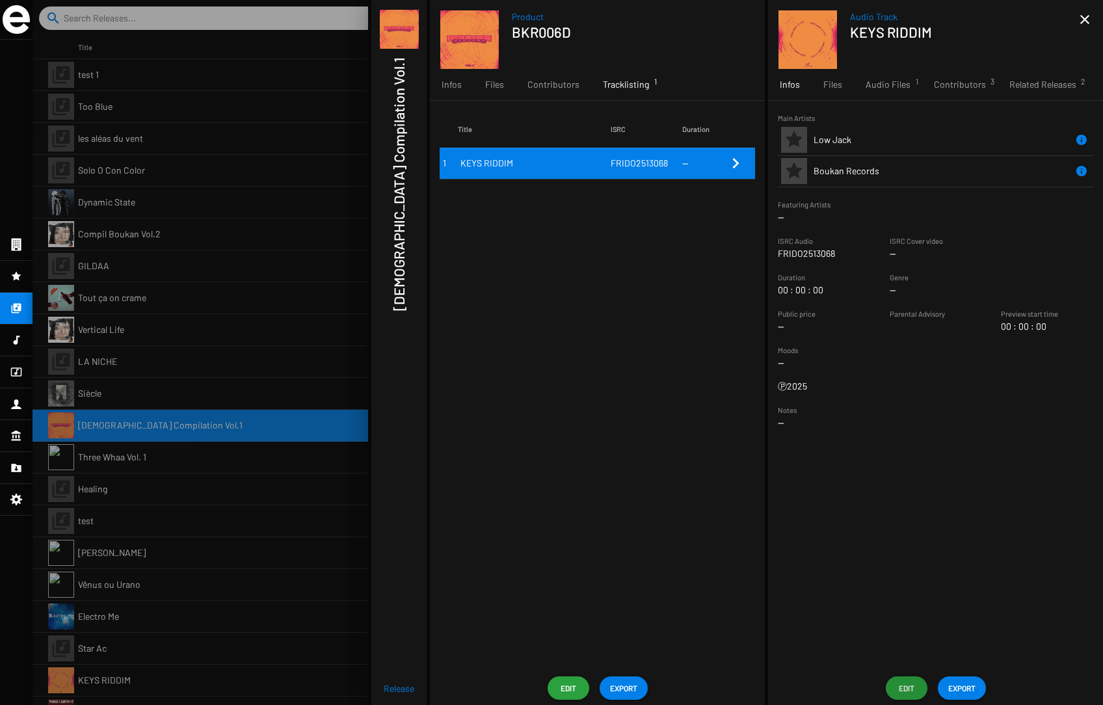
click at [569, 690] on span "Edit" at bounding box center [568, 688] width 21 height 23
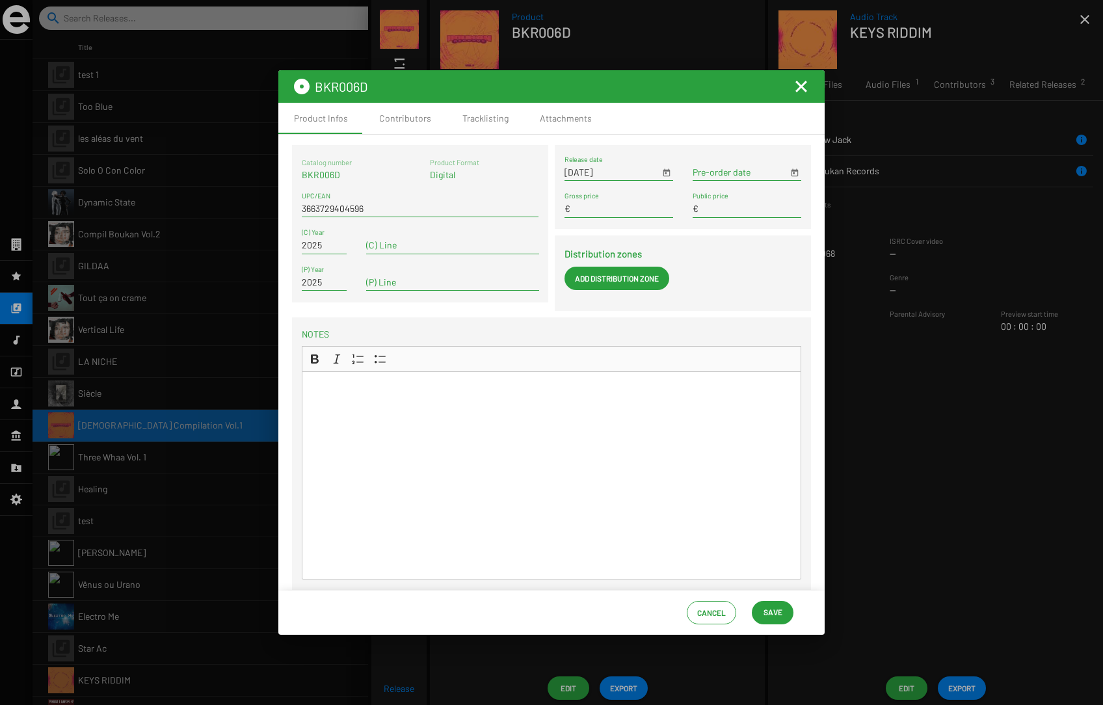
click at [801, 84] on mat-icon "Fermer la fenêtre" at bounding box center [802, 87] width 16 height 16
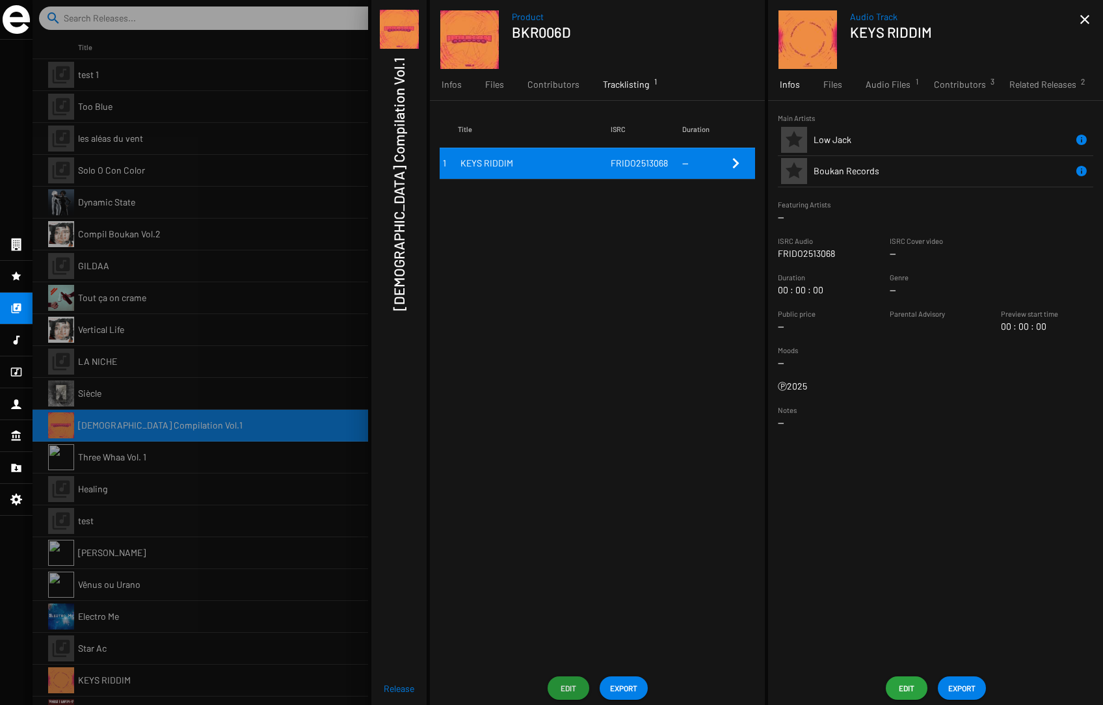
click at [217, 310] on div at bounding box center [568, 352] width 1071 height 705
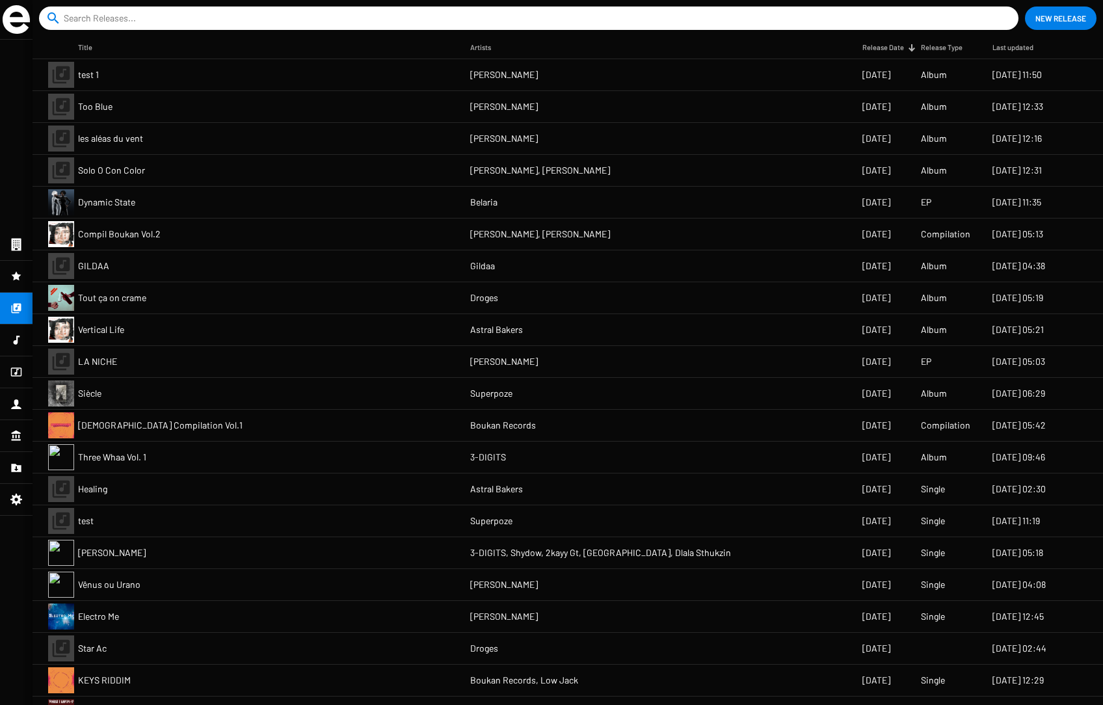
click at [147, 615] on mat-cell "Electro Me" at bounding box center [274, 616] width 392 height 31
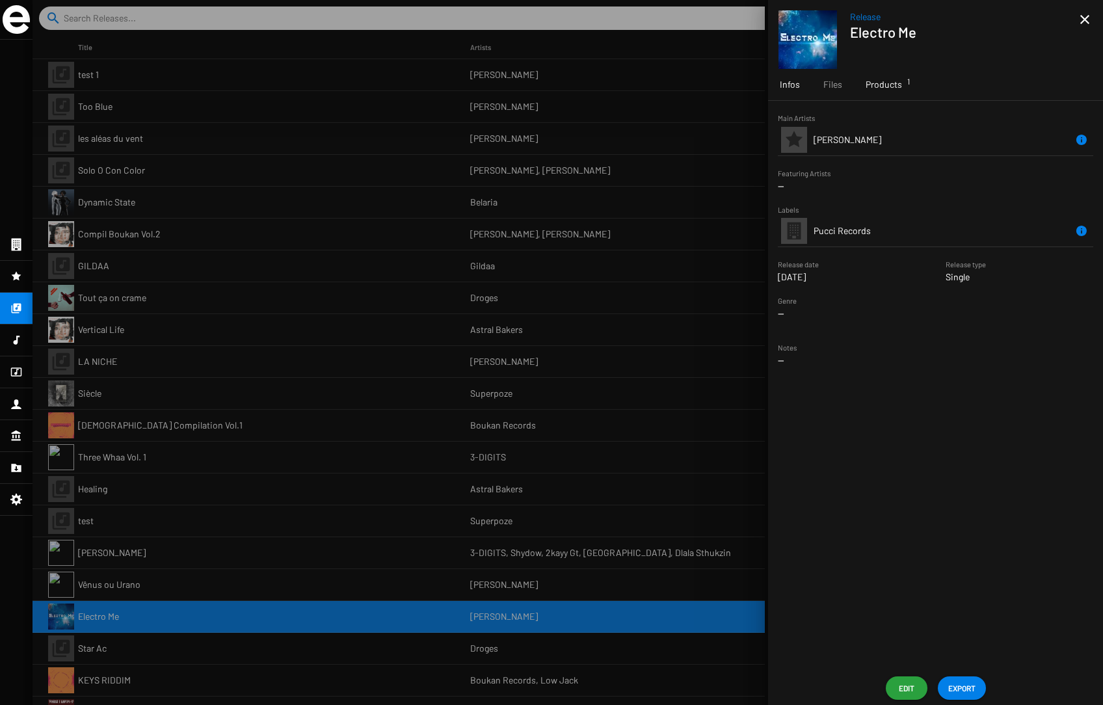
click at [839, 83] on span "Products 1" at bounding box center [884, 84] width 36 height 13
click at [247, 276] on div at bounding box center [568, 352] width 1071 height 705
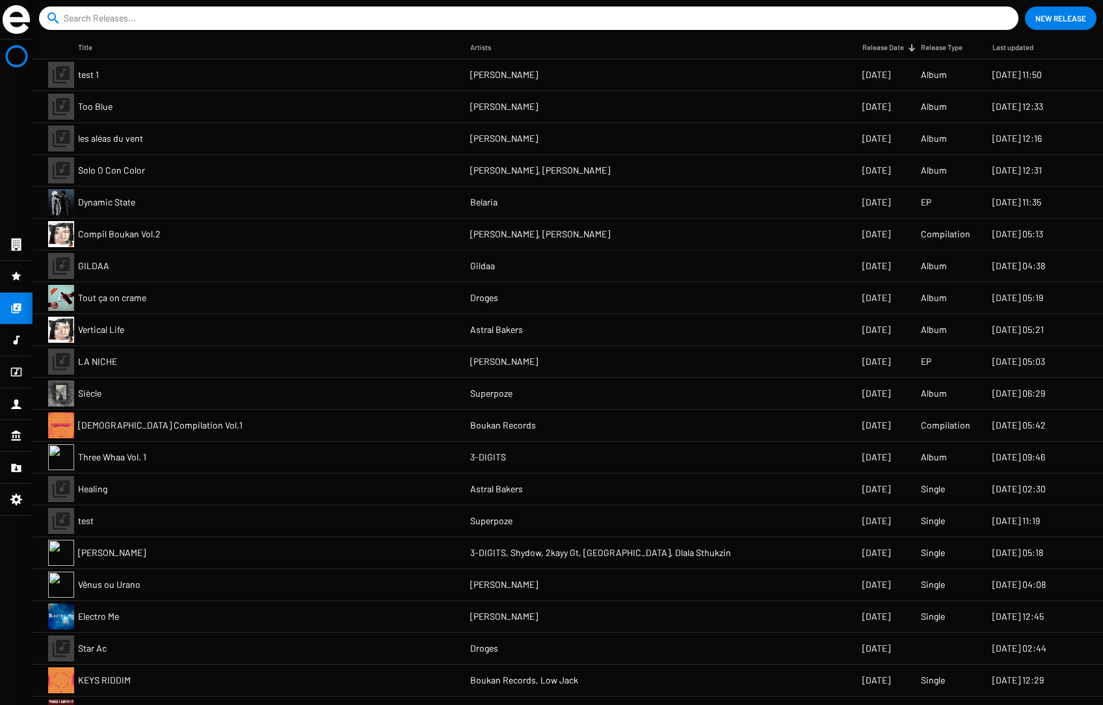
scroll to position [850, 0]
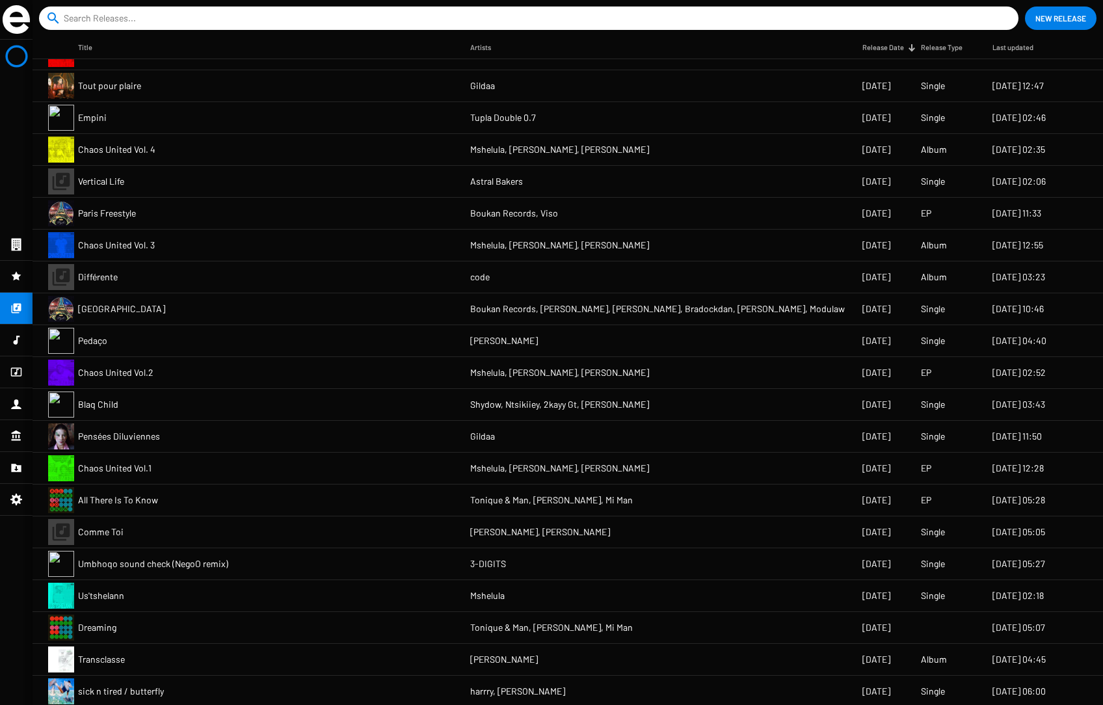
click at [127, 307] on mat-cell "[GEOGRAPHIC_DATA]" at bounding box center [274, 308] width 392 height 31
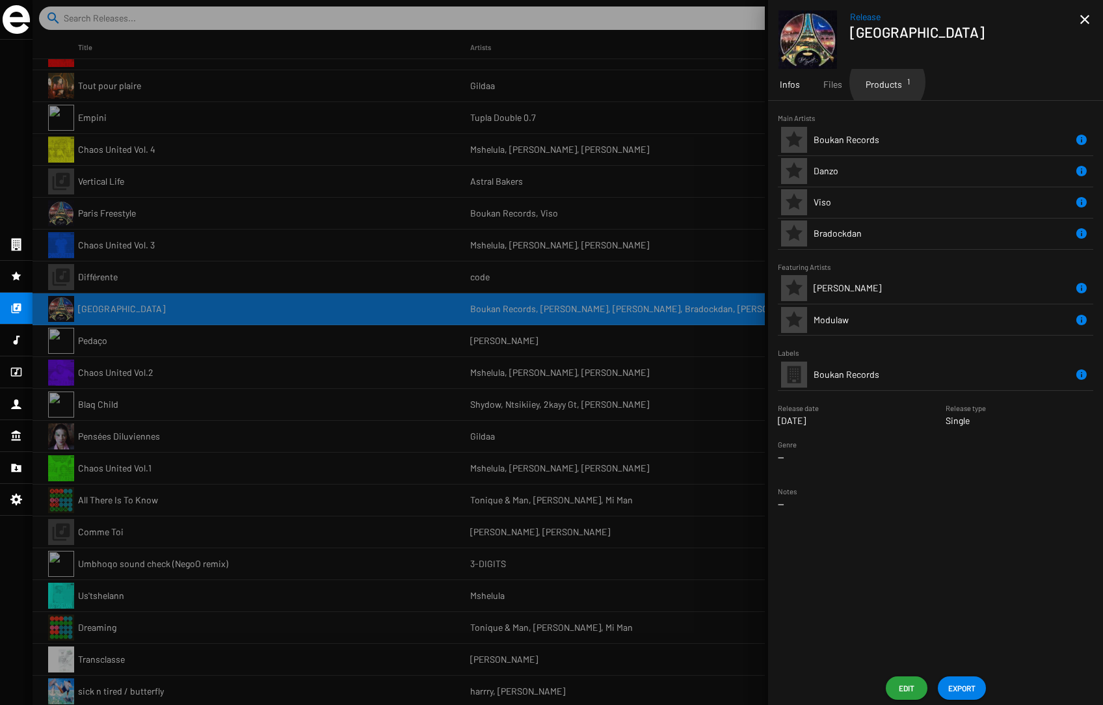
click at [839, 82] on span "Products 1" at bounding box center [884, 84] width 36 height 13
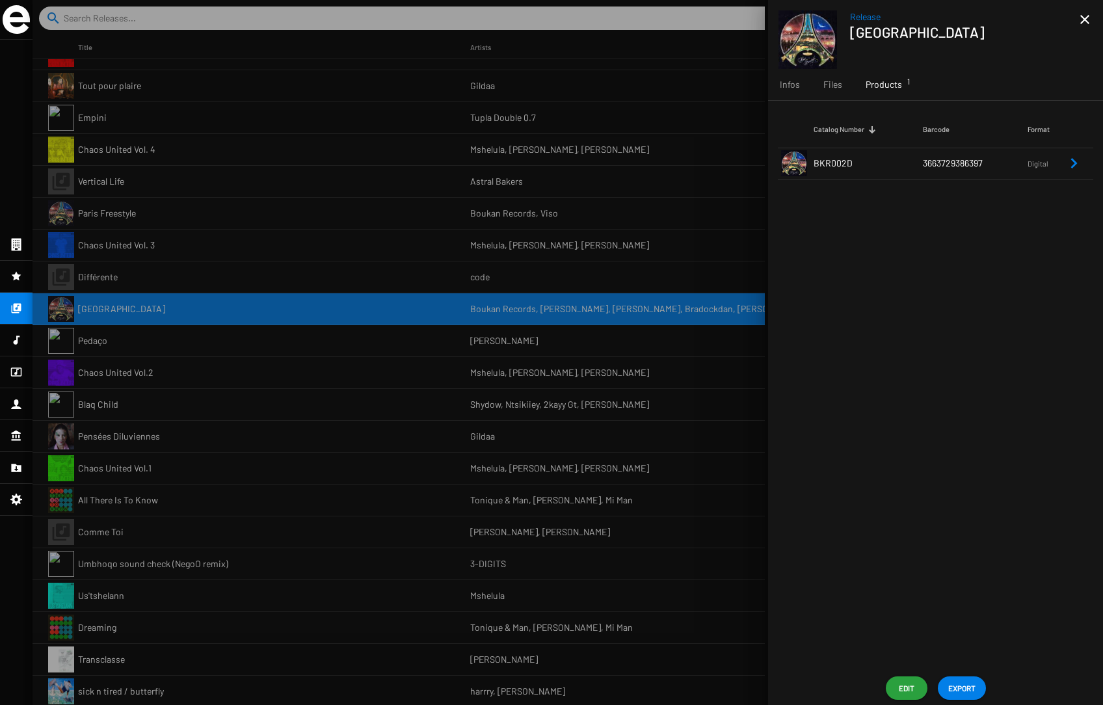
click at [839, 161] on td "BKR002D" at bounding box center [868, 163] width 109 height 31
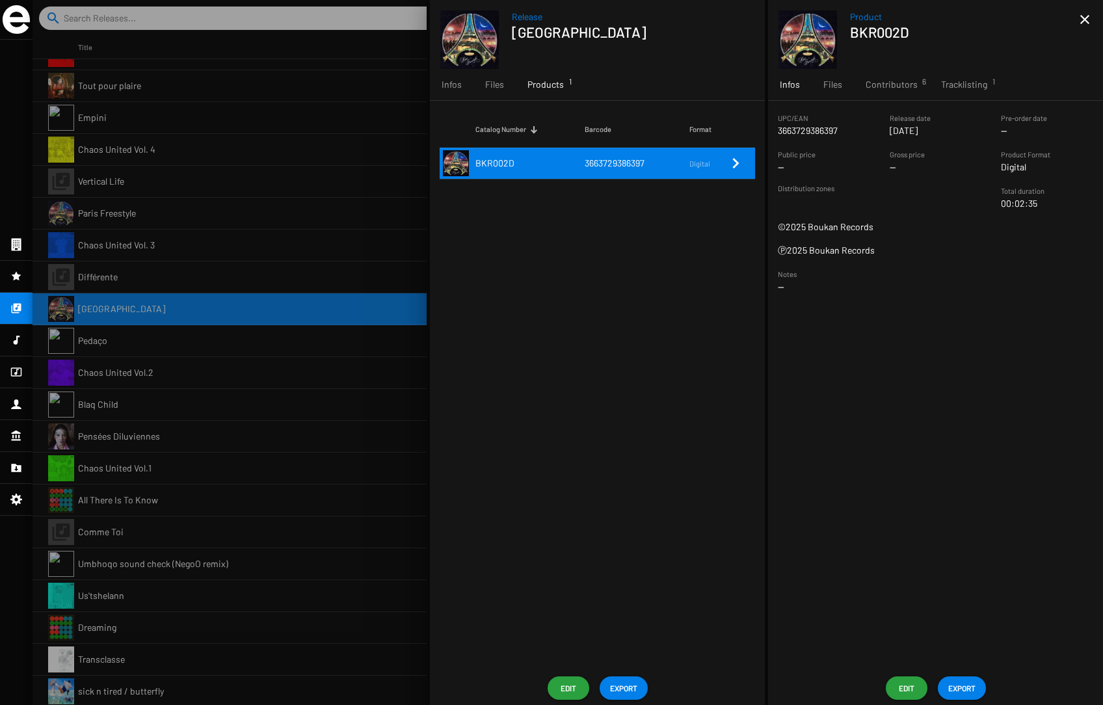
click at [839, 690] on span "Edit" at bounding box center [906, 688] width 21 height 23
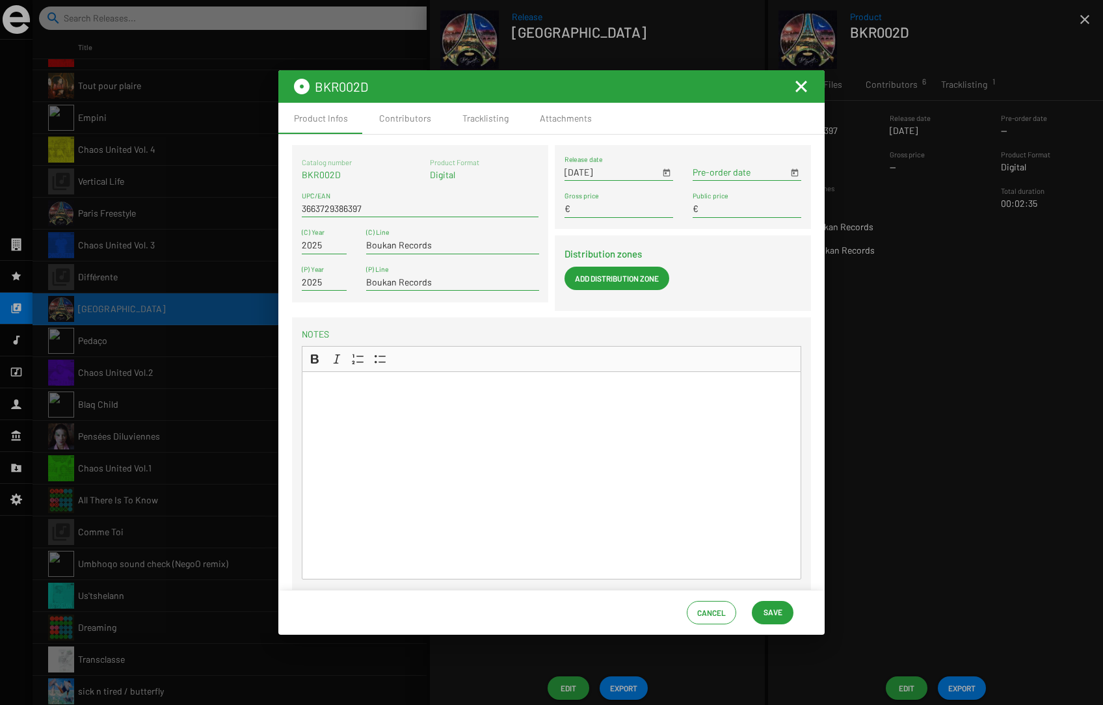
click at [799, 85] on mat-icon "Fermer la fenêtre" at bounding box center [802, 87] width 16 height 16
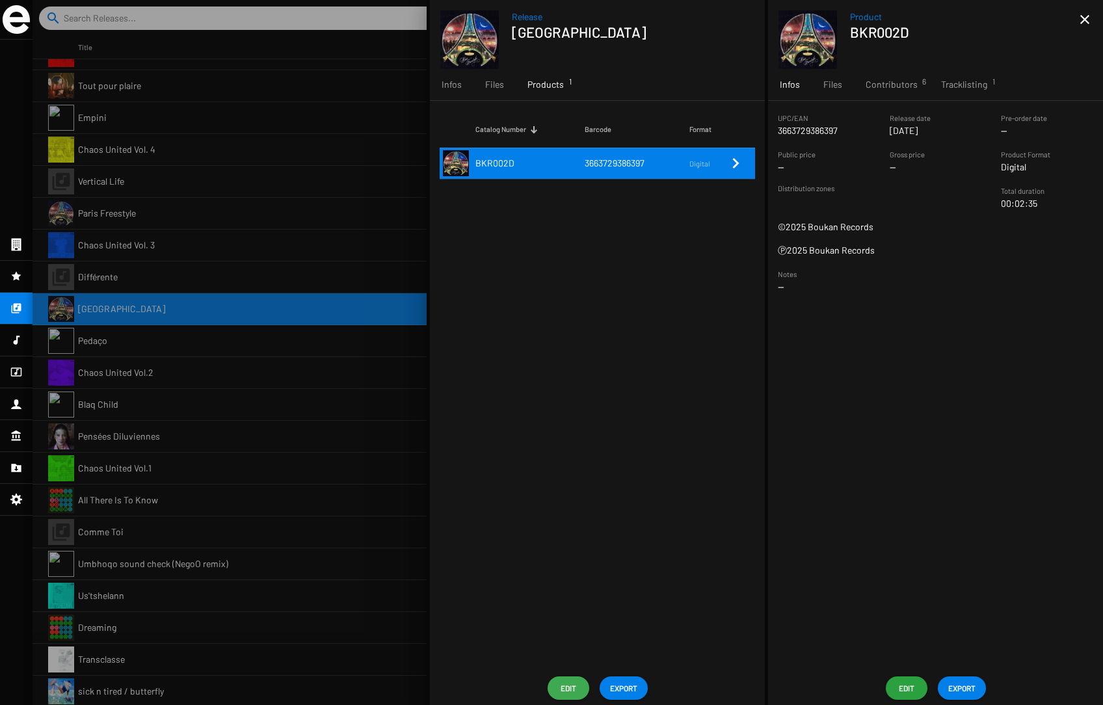
click at [569, 690] on span "Edit" at bounding box center [568, 688] width 21 height 23
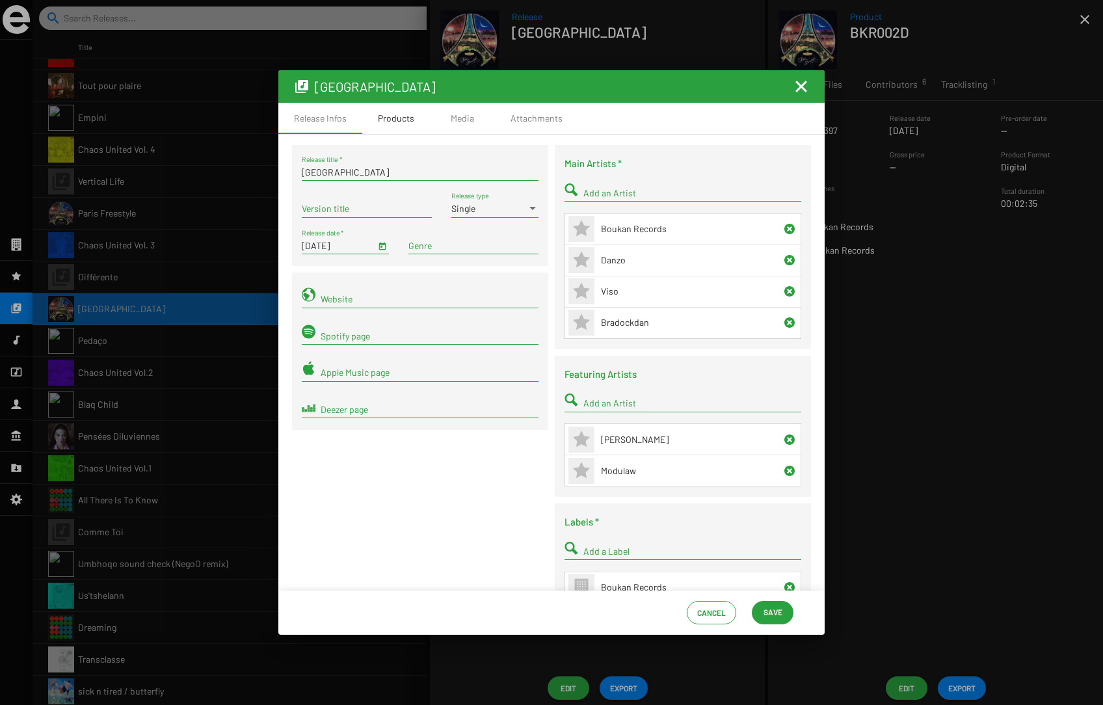
click at [397, 123] on div "Products" at bounding box center [396, 118] width 36 height 13
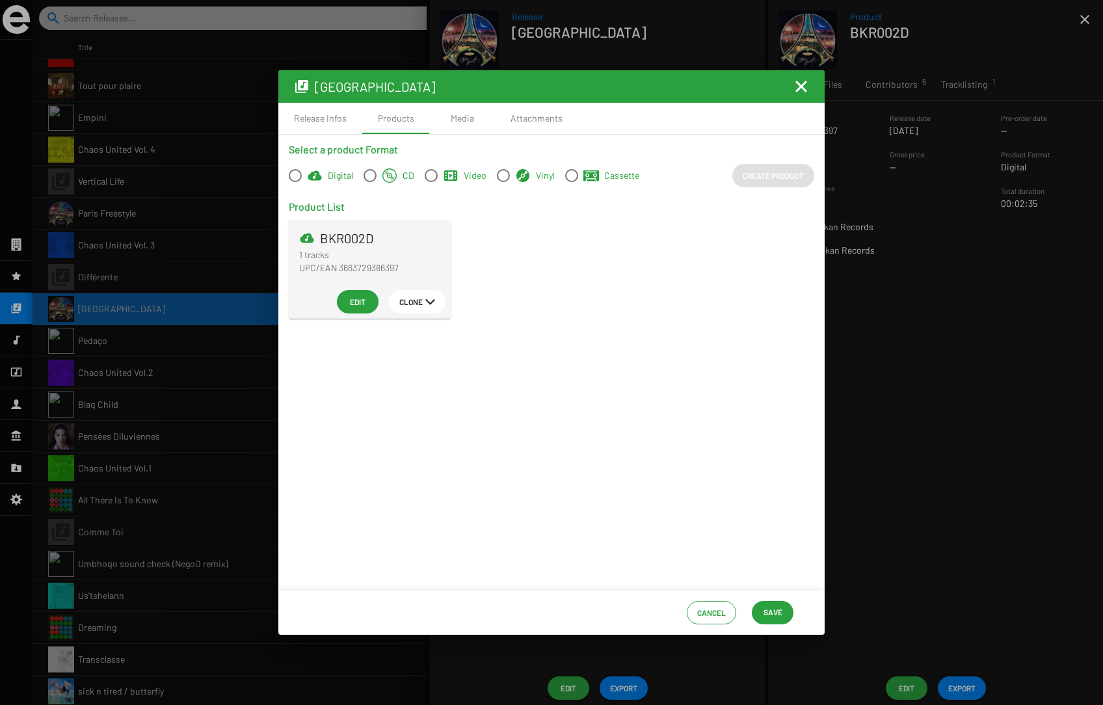
click at [534, 251] on div "BKR002D 1 tracks UPC/EAN 3663729386397 Edit Clone" at bounding box center [551, 277] width 545 height 115
click at [369, 176] on span at bounding box center [370, 175] width 13 height 13
click at [370, 182] on input "CD" at bounding box center [370, 182] width 1 height 1
radio input "true"
click at [295, 174] on span at bounding box center [295, 175] width 13 height 13
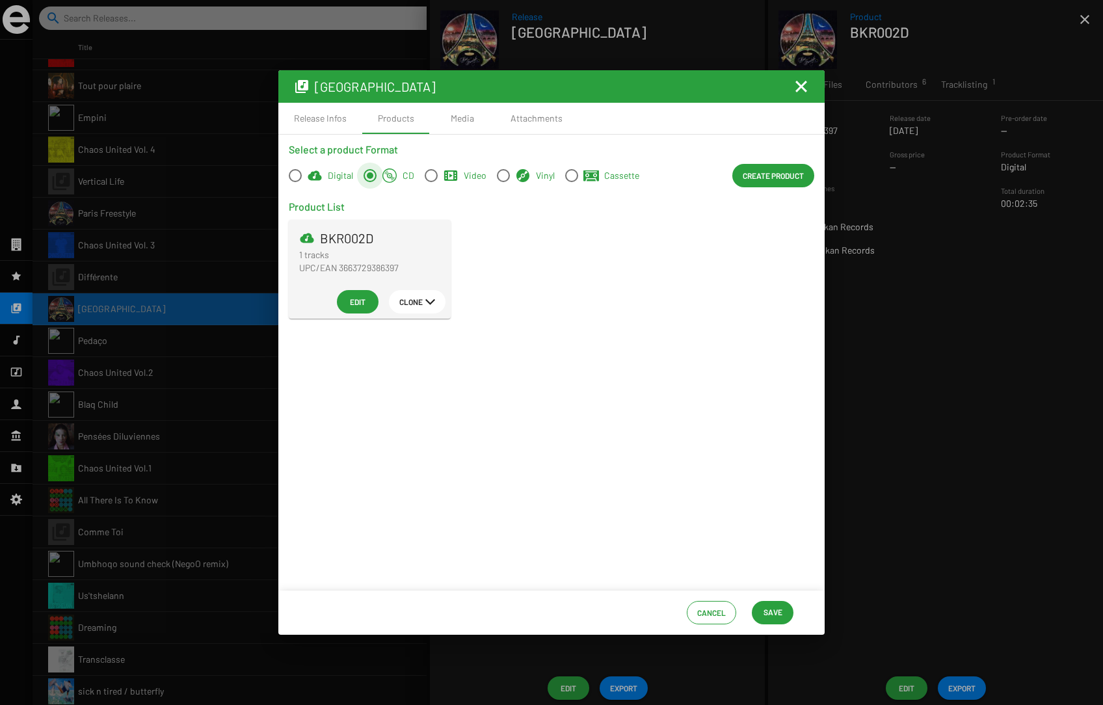
click at [295, 182] on input "Digital" at bounding box center [295, 182] width 1 height 1
radio input "true"
click at [425, 171] on span at bounding box center [431, 175] width 13 height 13
click at [431, 182] on input "Video" at bounding box center [431, 182] width 1 height 1
radio input "true"
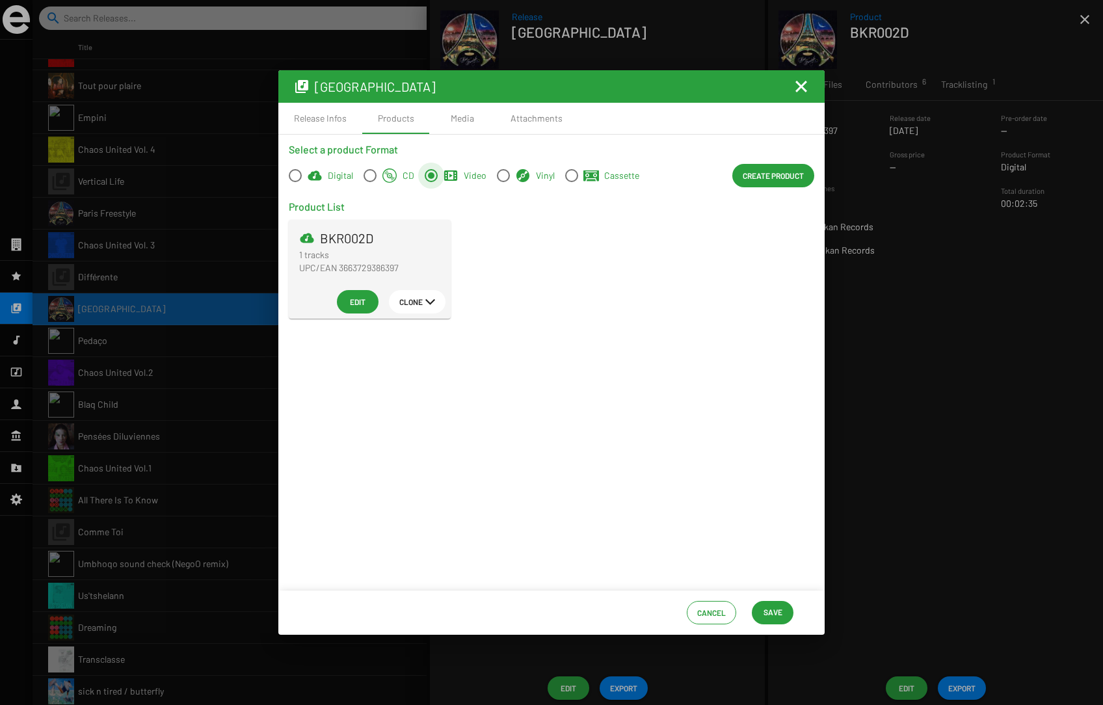
click at [295, 174] on span at bounding box center [295, 175] width 13 height 13
click at [295, 182] on input "Digital" at bounding box center [295, 182] width 1 height 1
radio input "true"
click at [529, 233] on div "BKR002D 1 tracks UPC/EAN 3663729386397 Edit Clone" at bounding box center [551, 277] width 545 height 115
click at [502, 176] on span at bounding box center [503, 175] width 13 height 13
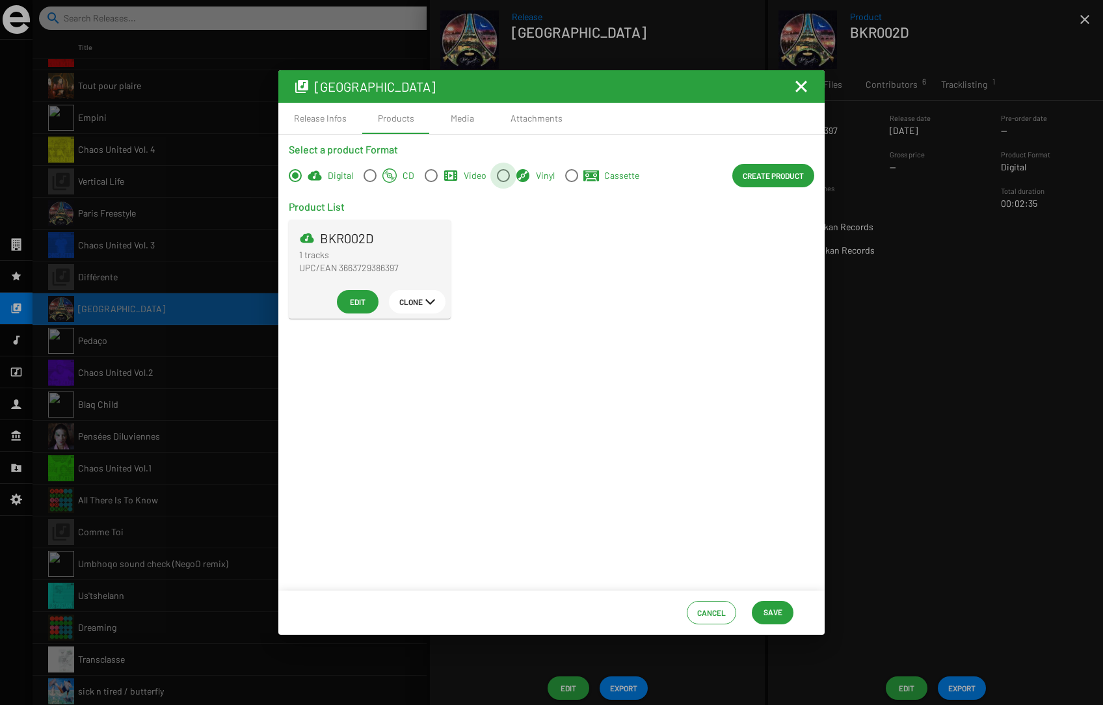
click at [503, 182] on input "Vinyl" at bounding box center [503, 182] width 1 height 1
radio input "true"
click at [601, 290] on div "BKR002D 1 tracks UPC/EAN 3663729386397 Edit Clone" at bounding box center [551, 277] width 545 height 115
drag, startPoint x: 139, startPoint y: 379, endPoint x: 352, endPoint y: 249, distance: 249.0
click at [141, 378] on div at bounding box center [551, 352] width 1103 height 705
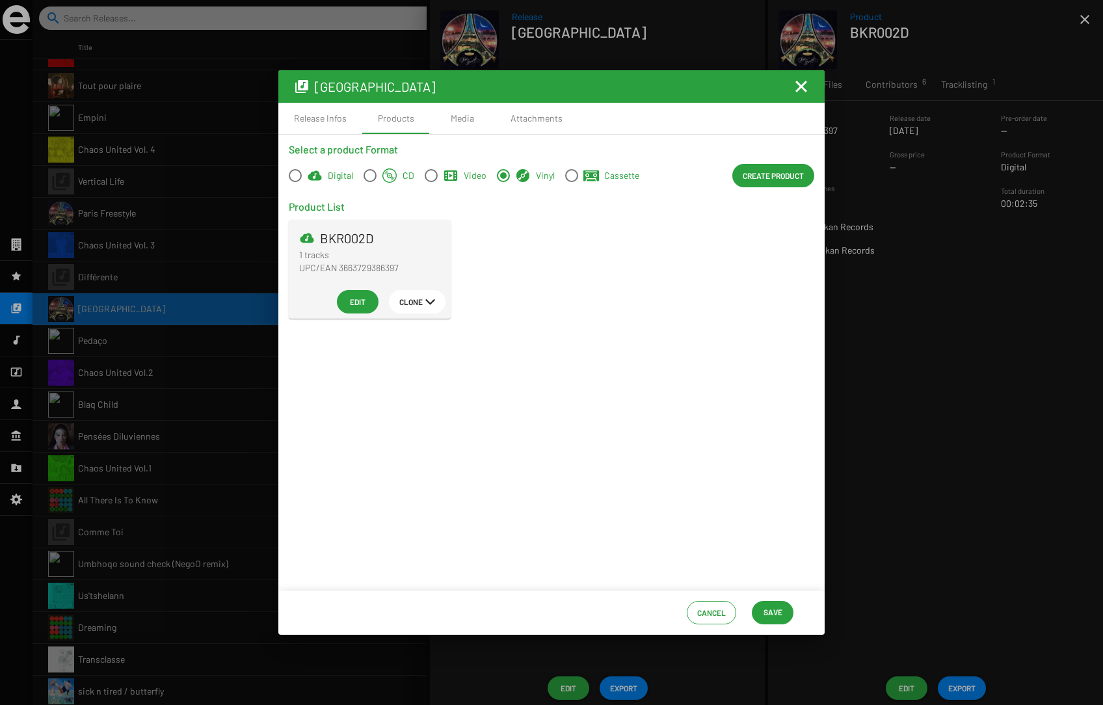
click at [798, 81] on mat-icon "Fermer la fenêtre" at bounding box center [802, 87] width 16 height 16
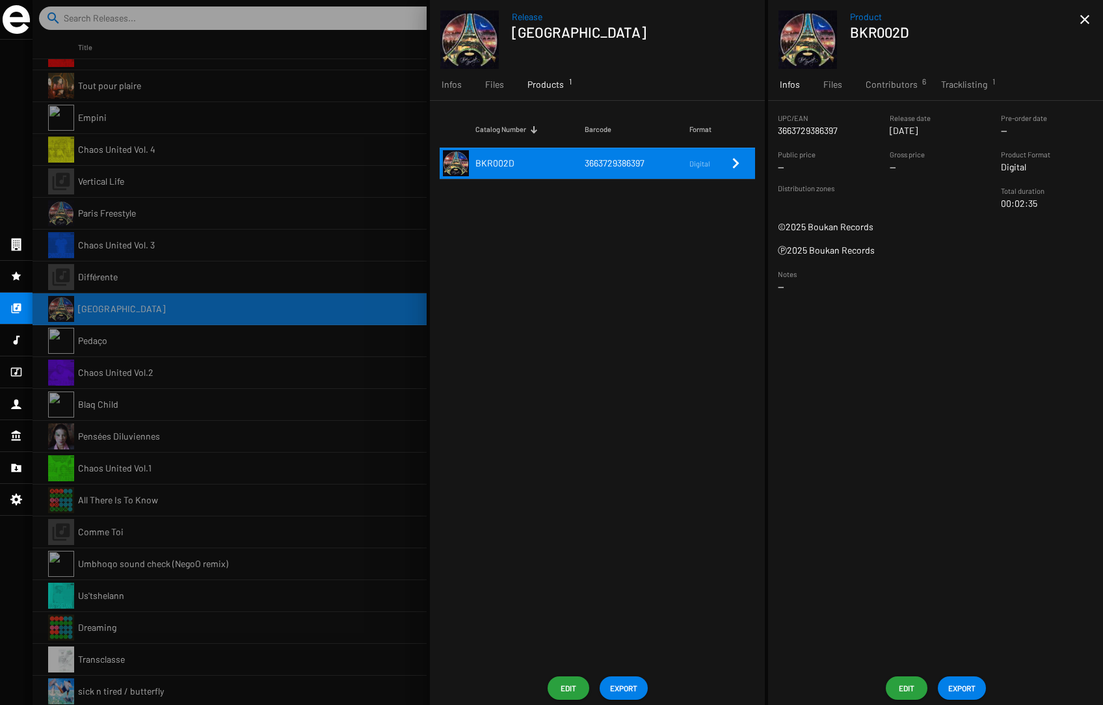
click at [17, 369] on icon at bounding box center [16, 372] width 12 height 16
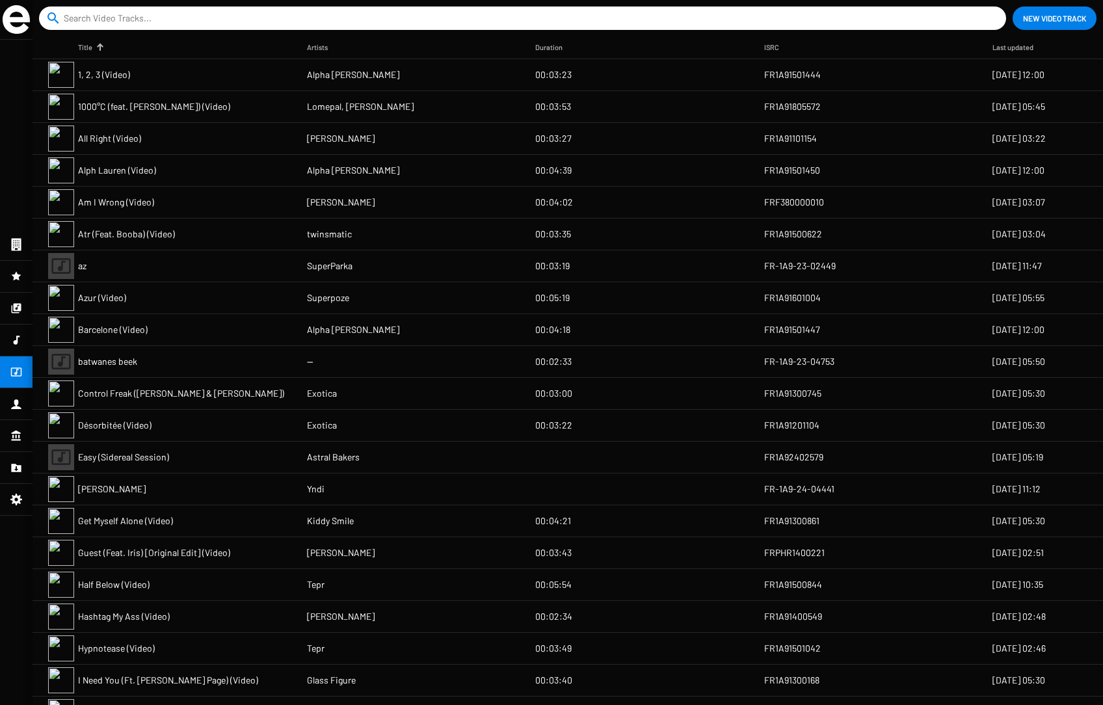
click at [146, 169] on span "Alph Lauren (Video)" at bounding box center [117, 170] width 78 height 13
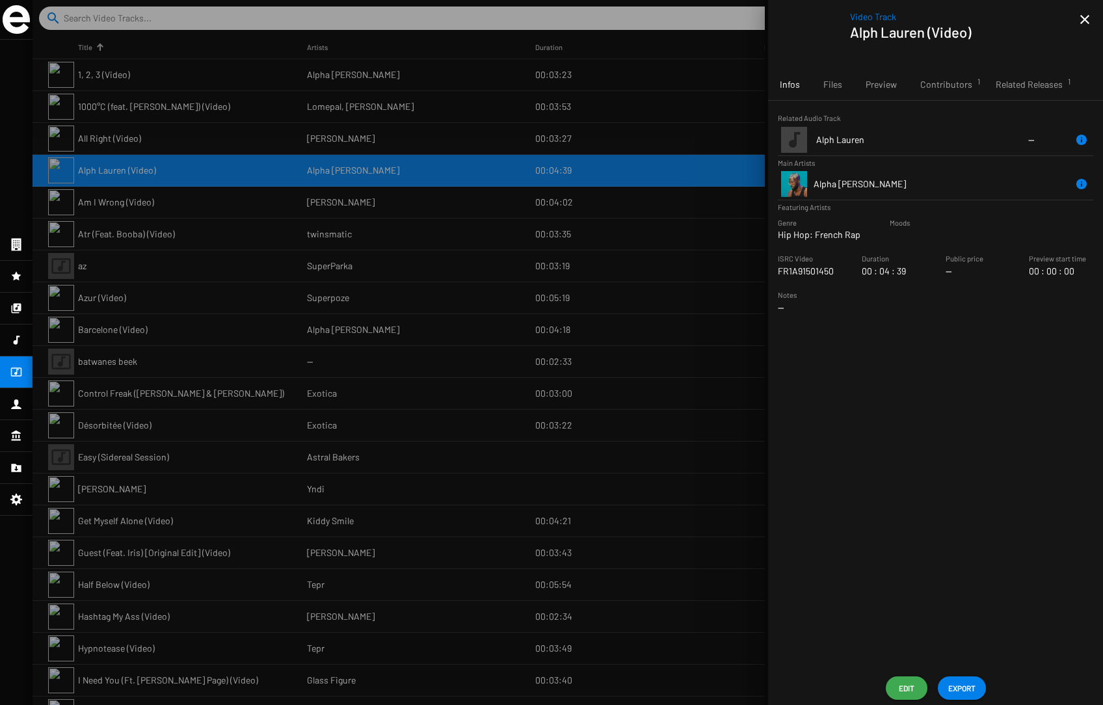
click at [839, 685] on span "Edit" at bounding box center [906, 688] width 21 height 23
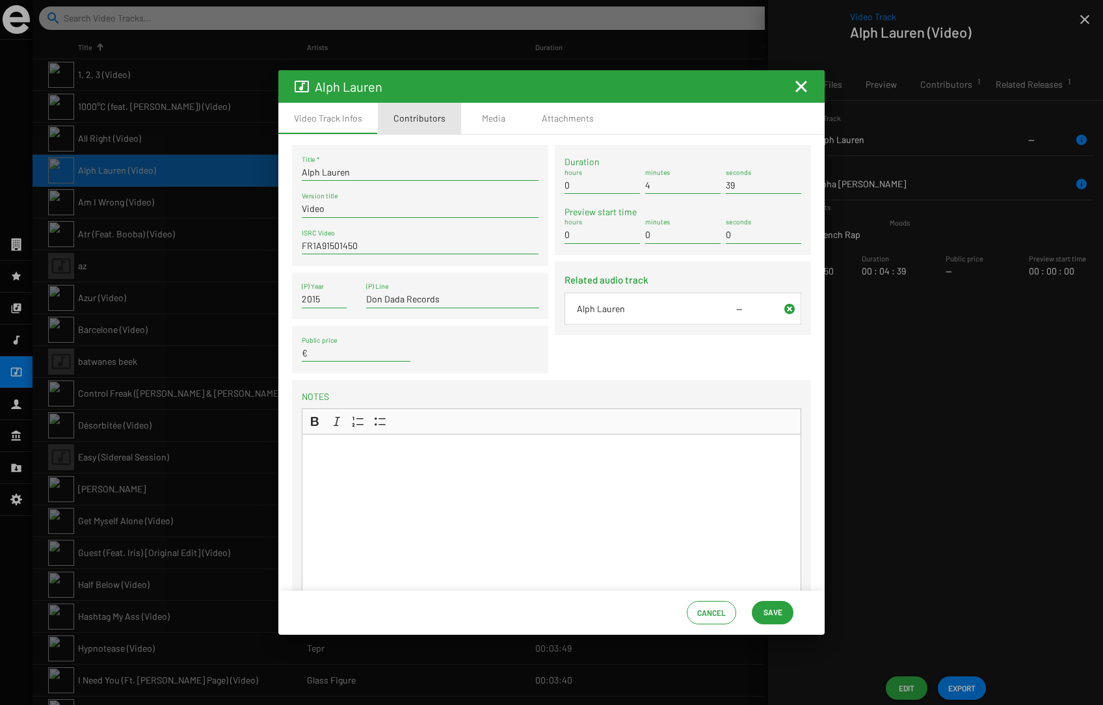
click at [421, 120] on div "Contributors" at bounding box center [420, 118] width 52 height 13
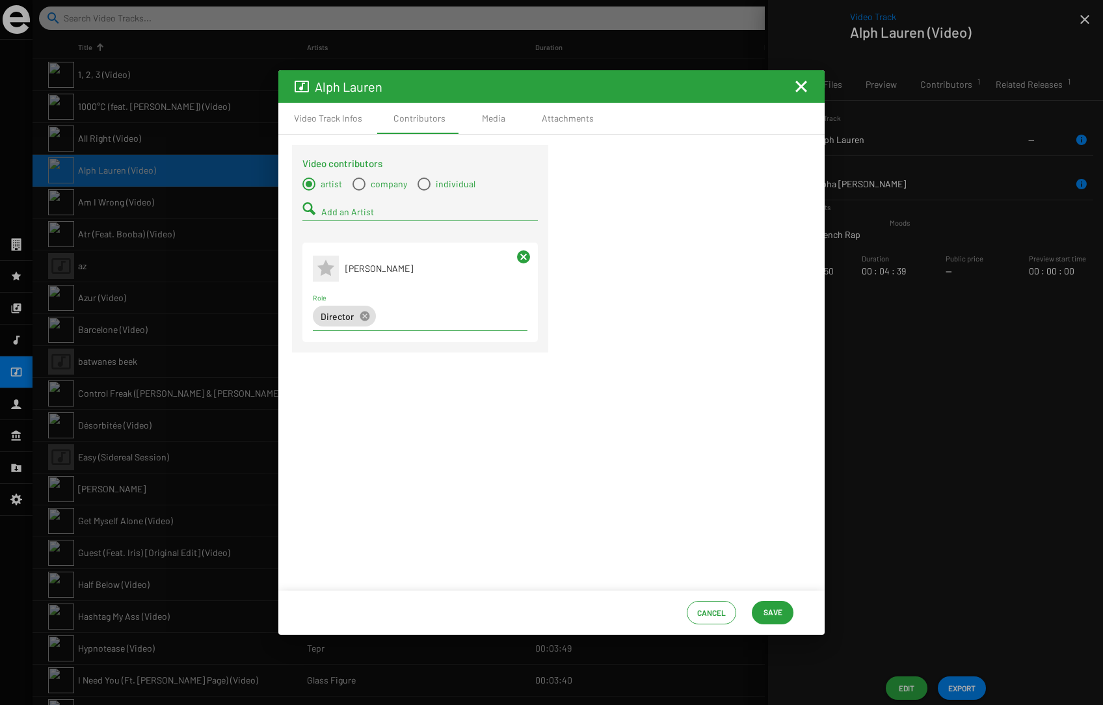
click at [802, 87] on mat-icon "Fermer la fenêtre" at bounding box center [802, 87] width 16 height 16
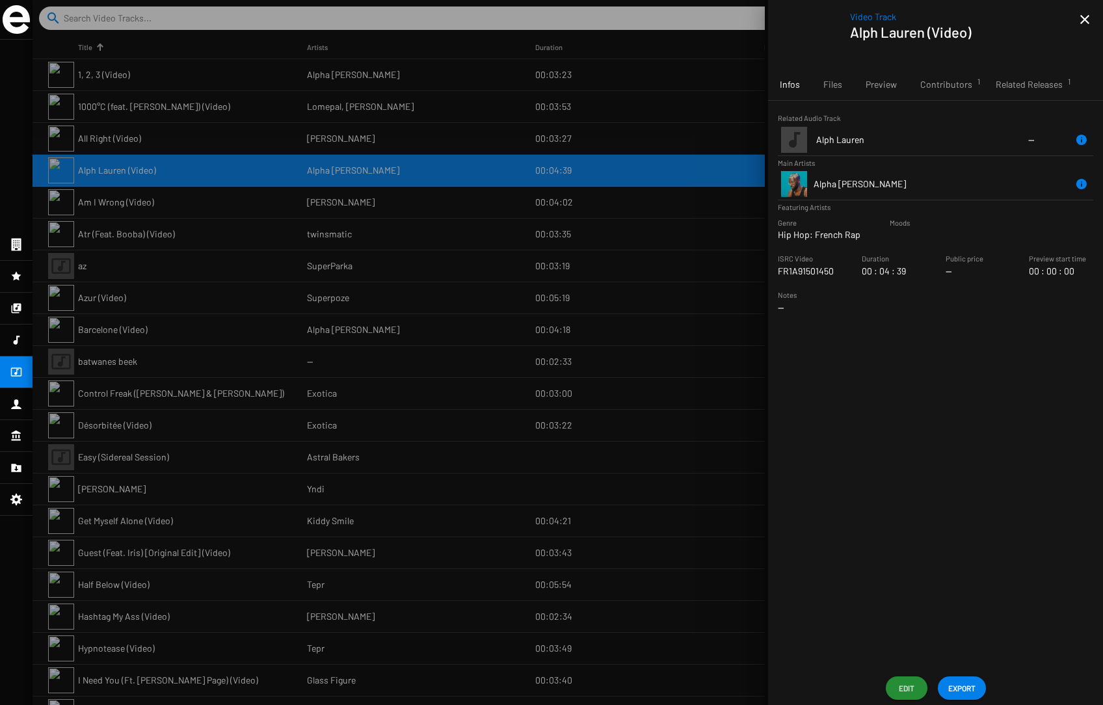
click at [18, 339] on icon at bounding box center [16, 340] width 12 height 16
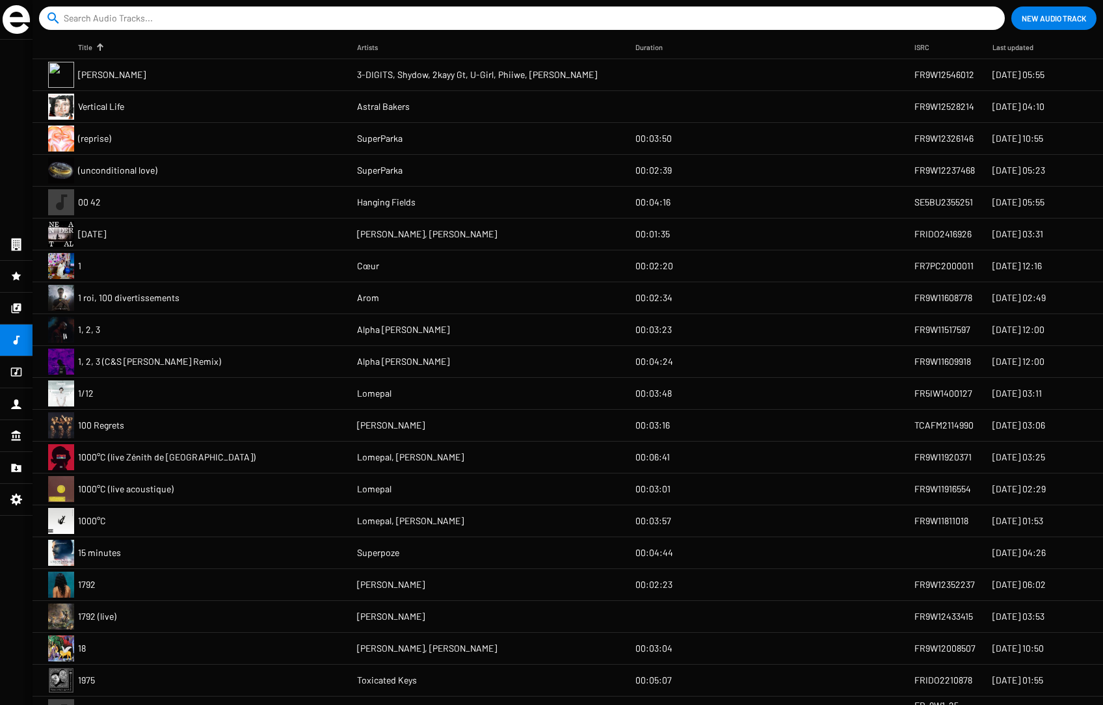
click at [659, 137] on span "00:03:50" at bounding box center [654, 138] width 36 height 13
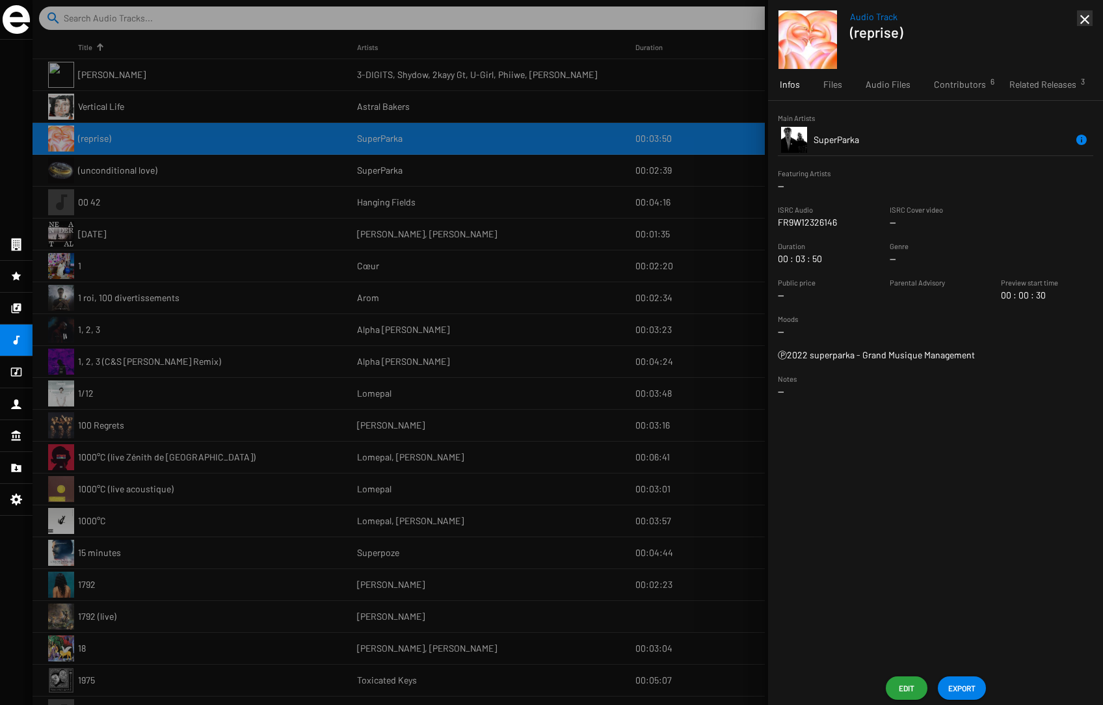
click at [839, 681] on span "Edit" at bounding box center [906, 688] width 21 height 23
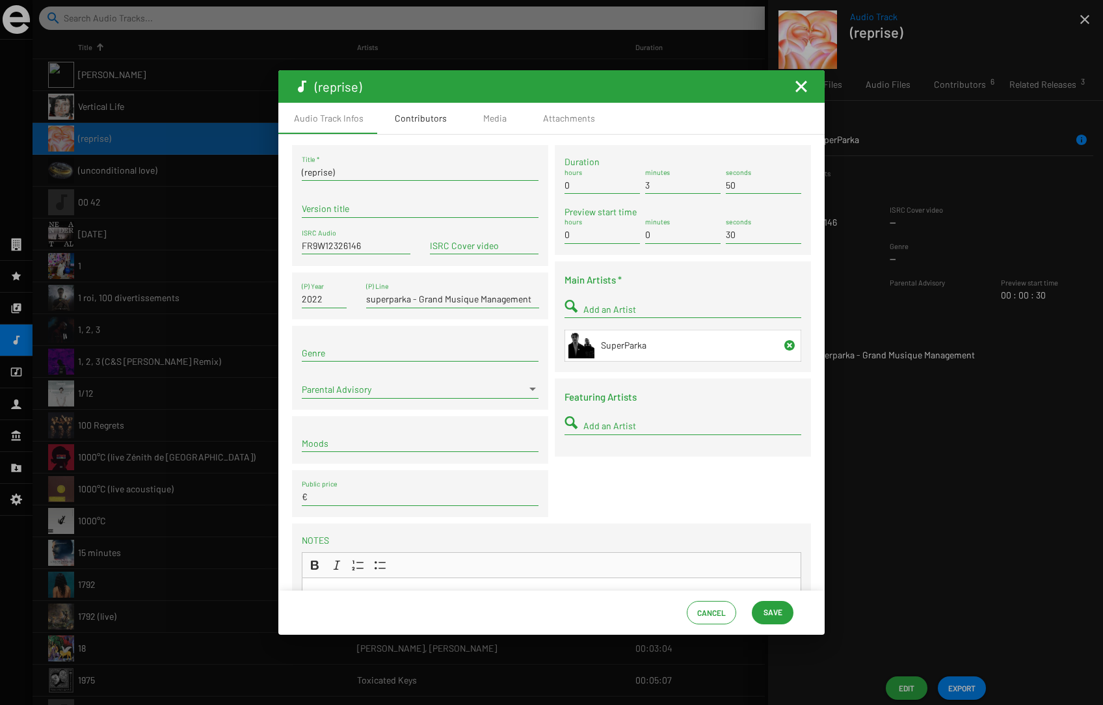
click at [420, 120] on div "Contributors" at bounding box center [421, 118] width 52 height 13
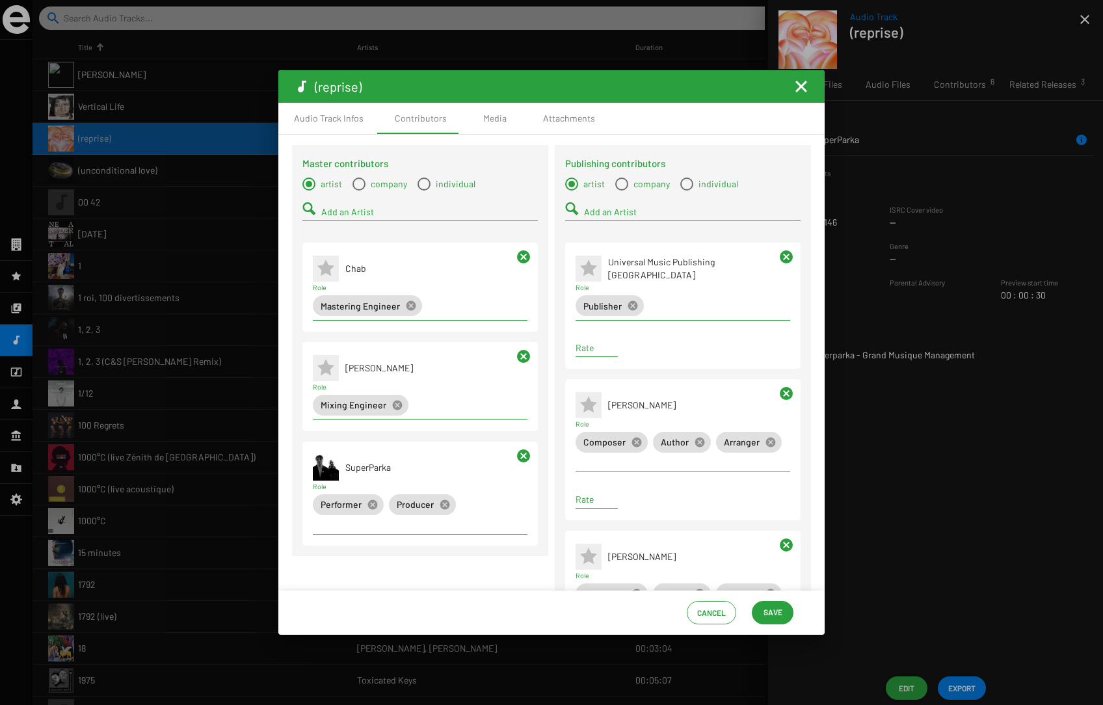
click at [803, 88] on mat-icon "Fermer la fenêtre" at bounding box center [802, 87] width 16 height 16
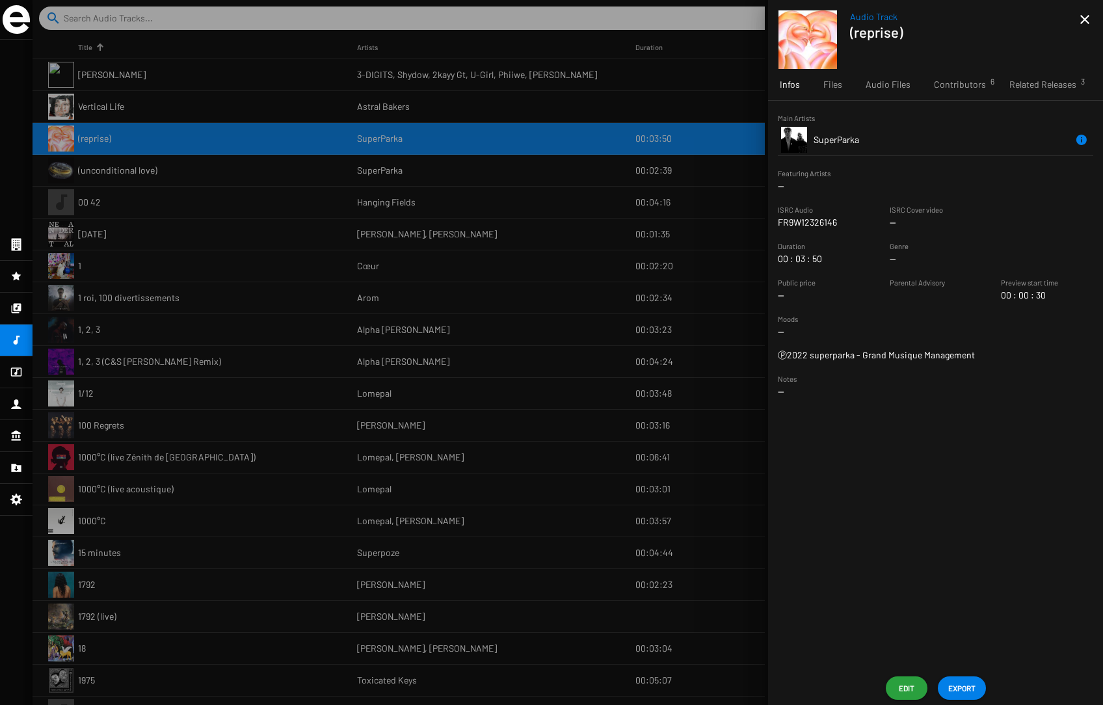
click at [19, 370] on icon at bounding box center [16, 372] width 12 height 16
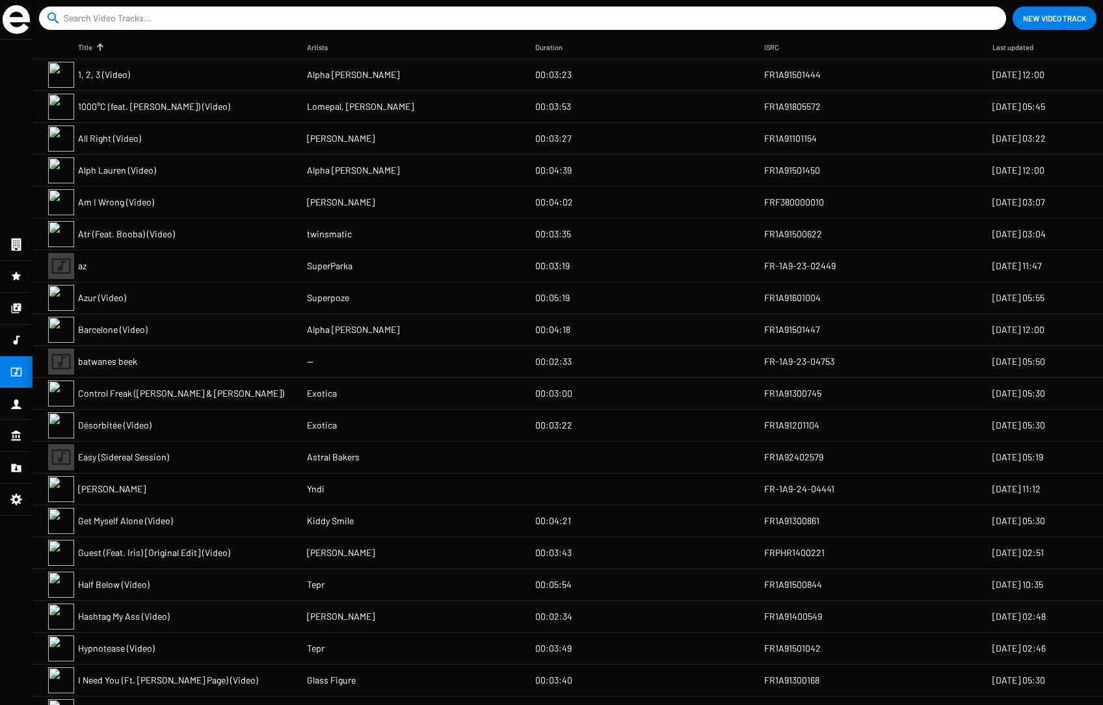
click at [783, 94] on mat-cell "FR1A91805572" at bounding box center [878, 106] width 229 height 31
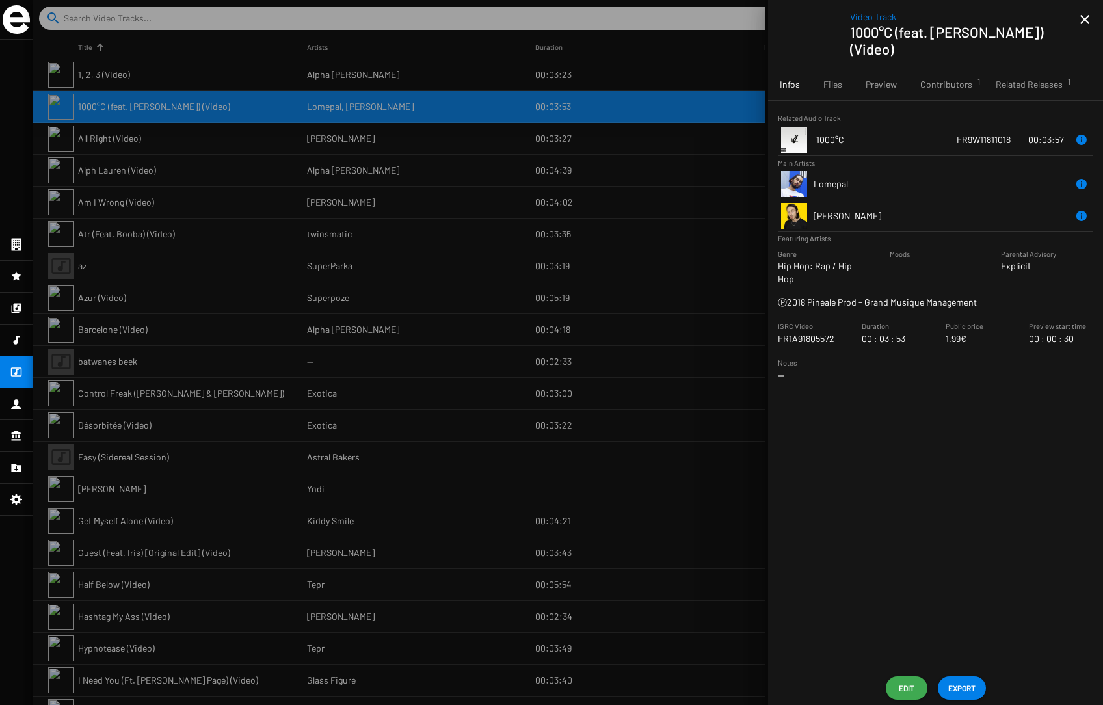
click at [839, 686] on span "Edit" at bounding box center [906, 688] width 21 height 23
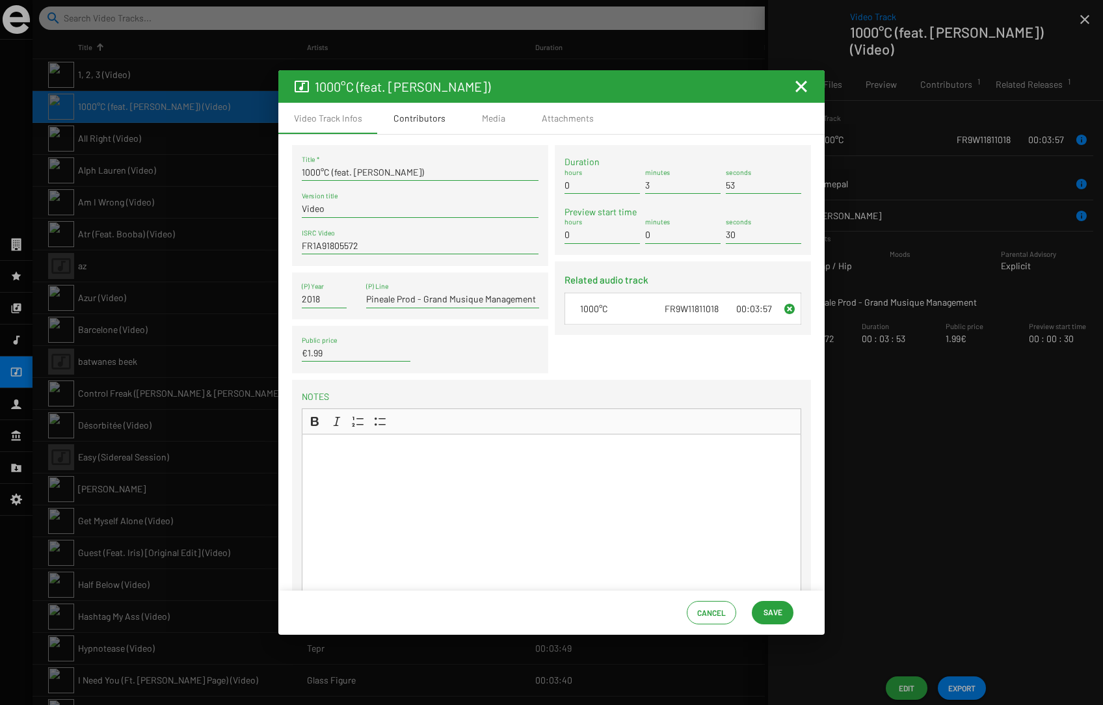
click at [429, 122] on div "Contributors" at bounding box center [420, 118] width 52 height 13
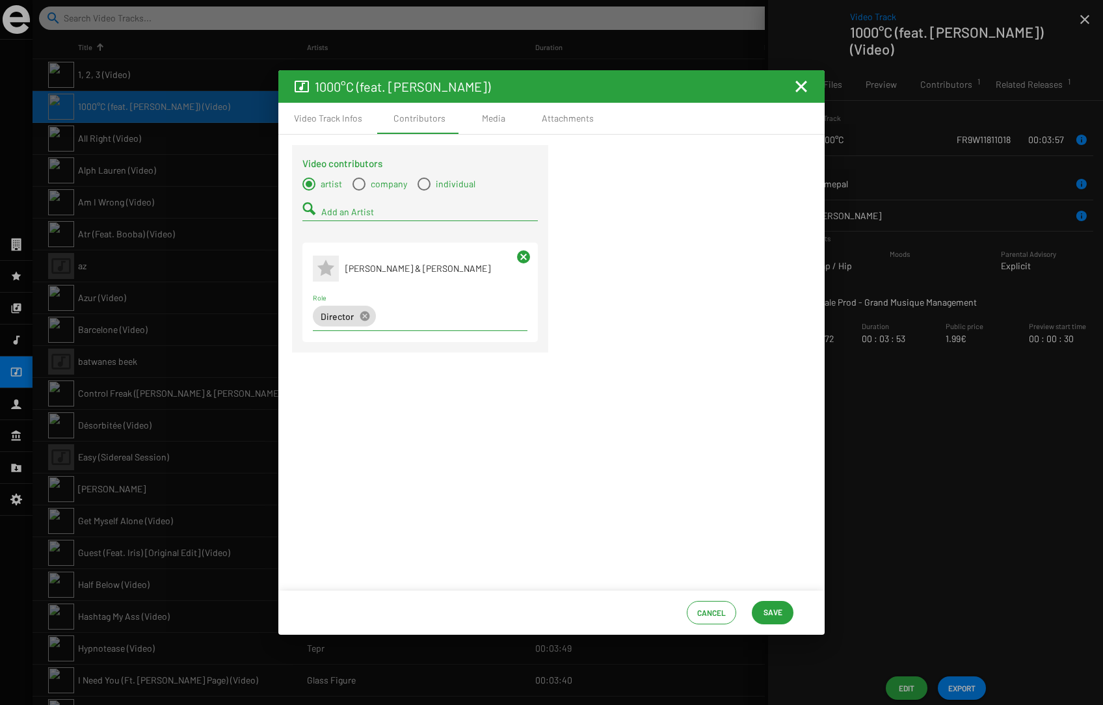
click at [800, 85] on mat-icon "Fermer la fenêtre" at bounding box center [802, 87] width 16 height 16
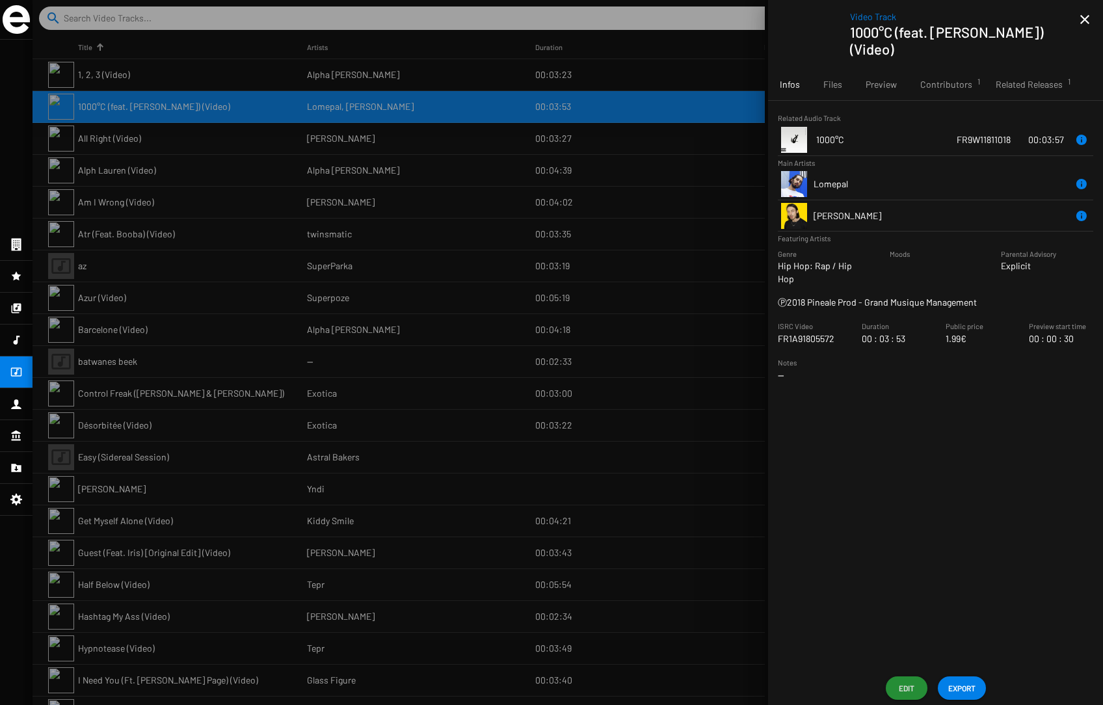
click at [13, 338] on icon at bounding box center [16, 340] width 12 height 16
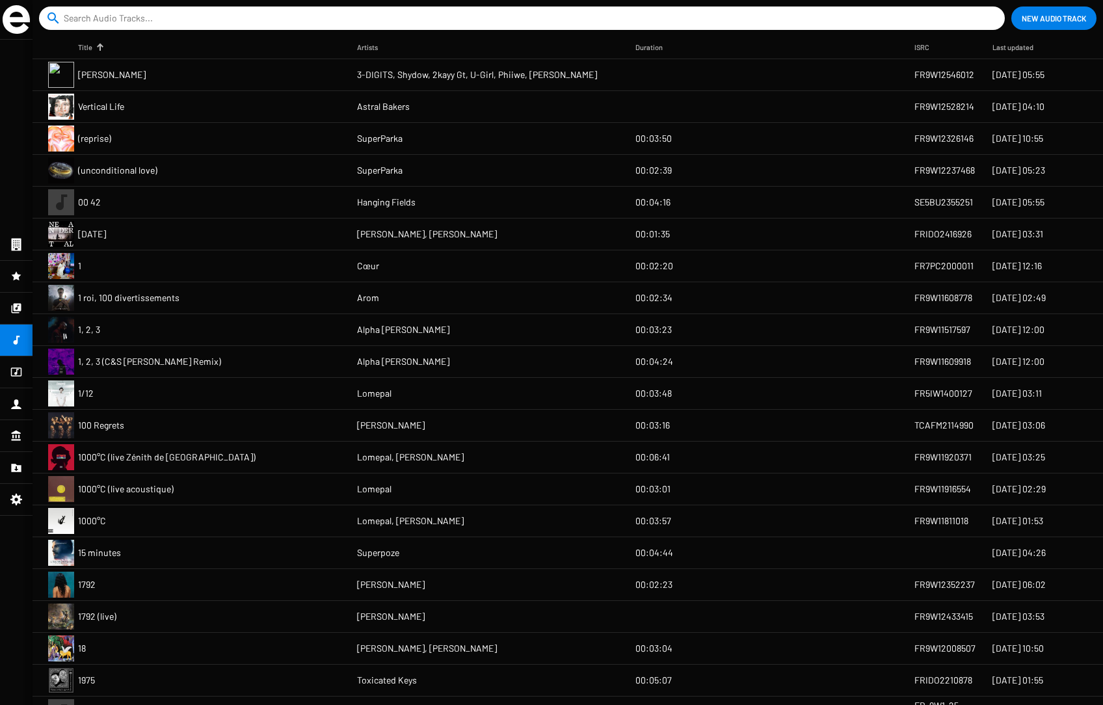
click at [170, 328] on mat-cell "1, 2, 3" at bounding box center [217, 329] width 279 height 31
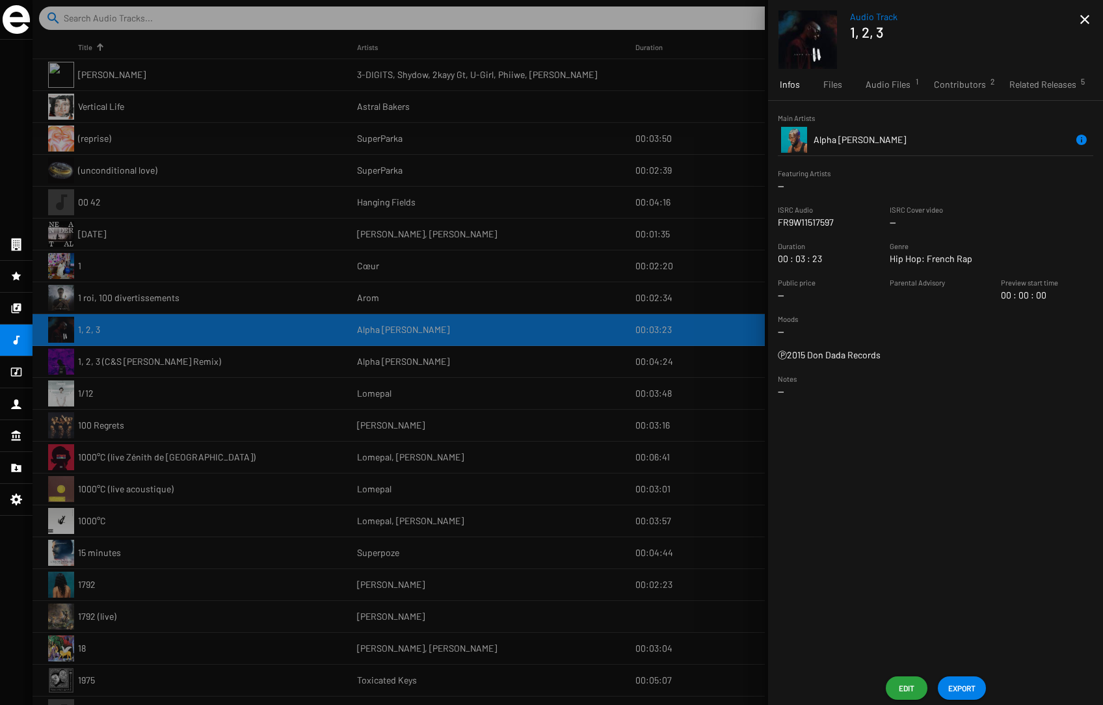
click at [19, 369] on icon at bounding box center [16, 372] width 12 height 16
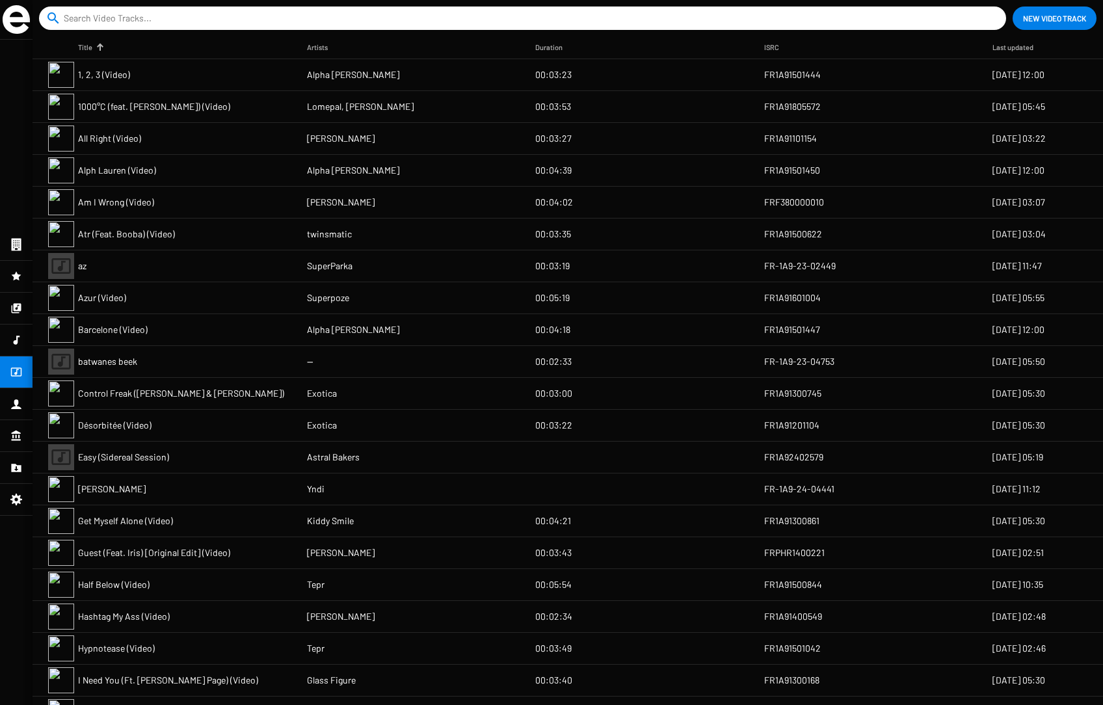
click at [130, 470] on mat-cell "Easy (Sidereal Session)" at bounding box center [192, 457] width 229 height 31
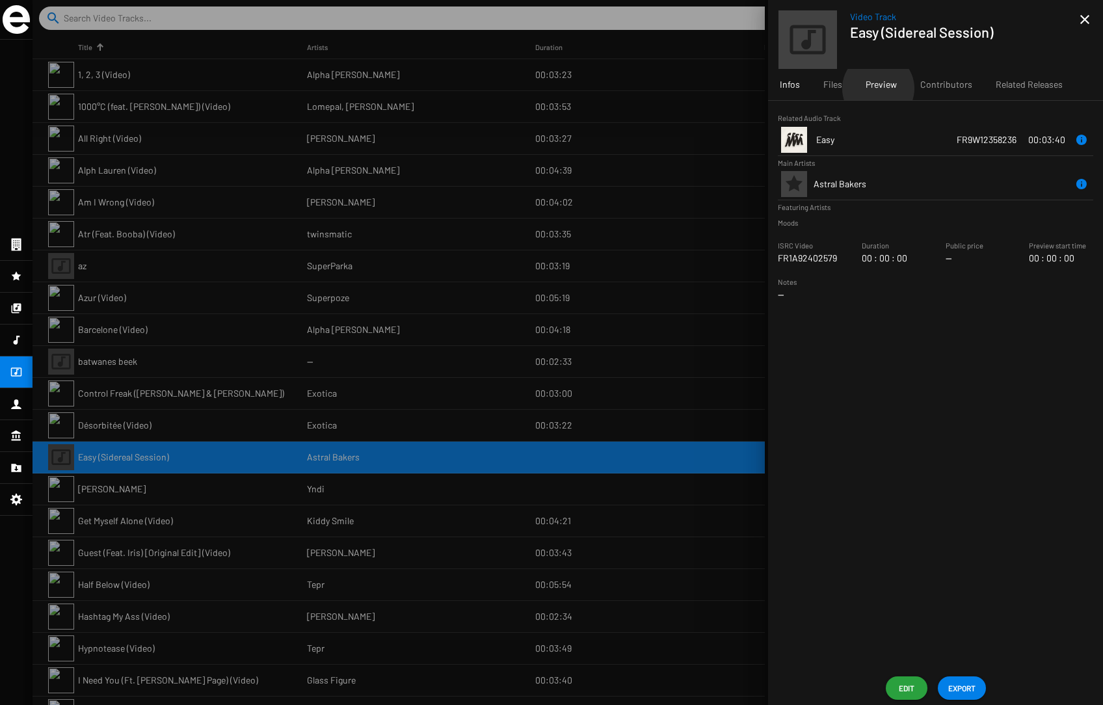
click at [839, 88] on span "Preview" at bounding box center [881, 84] width 31 height 13
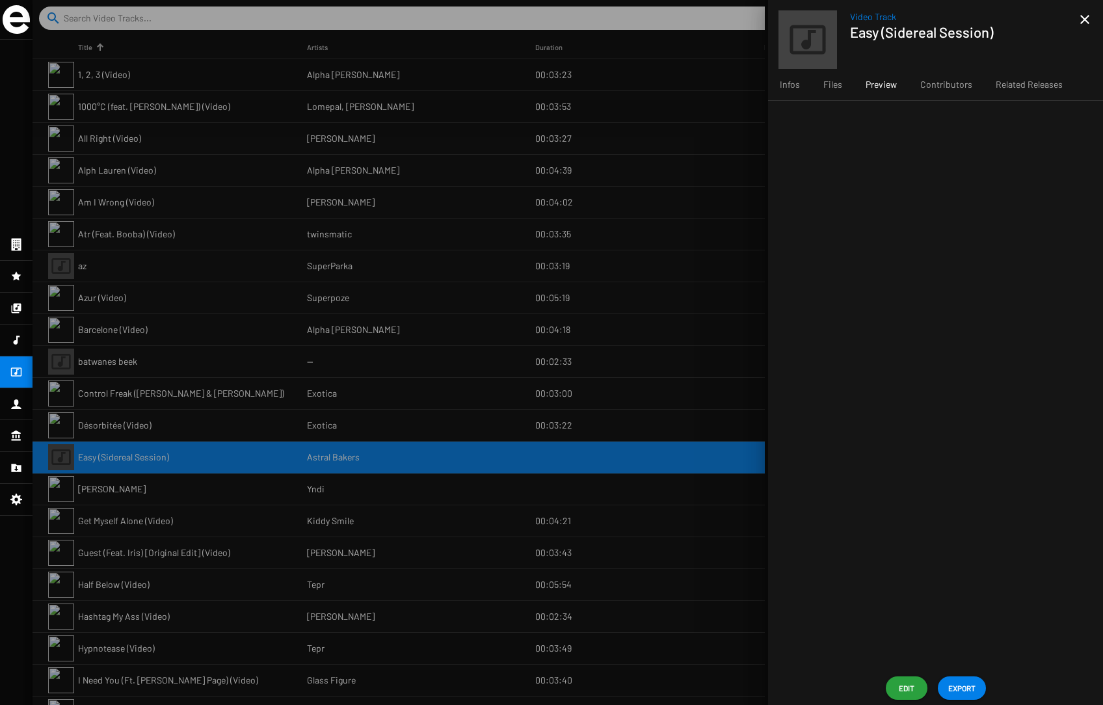
click at [192, 416] on div at bounding box center [568, 352] width 1071 height 705
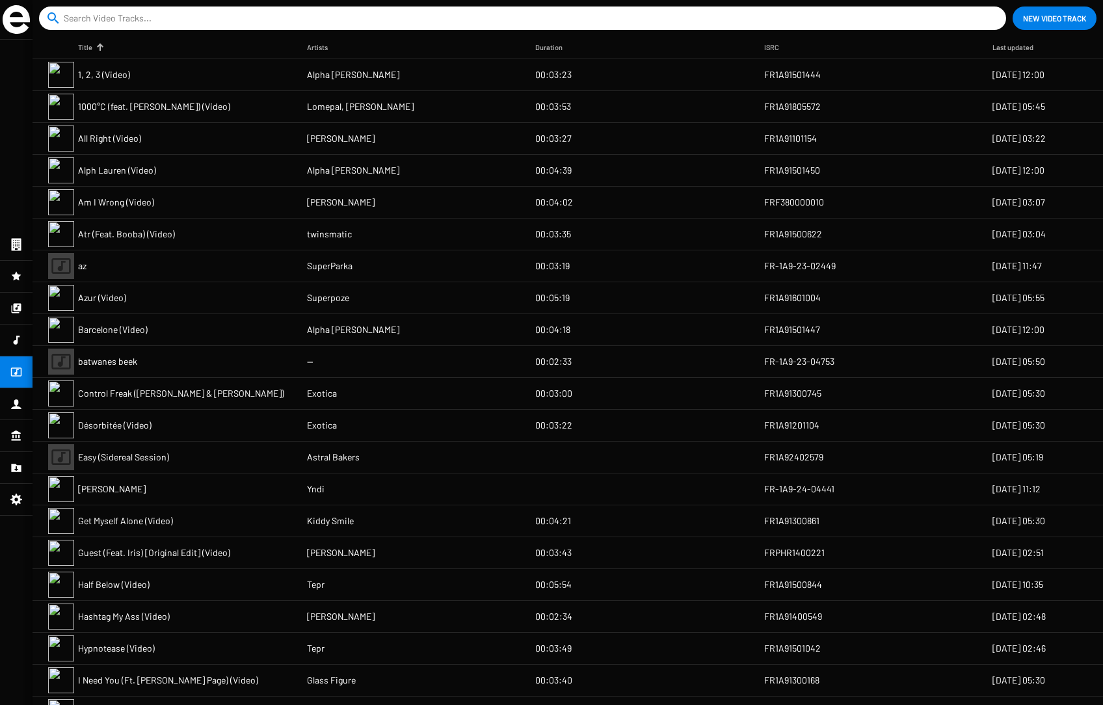
scroll to position [948, 0]
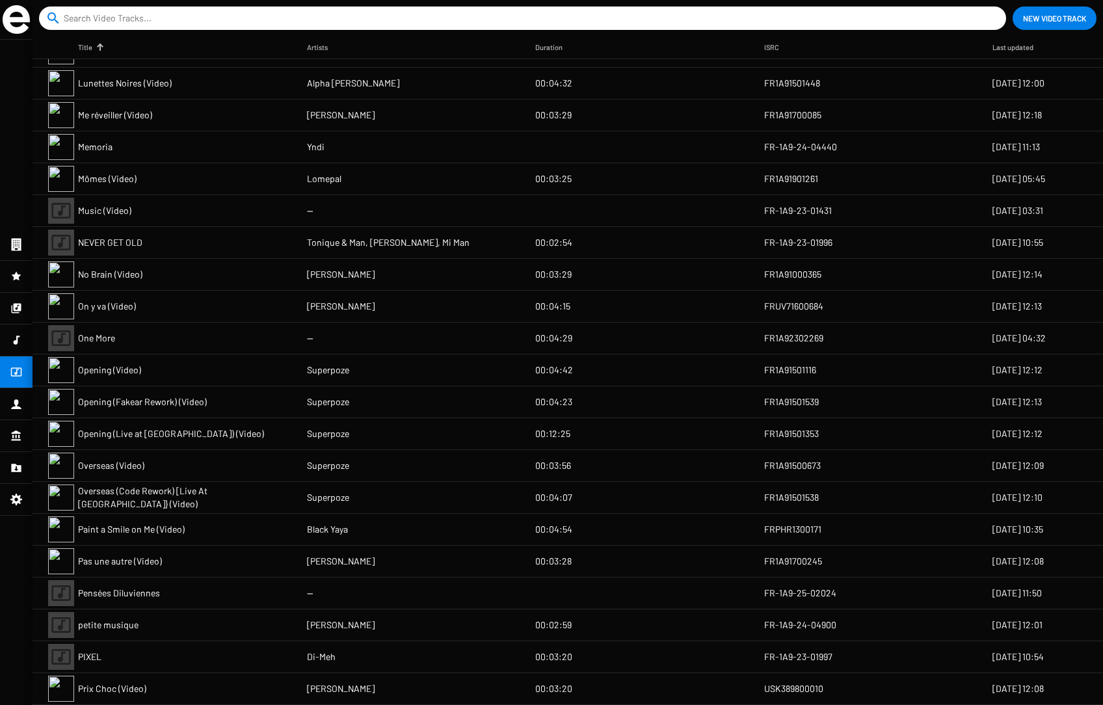
click at [155, 592] on span "Pensées Diluviennes" at bounding box center [119, 593] width 82 height 13
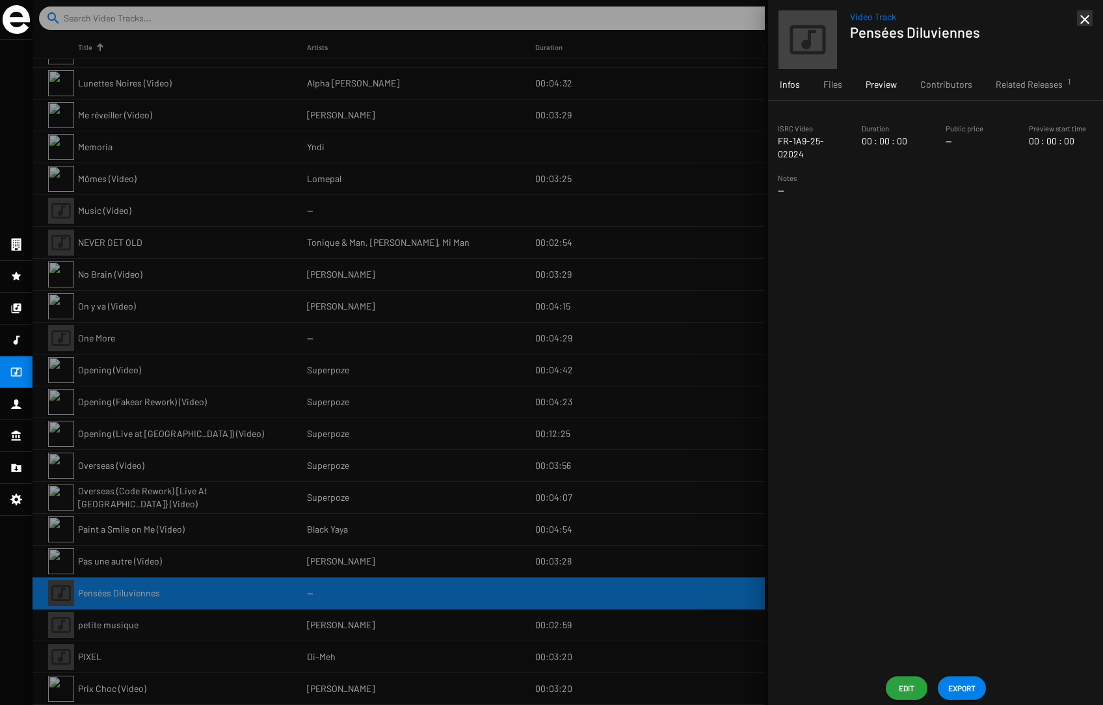
click at [839, 84] on span "Preview" at bounding box center [881, 84] width 31 height 13
click at [16, 341] on icon at bounding box center [17, 340] width 7 height 9
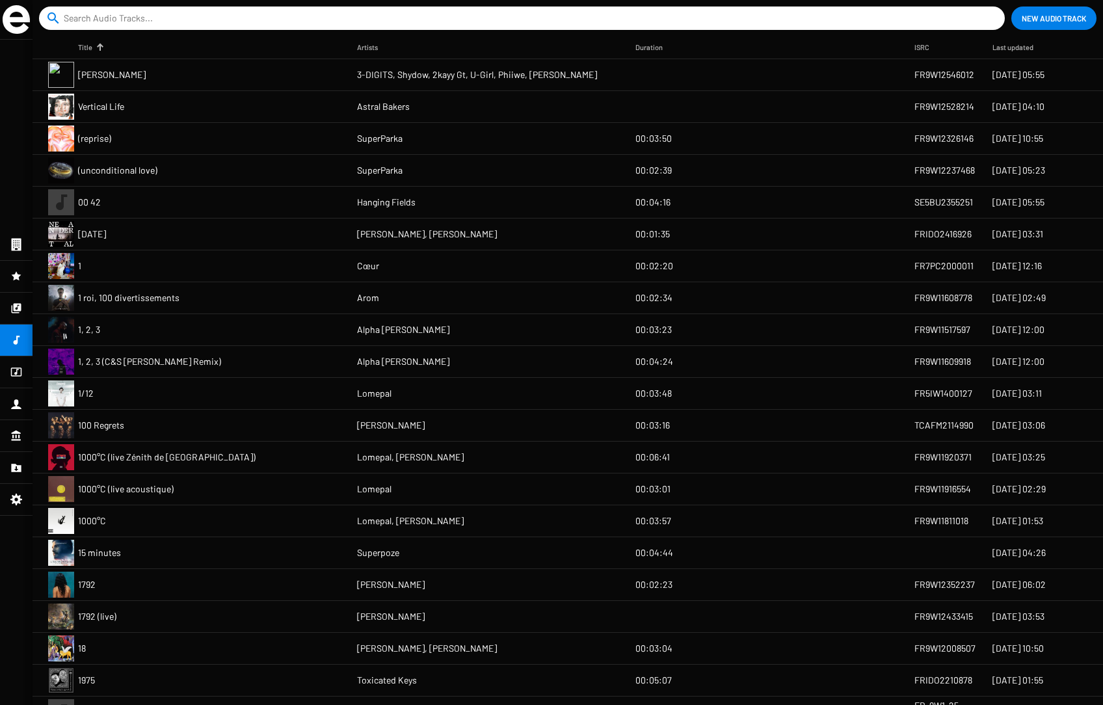
click at [340, 264] on mat-cell "1" at bounding box center [217, 265] width 279 height 31
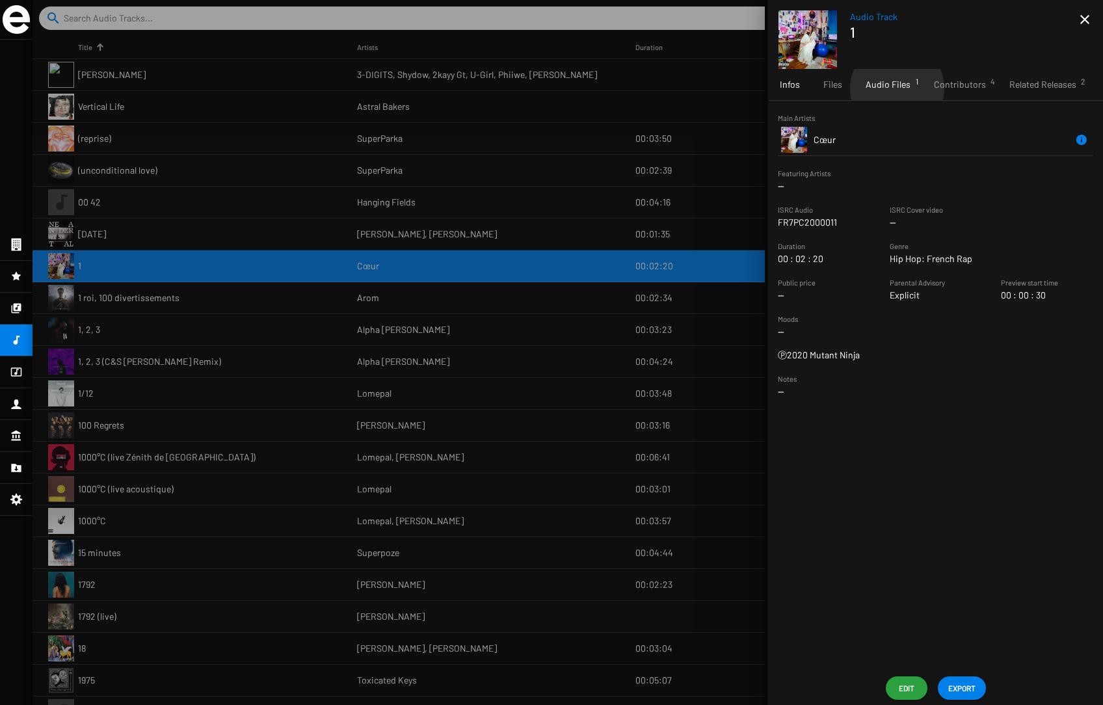
click at [839, 88] on span "Audio Files 1" at bounding box center [888, 84] width 45 height 13
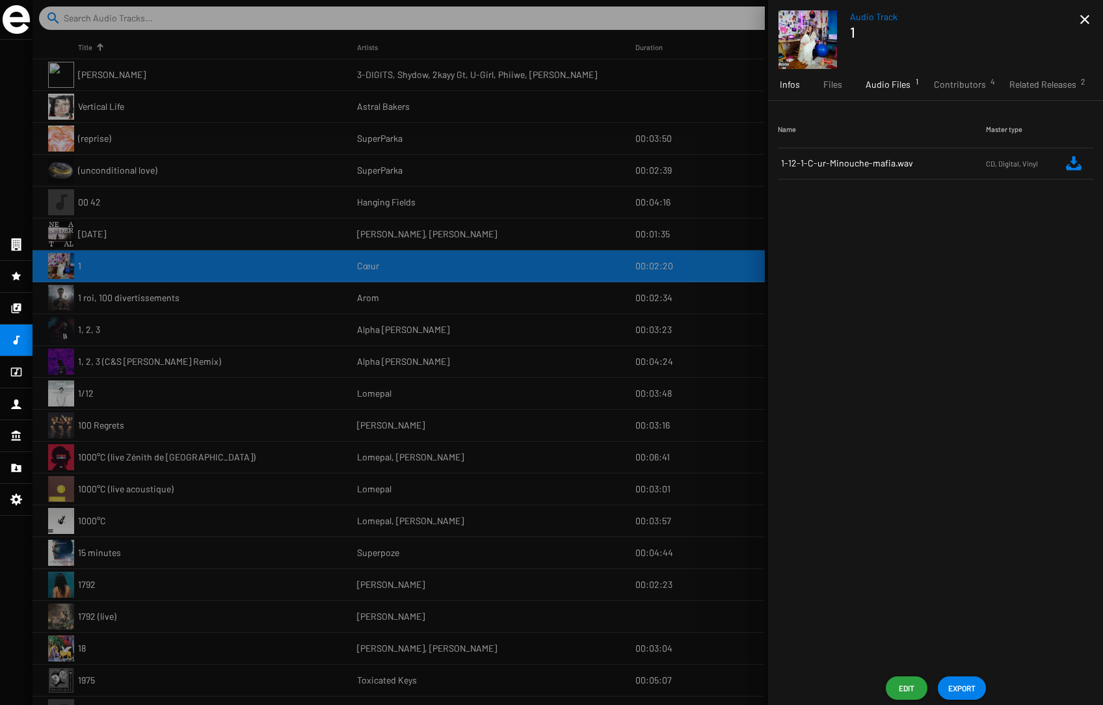
click at [789, 85] on span "Infos" at bounding box center [790, 84] width 20 height 13
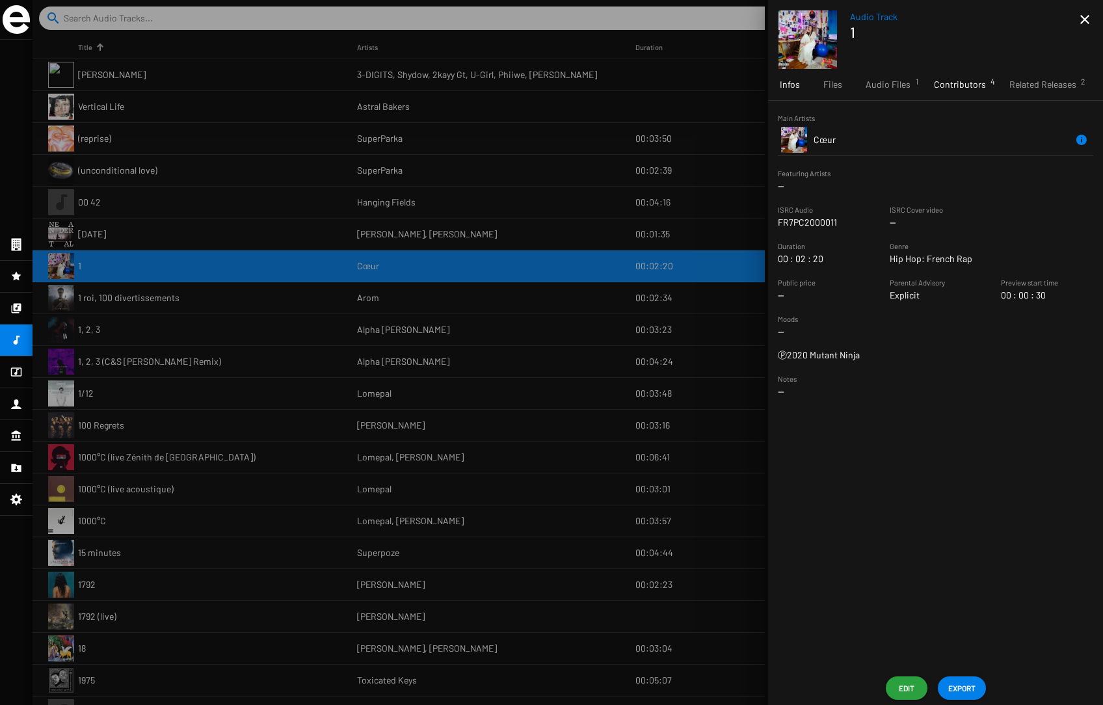
click at [839, 86] on span "Contributors 4" at bounding box center [960, 84] width 52 height 13
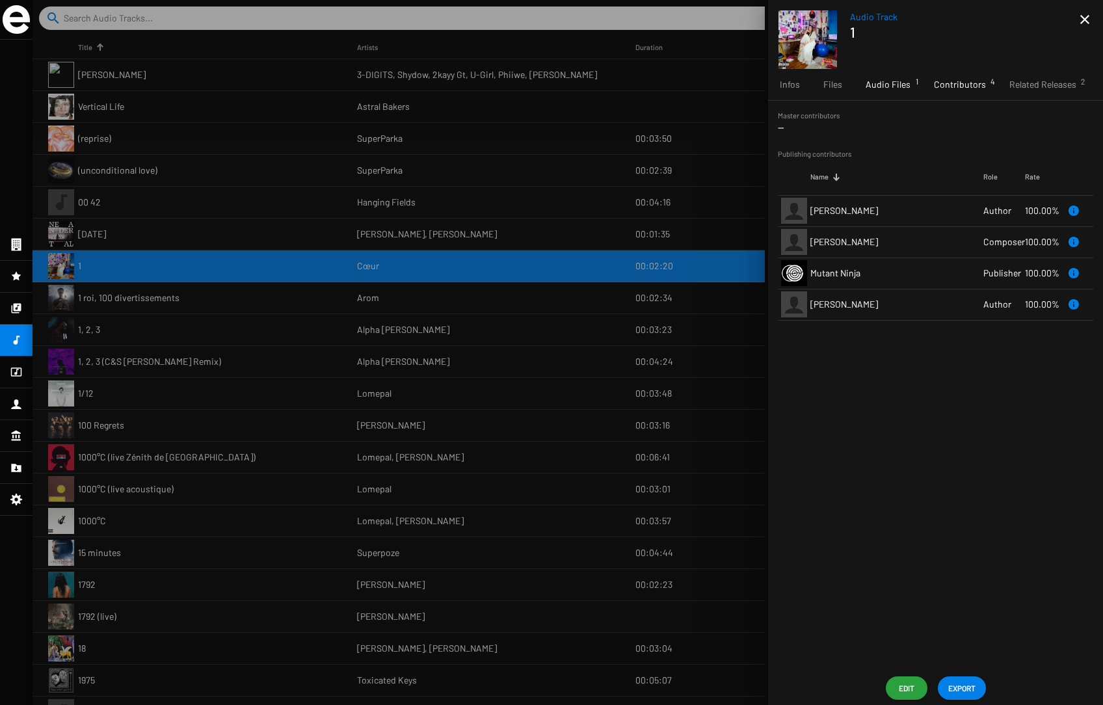
click at [839, 85] on span "Audio Files 1" at bounding box center [888, 84] width 45 height 13
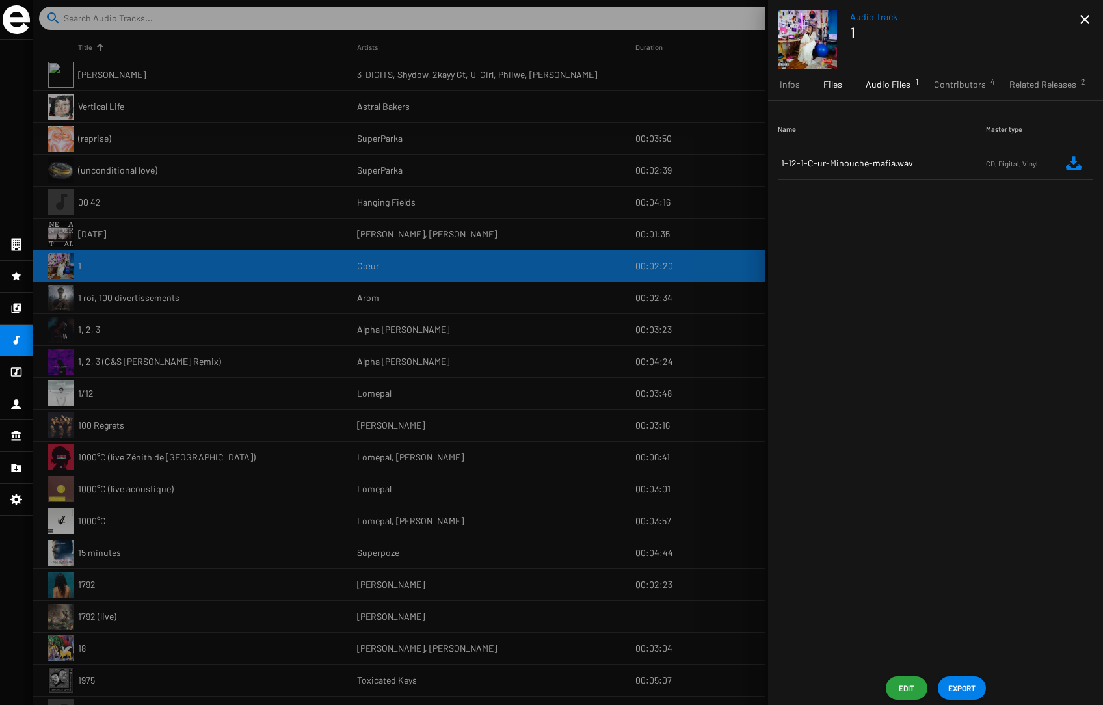
click at [830, 83] on span "Files" at bounding box center [833, 84] width 19 height 13
click at [839, 83] on span "Audio Files 1" at bounding box center [888, 84] width 45 height 13
click at [834, 84] on span "Files" at bounding box center [833, 84] width 19 height 13
click at [8, 240] on div at bounding box center [16, 244] width 33 height 31
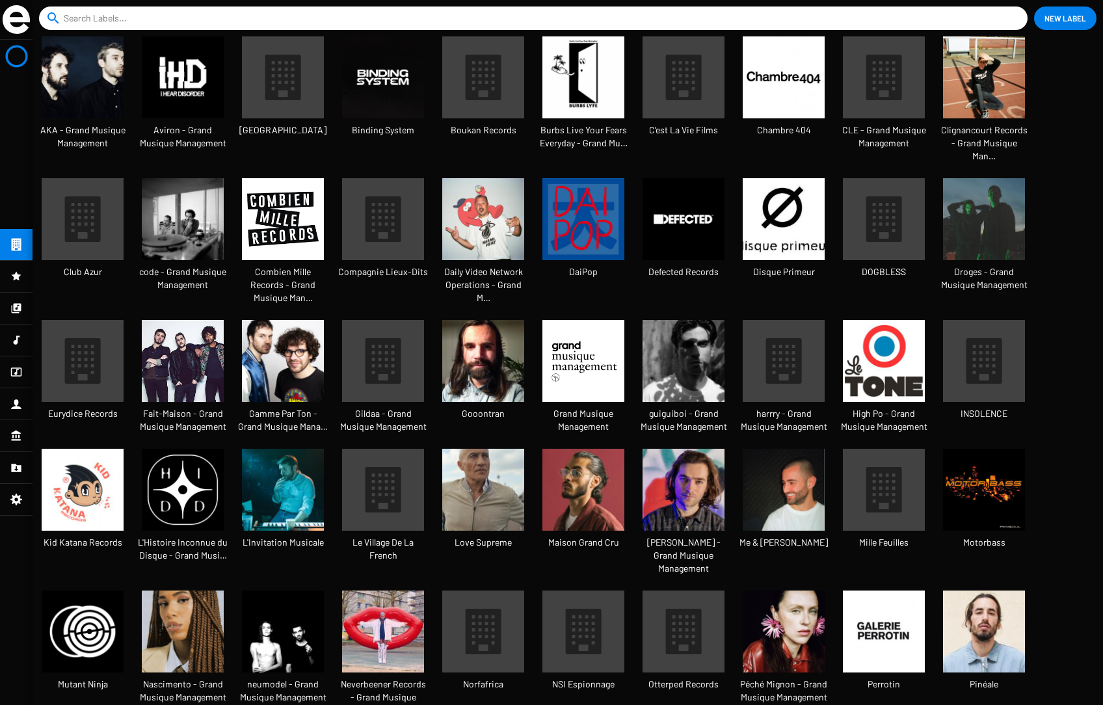
scroll to position [21, 109]
click at [105, 79] on img at bounding box center [83, 77] width 82 height 82
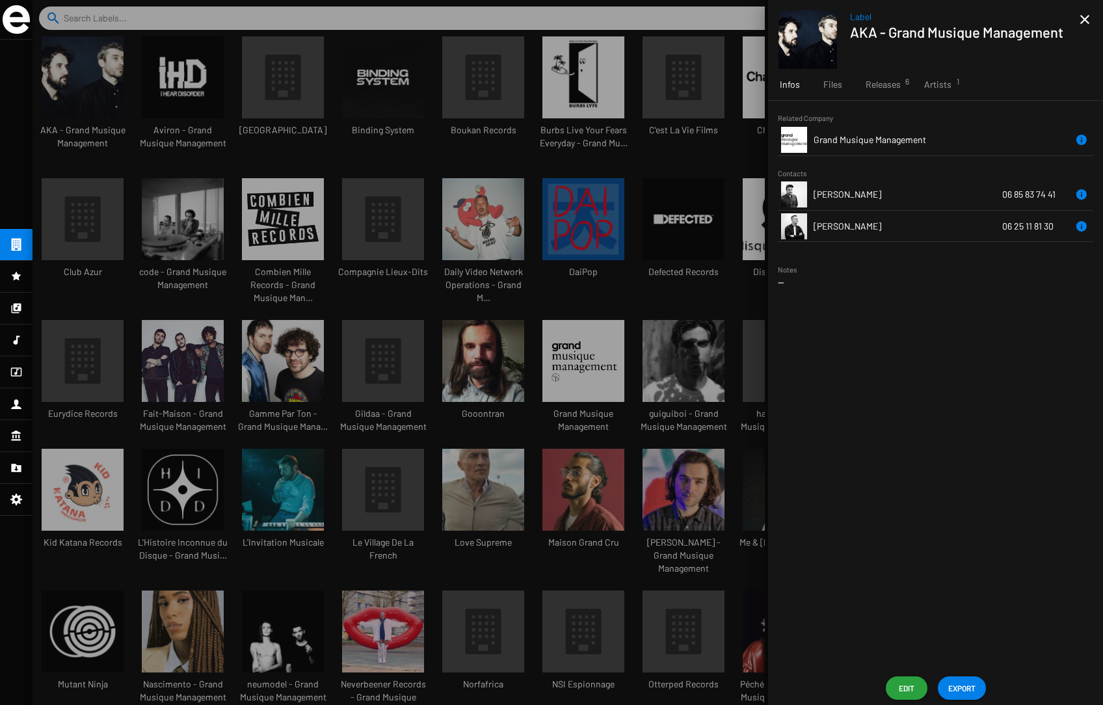
click at [379, 215] on div at bounding box center [568, 352] width 1071 height 705
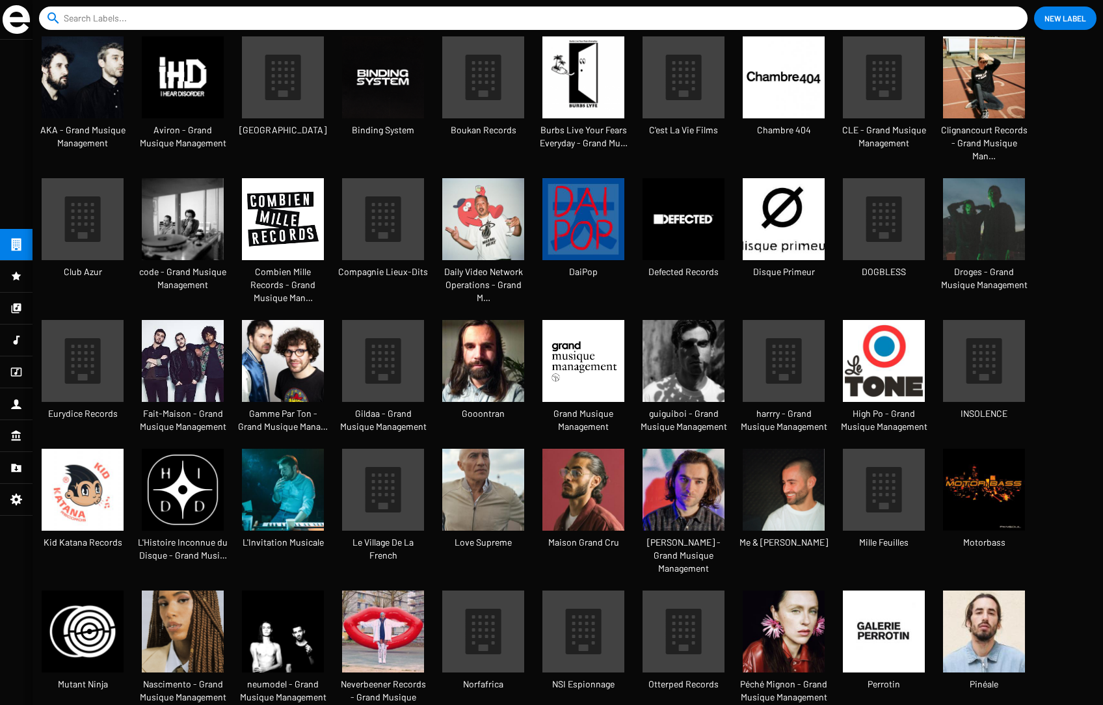
click at [384, 203] on icon at bounding box center [384, 219] width 36 height 46
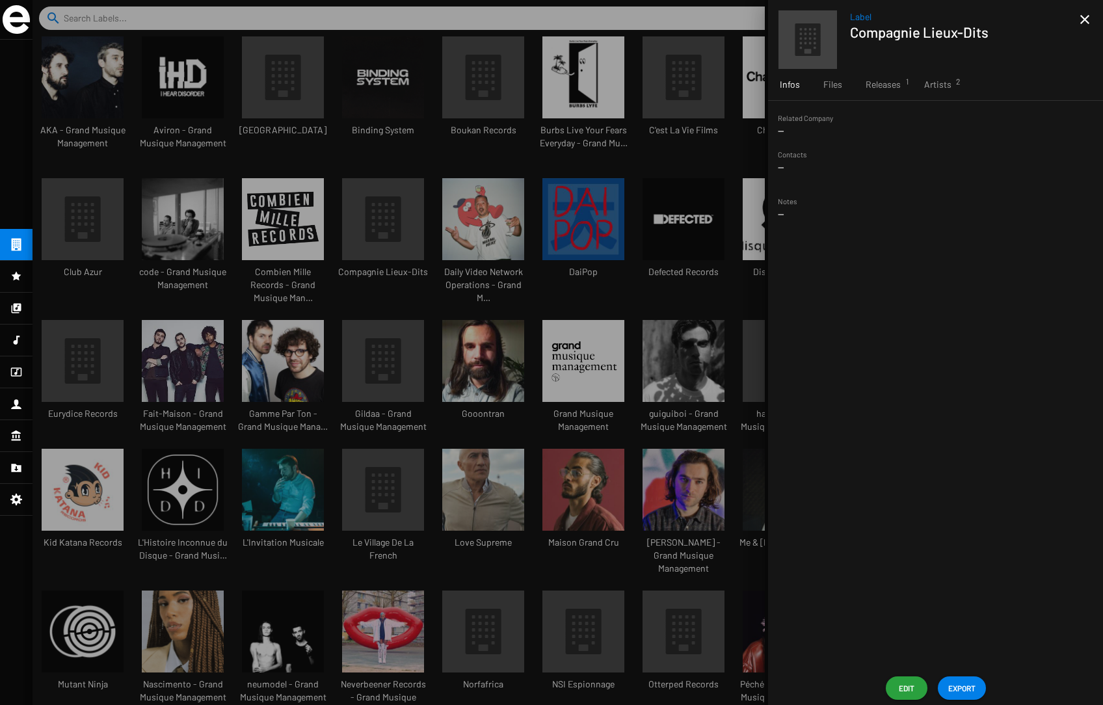
click at [554, 385] on div at bounding box center [568, 352] width 1071 height 705
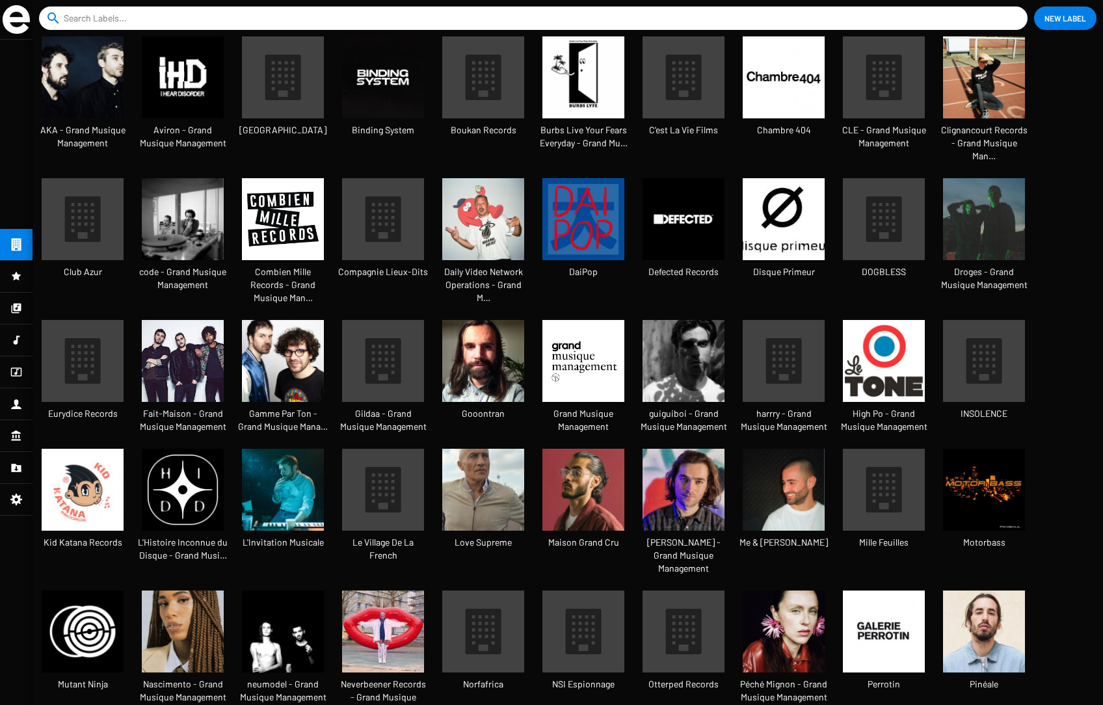
click at [193, 595] on img at bounding box center [183, 632] width 82 height 82
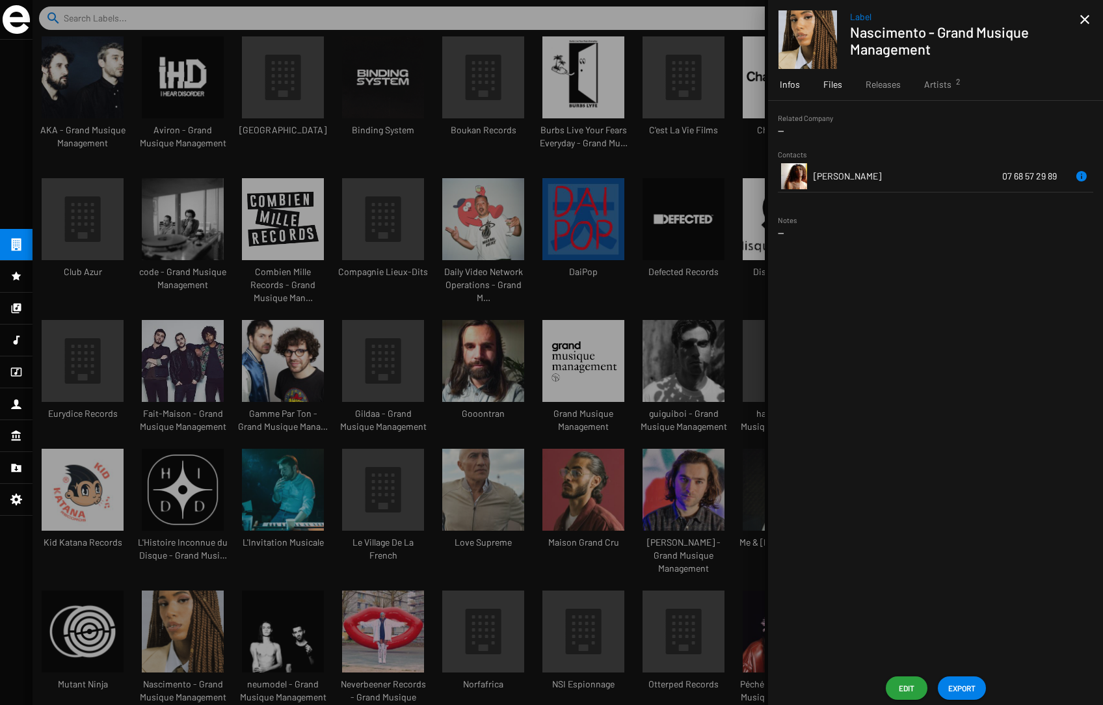
click at [833, 87] on span "Files" at bounding box center [833, 84] width 19 height 13
click at [486, 327] on div at bounding box center [568, 352] width 1071 height 705
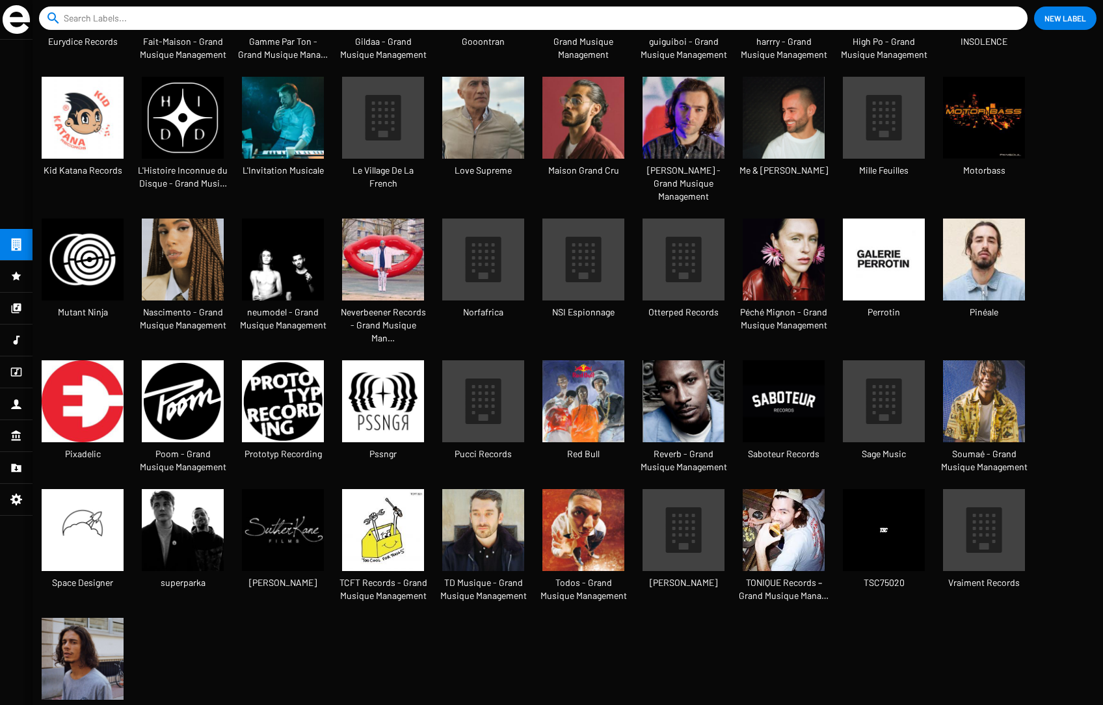
click at [87, 360] on img at bounding box center [83, 401] width 82 height 82
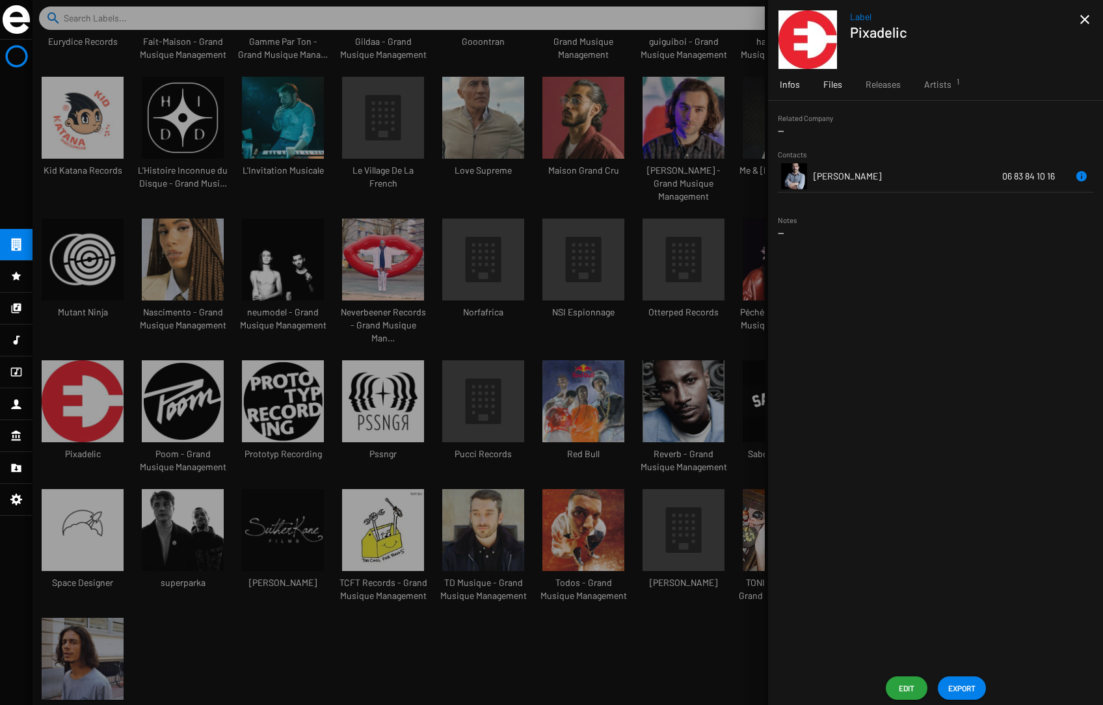
click at [832, 87] on span "Files" at bounding box center [833, 84] width 19 height 13
click at [839, 686] on span "Edit" at bounding box center [906, 688] width 21 height 23
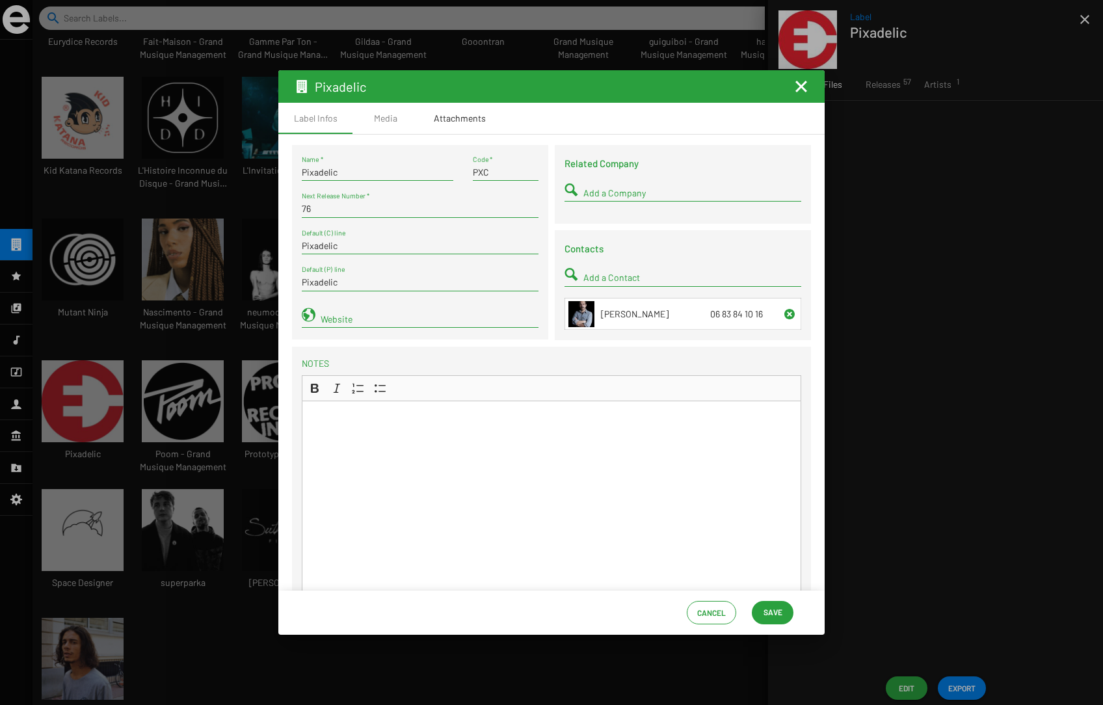
click at [455, 121] on div "Attachments" at bounding box center [460, 118] width 52 height 13
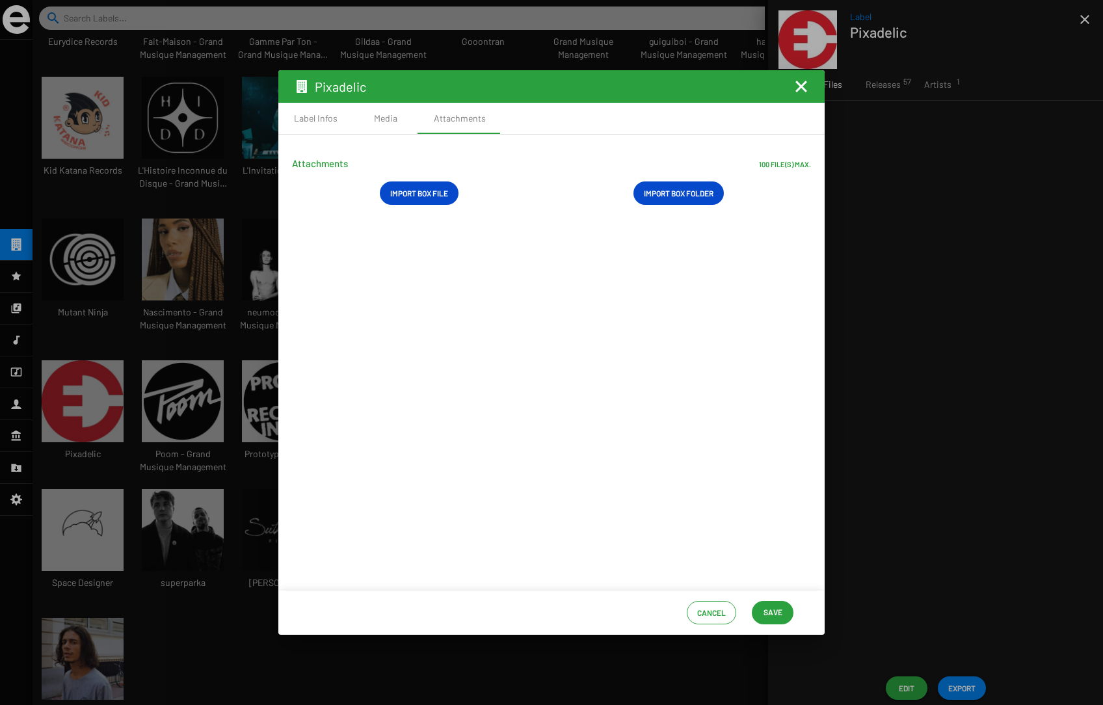
click at [802, 85] on mat-icon "Fermer la fenêtre" at bounding box center [802, 87] width 16 height 16
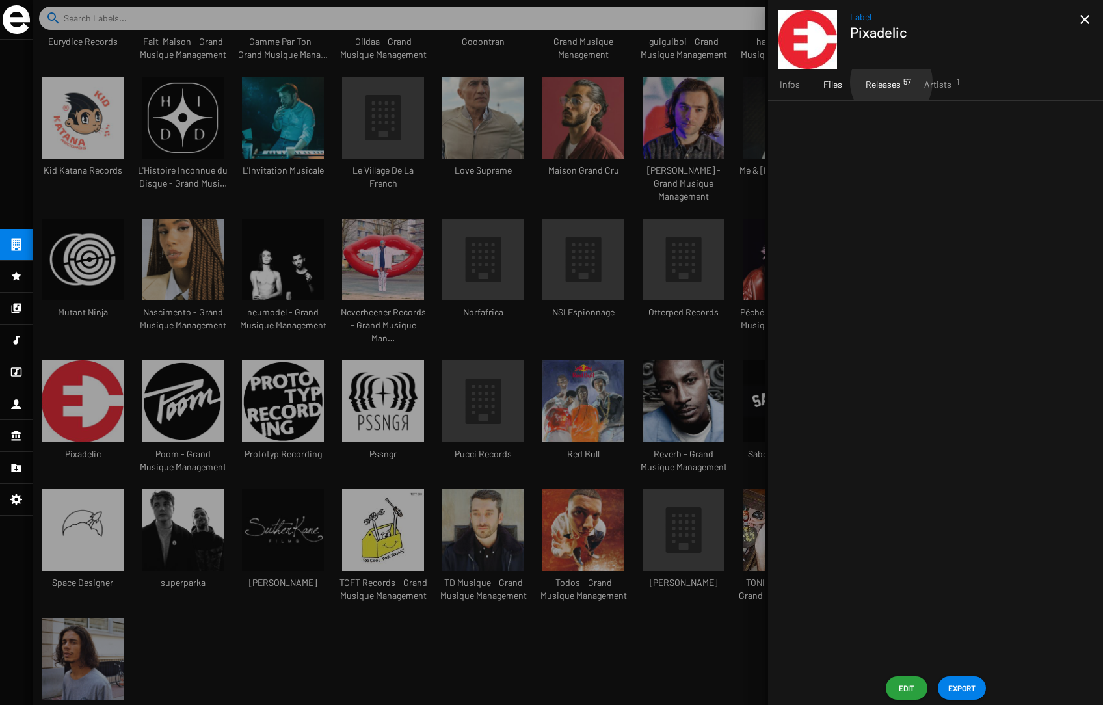
click at [839, 82] on span "Releases 57" at bounding box center [883, 84] width 35 height 13
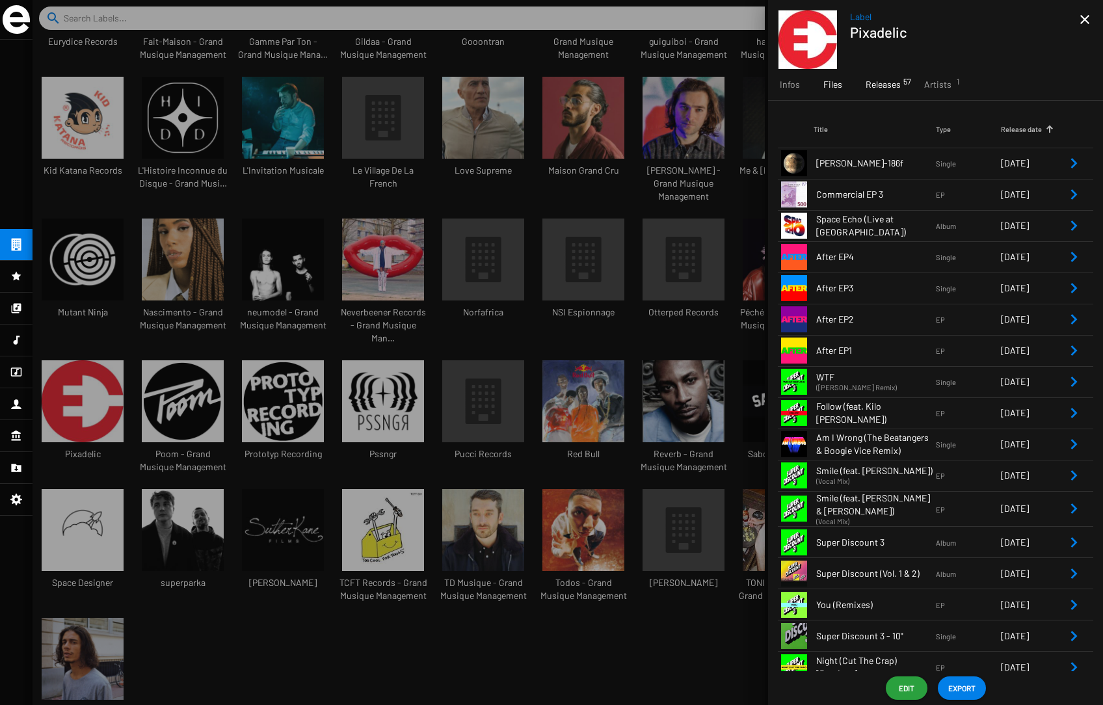
click at [834, 82] on span "Files" at bounding box center [833, 84] width 19 height 13
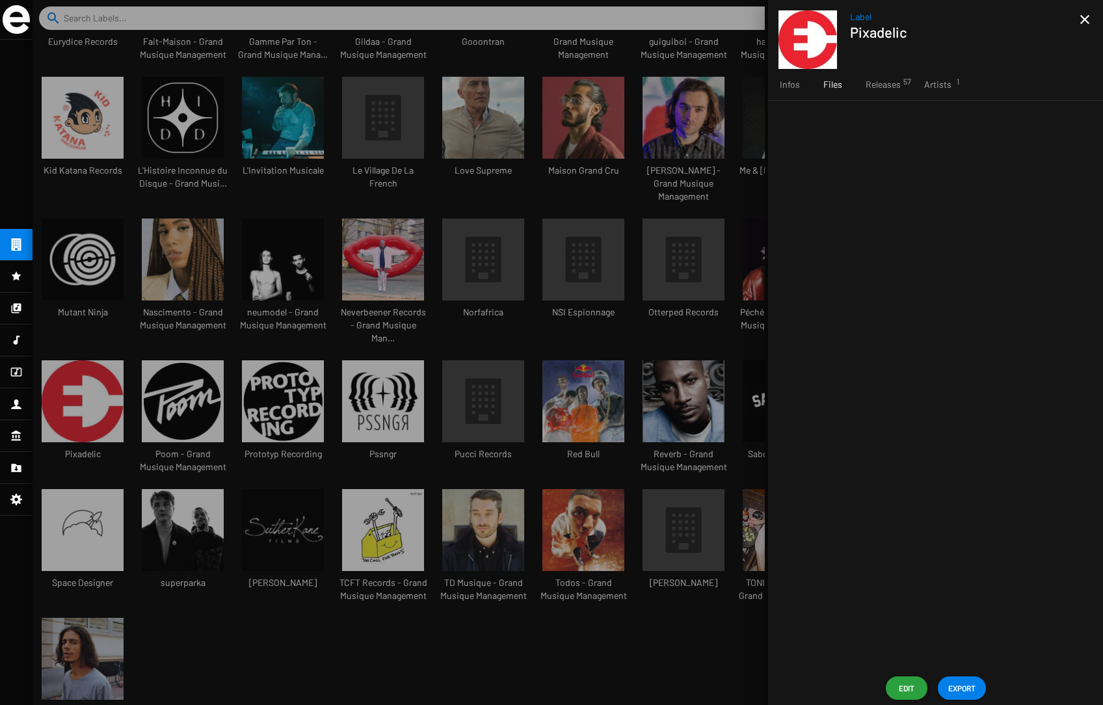
click at [154, 366] on div at bounding box center [568, 352] width 1071 height 705
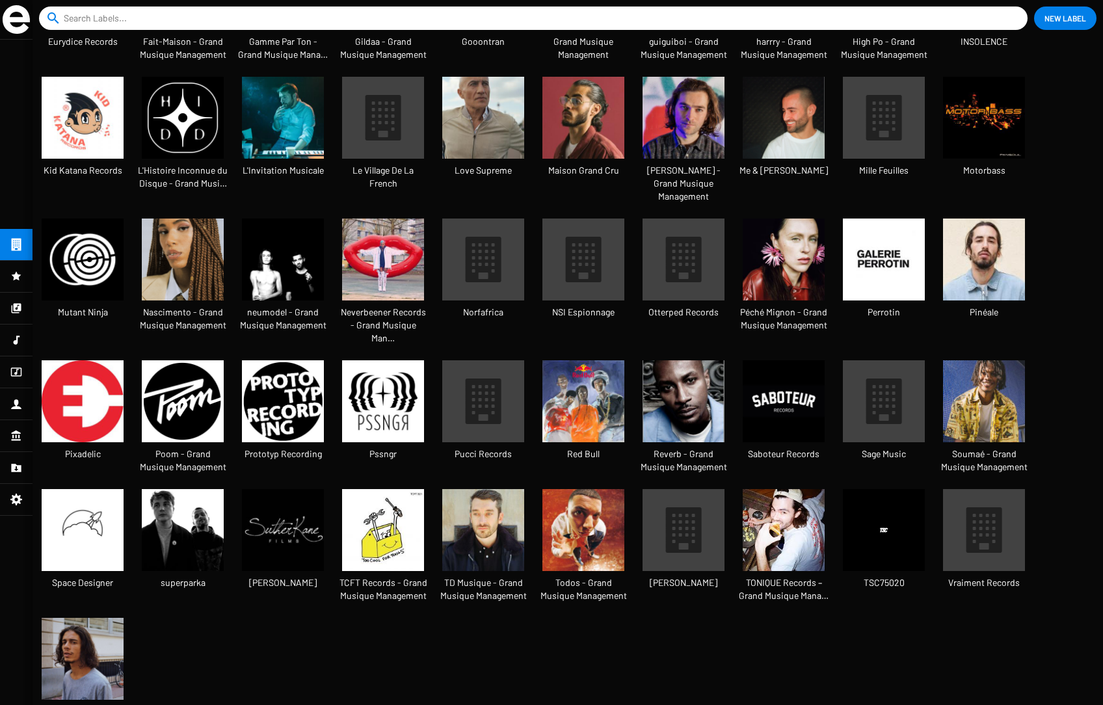
click at [18, 338] on icon at bounding box center [16, 340] width 12 height 16
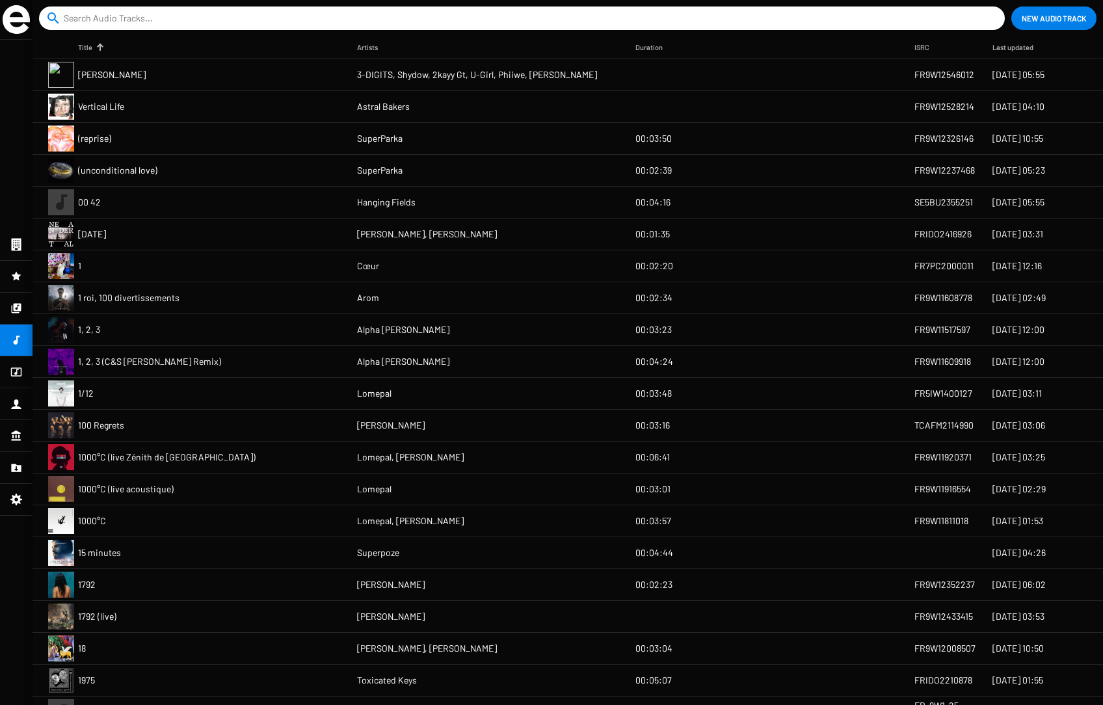
click at [191, 271] on mat-cell "1" at bounding box center [217, 265] width 279 height 31
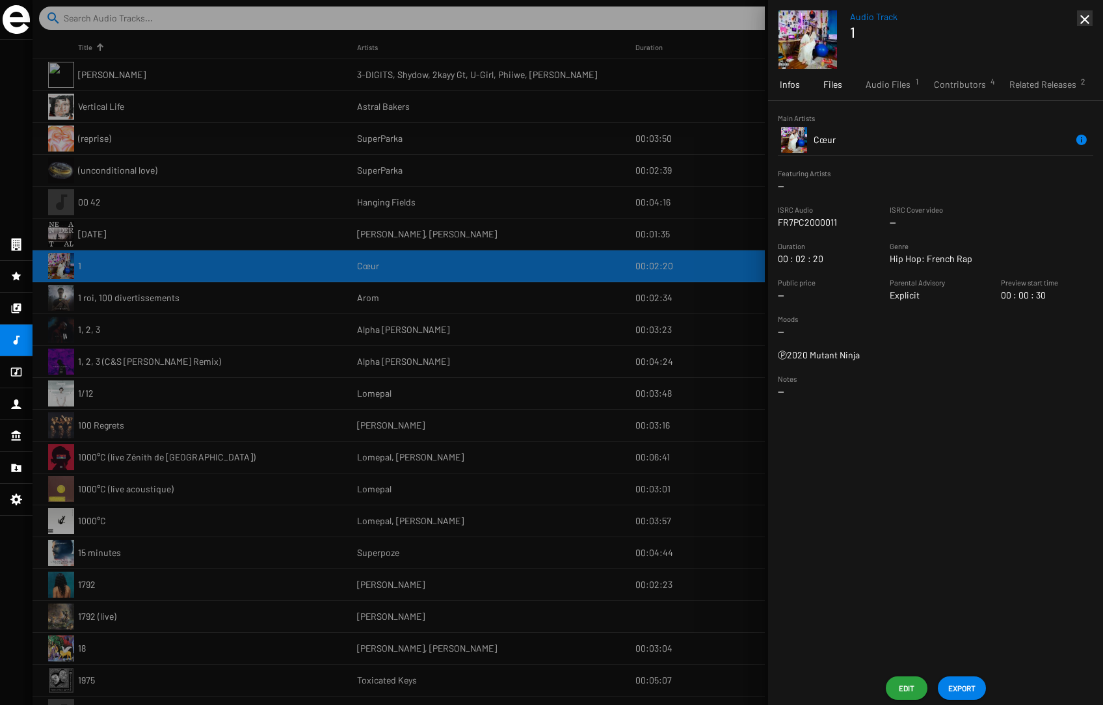
click at [829, 87] on span "Files" at bounding box center [833, 84] width 19 height 13
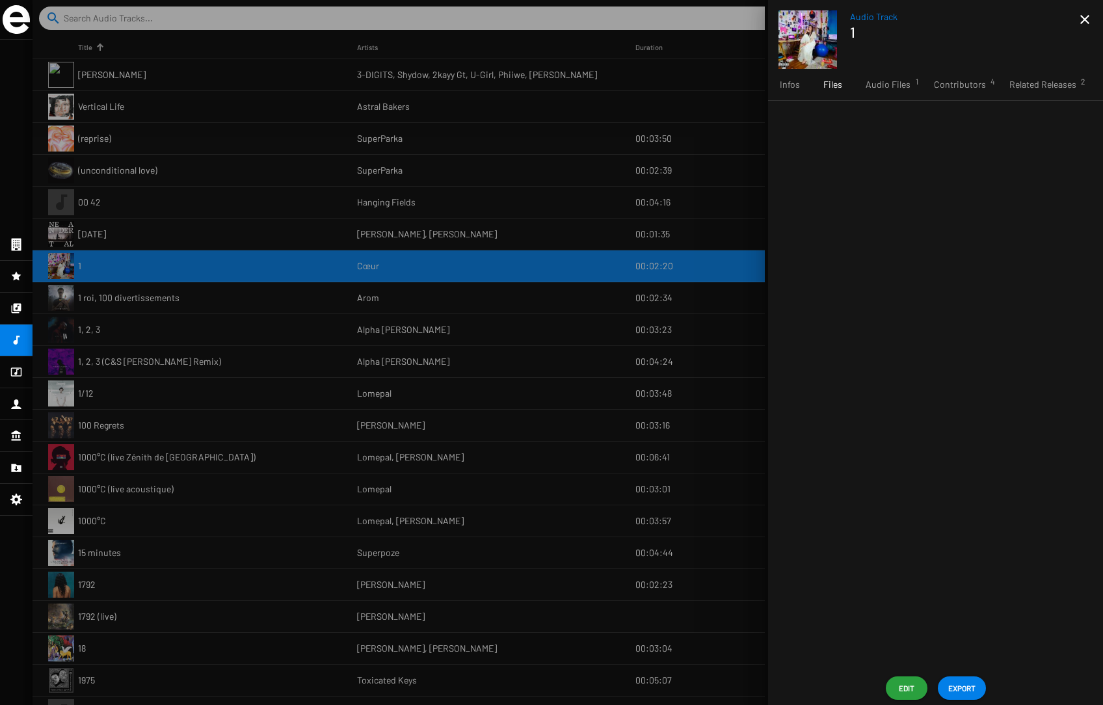
click at [839, 128] on div at bounding box center [935, 386] width 335 height 571
click at [839, 84] on span "Audio Files 1" at bounding box center [888, 84] width 45 height 13
click at [833, 85] on span "Files" at bounding box center [833, 84] width 19 height 13
click at [789, 87] on span "Infos" at bounding box center [790, 84] width 20 height 13
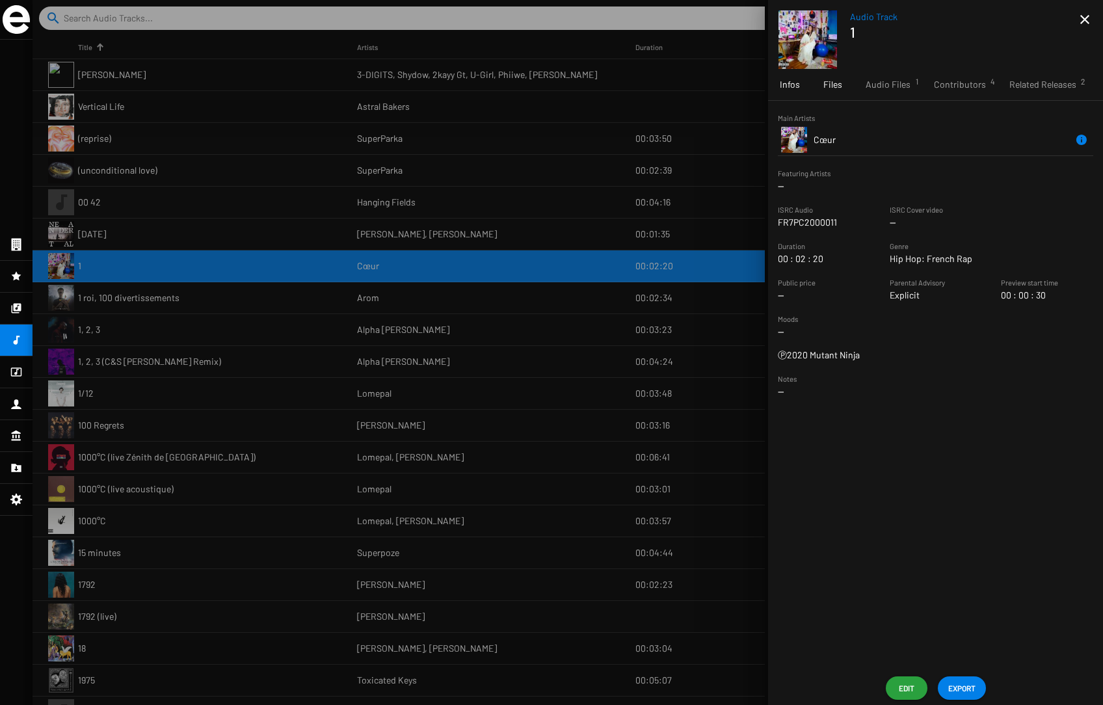
click at [831, 84] on span "Files" at bounding box center [833, 84] width 19 height 13
click at [839, 85] on span "Audio Files 1" at bounding box center [888, 84] width 45 height 13
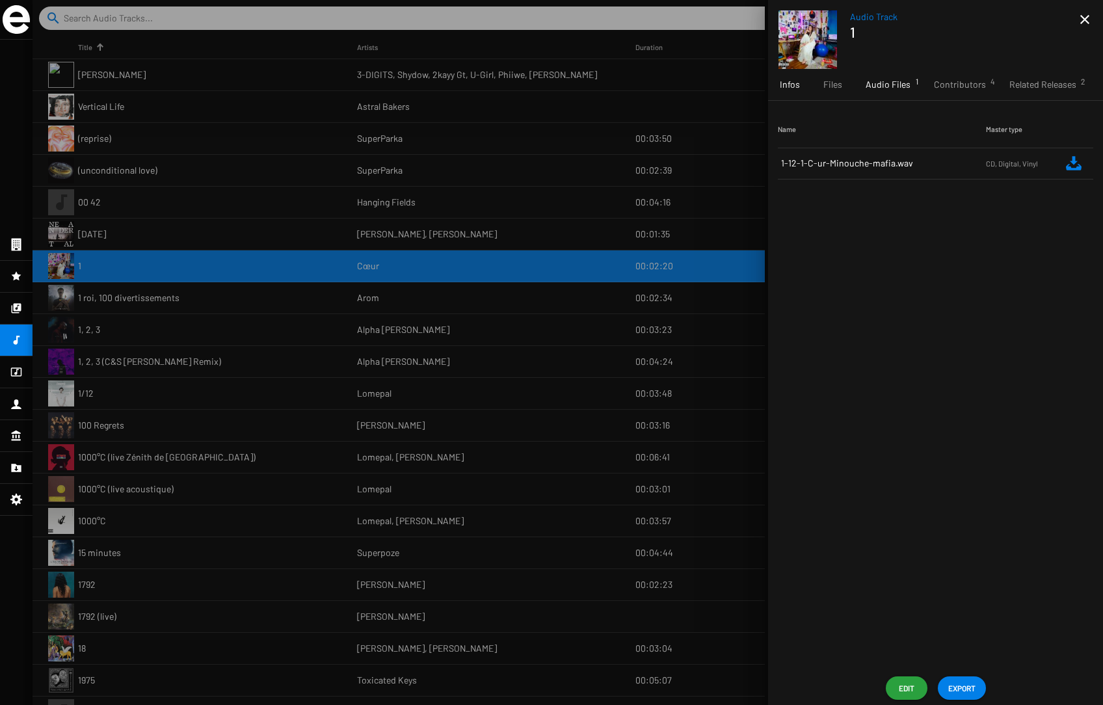
click at [800, 87] on div "Infos" at bounding box center [790, 84] width 44 height 31
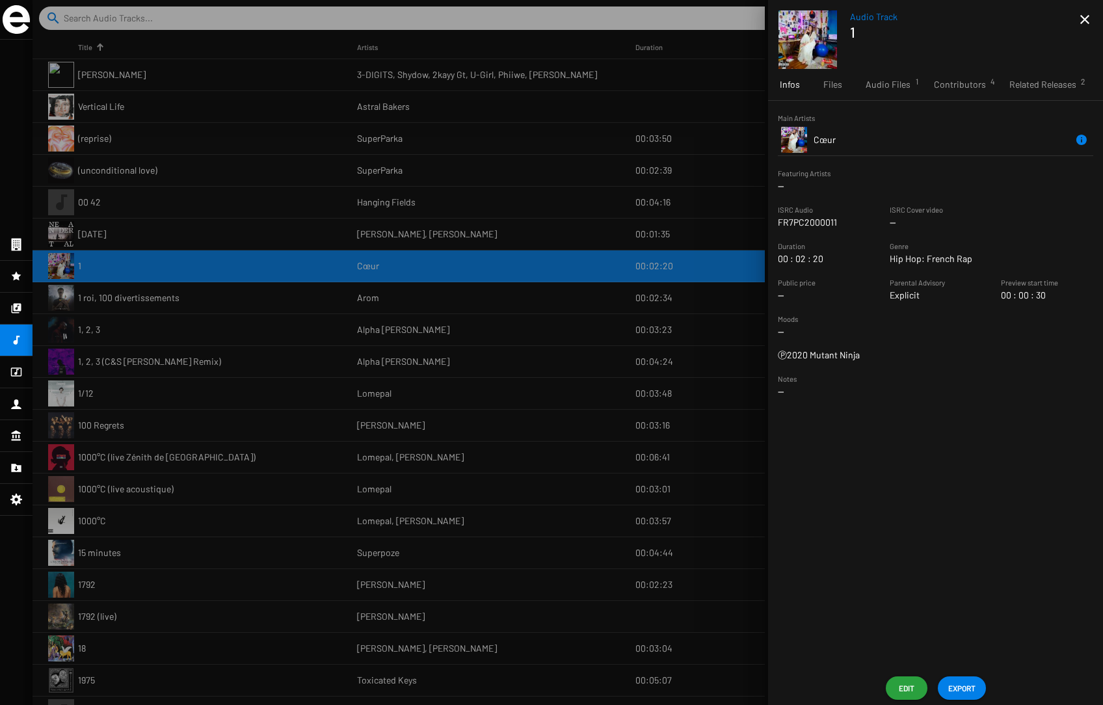
drag, startPoint x: 914, startPoint y: 209, endPoint x: 991, endPoint y: 213, distance: 77.5
click at [839, 213] on sf-string-widget "ISRC Cover video --" at bounding box center [992, 216] width 204 height 26
click at [21, 369] on icon at bounding box center [16, 372] width 11 height 9
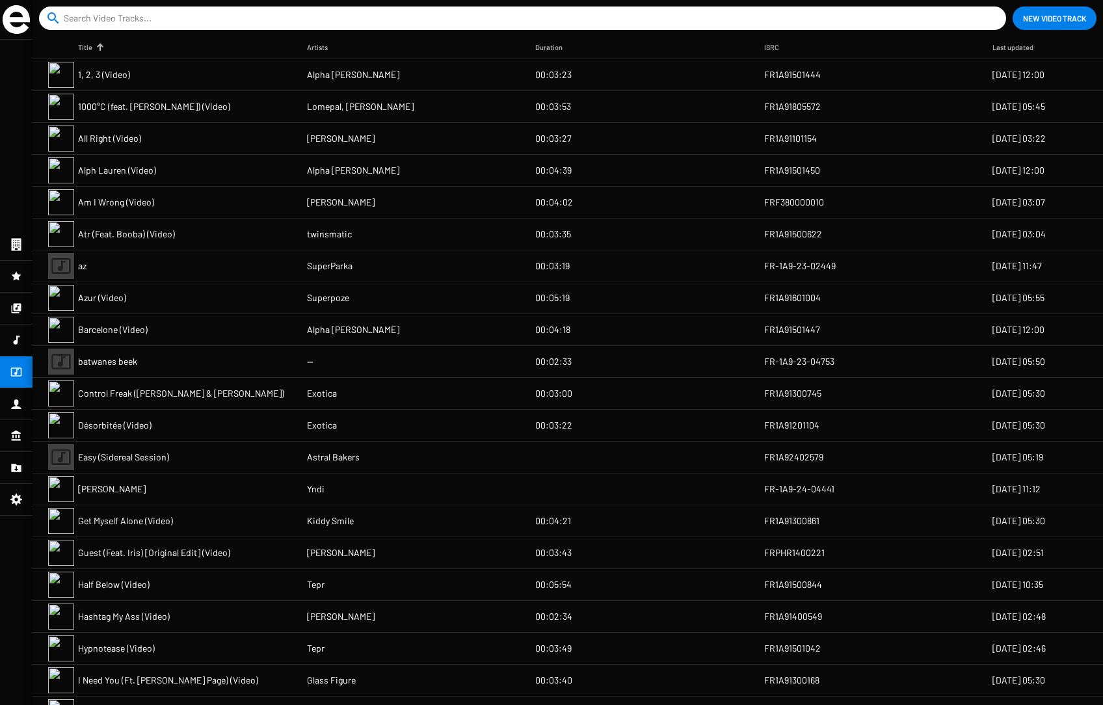
click at [586, 133] on mat-cell "00:03:27" at bounding box center [649, 138] width 229 height 31
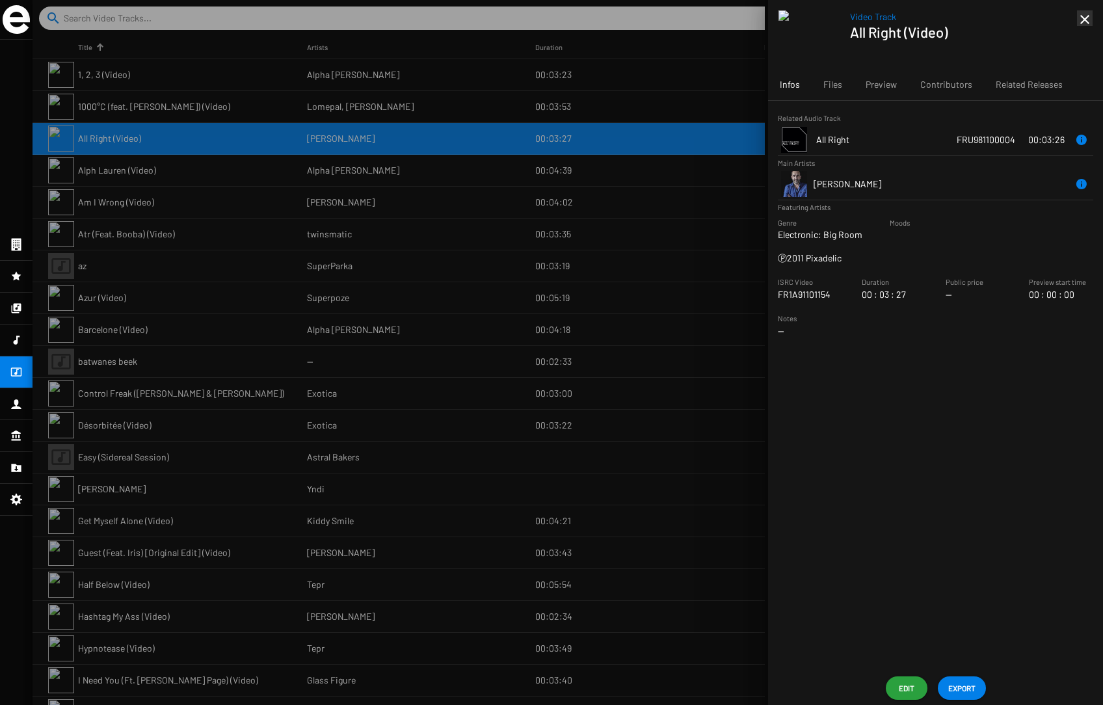
drag, startPoint x: 213, startPoint y: 299, endPoint x: 174, endPoint y: 293, distance: 39.4
click at [213, 299] on div at bounding box center [568, 352] width 1071 height 705
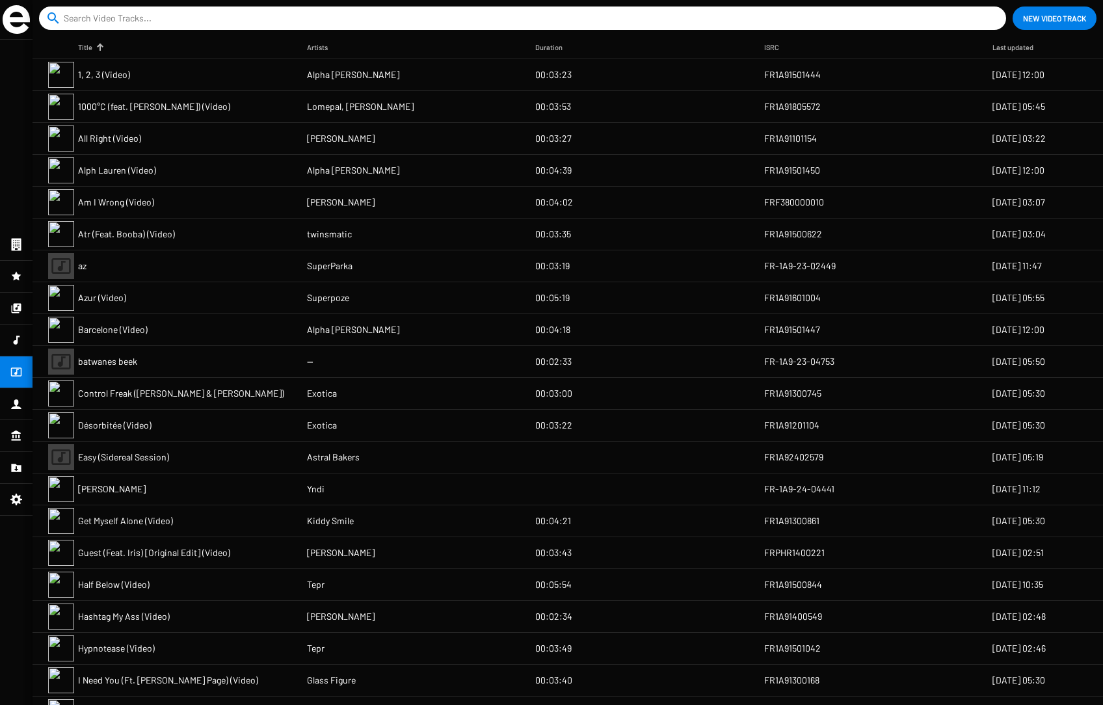
click at [16, 306] on icon at bounding box center [17, 309] width 10 height 10
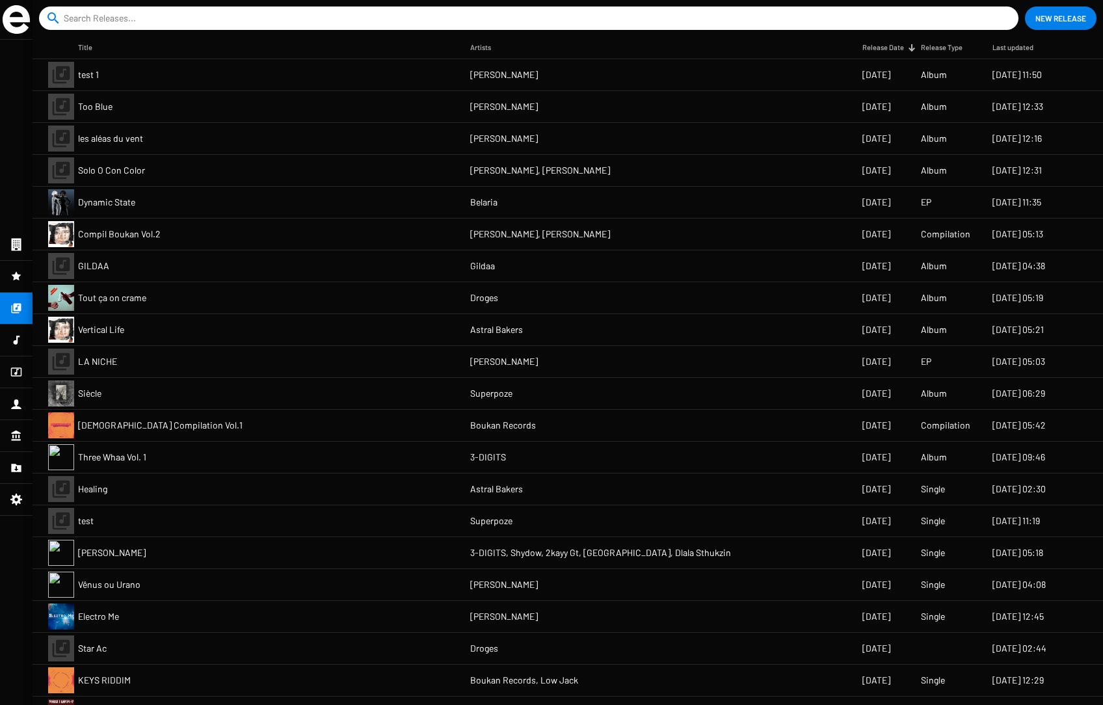
click at [552, 164] on span "[PERSON_NAME], [PERSON_NAME]" at bounding box center [540, 170] width 140 height 13
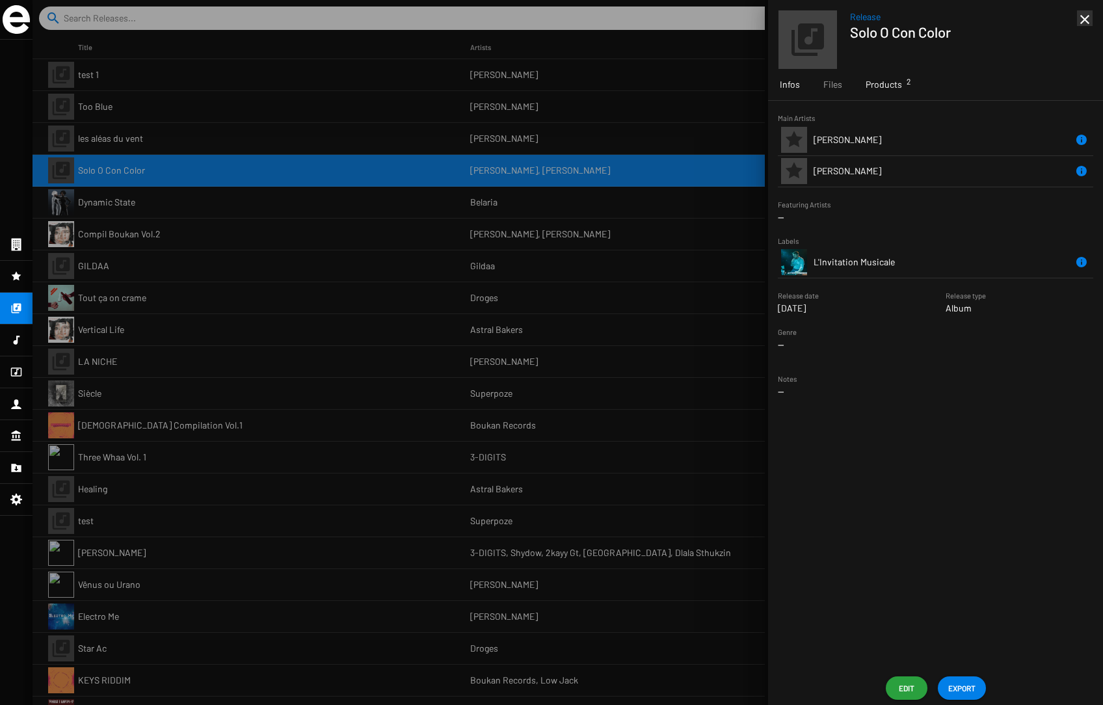
click at [839, 87] on span "Products 2" at bounding box center [884, 84] width 36 height 13
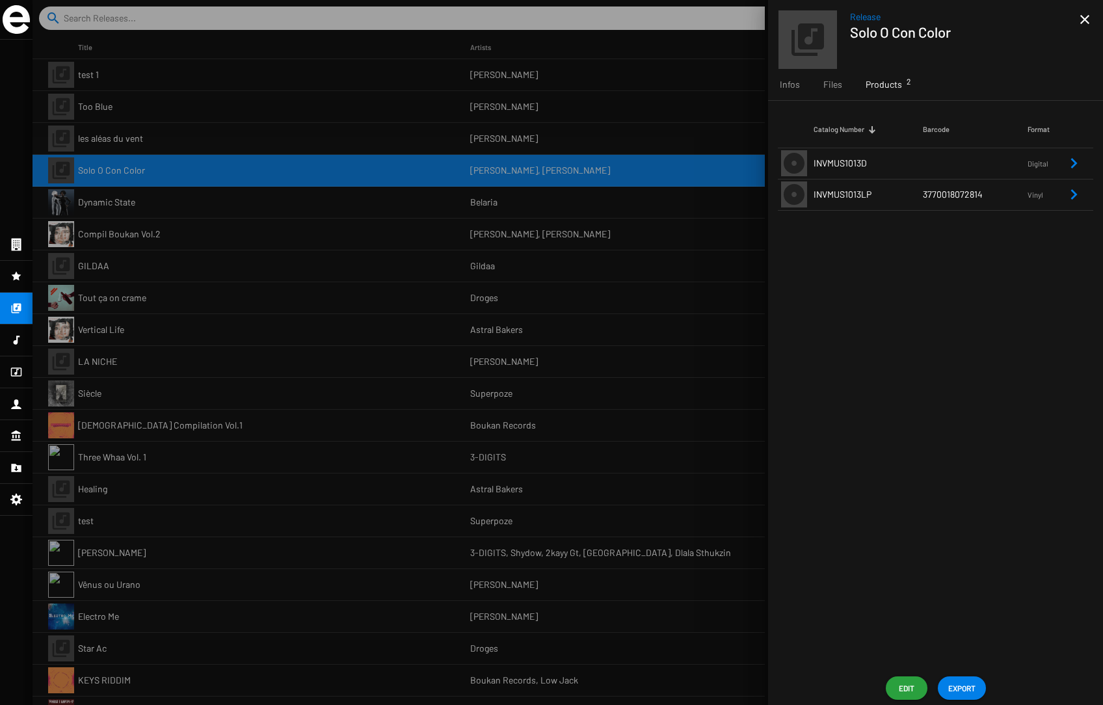
click at [839, 157] on span "INVMUS1013D" at bounding box center [840, 162] width 53 height 11
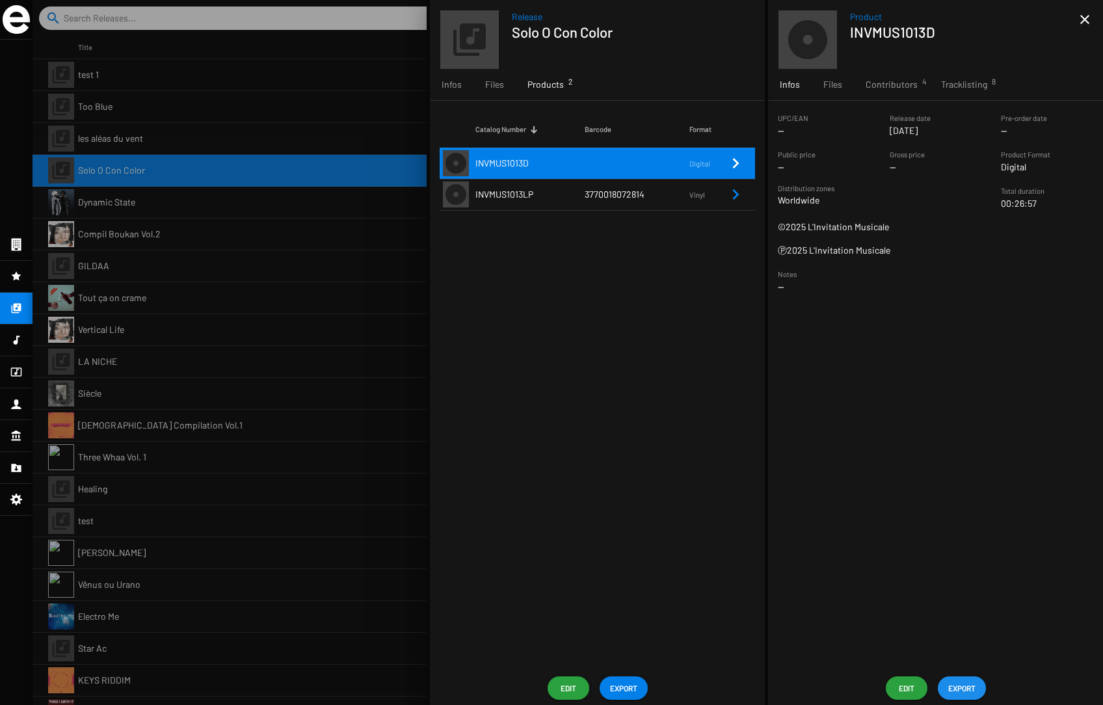
click at [839, 688] on span "EXPORT" at bounding box center [962, 688] width 27 height 23
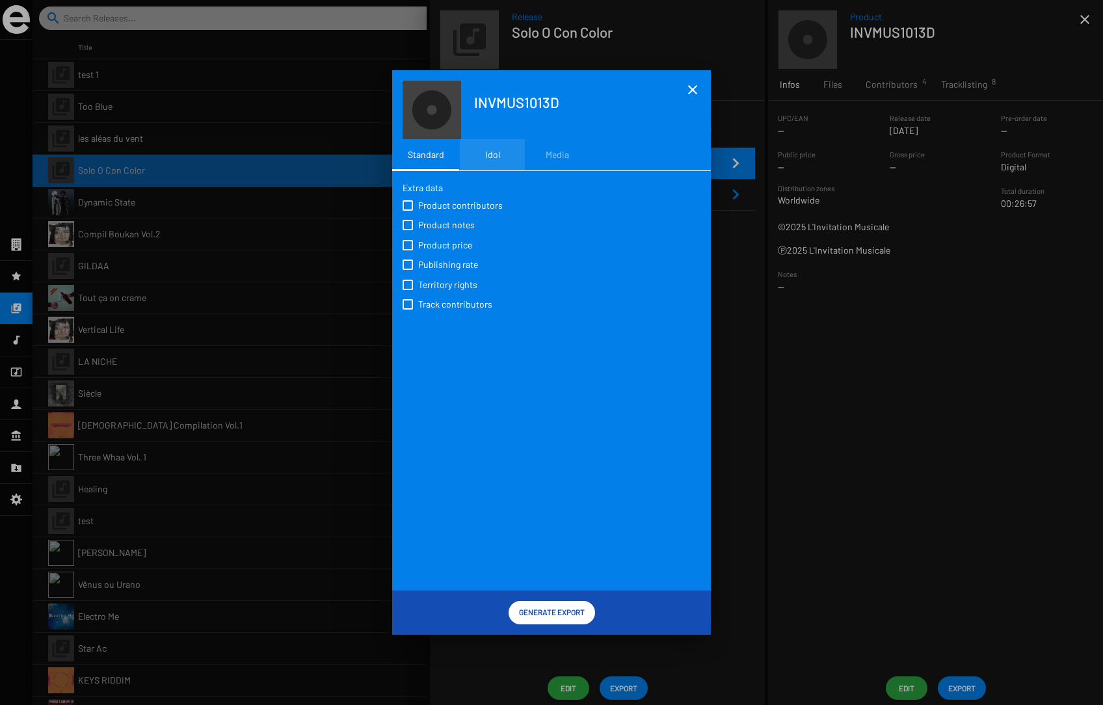
click at [498, 157] on div "Idol" at bounding box center [492, 154] width 15 height 13
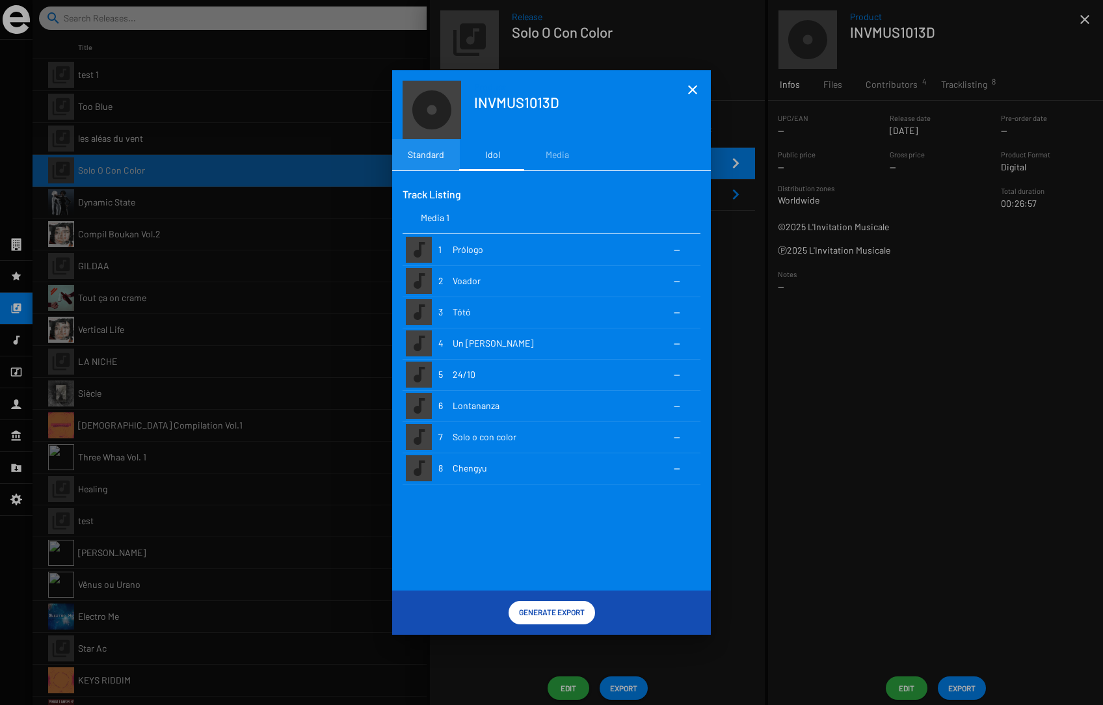
click at [426, 155] on div "Standard" at bounding box center [426, 154] width 36 height 13
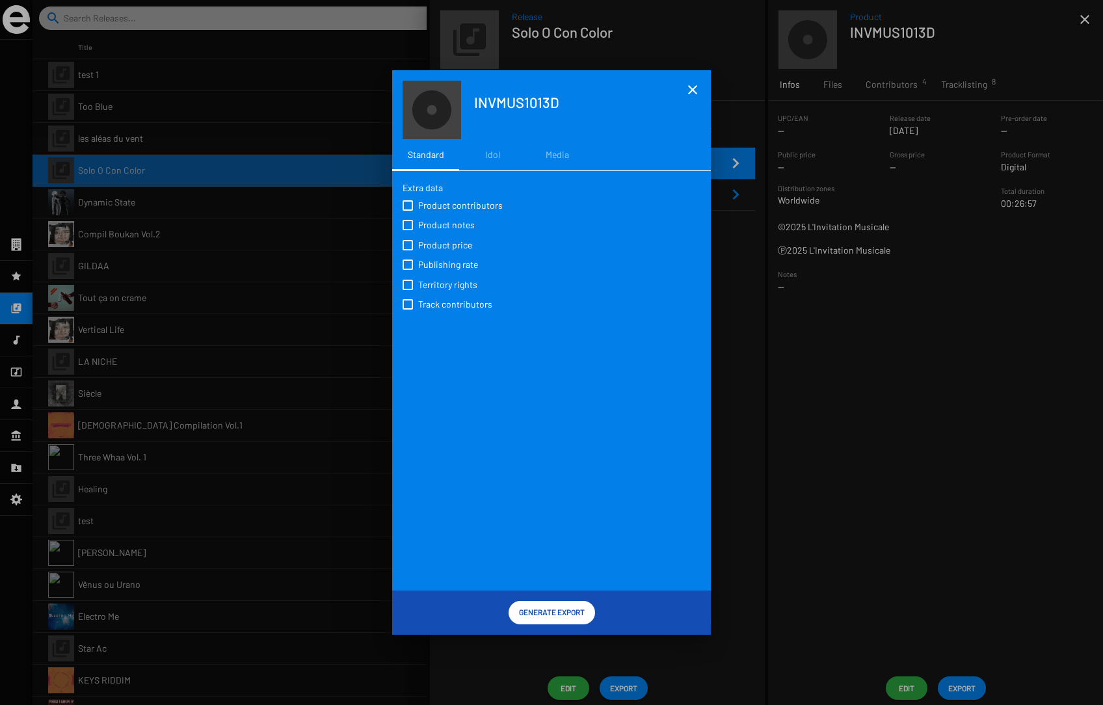
click at [442, 205] on span "Product contributors" at bounding box center [460, 205] width 85 height 13
click at [408, 211] on input "Product contributors" at bounding box center [407, 211] width 1 height 1
checkbox input "true"
click at [442, 223] on span "Product notes" at bounding box center [446, 225] width 57 height 13
click at [408, 230] on input "Product notes" at bounding box center [407, 230] width 1 height 1
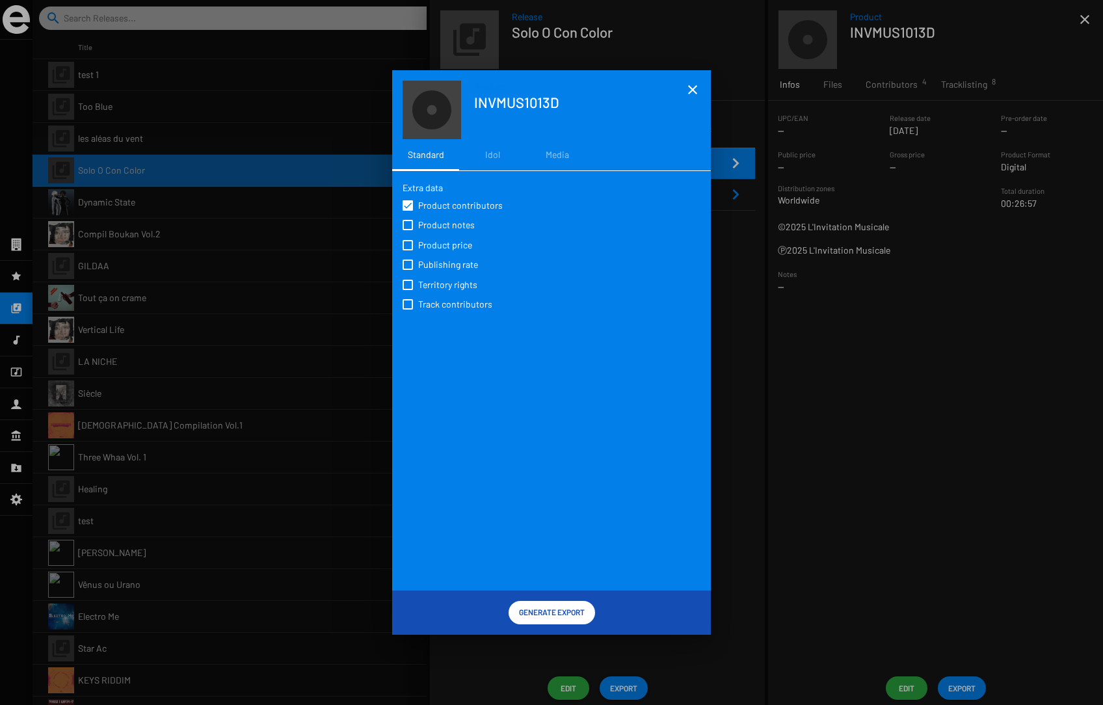
checkbox input "true"
drag, startPoint x: 404, startPoint y: 241, endPoint x: 405, endPoint y: 253, distance: 11.7
click at [404, 241] on span at bounding box center [408, 245] width 10 height 10
click at [407, 250] on input "Product price" at bounding box center [407, 250] width 1 height 1
checkbox input "true"
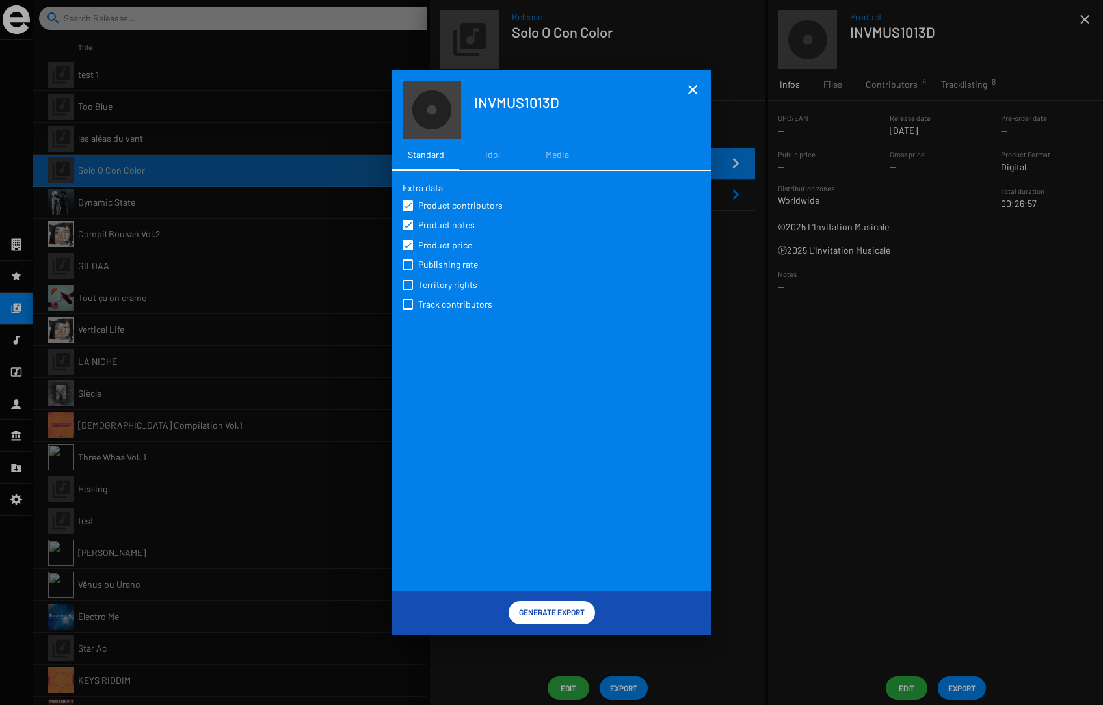
click at [407, 266] on span at bounding box center [408, 265] width 10 height 10
click at [407, 270] on input "Publishing rate" at bounding box center [407, 270] width 1 height 1
checkbox input "true"
click at [407, 280] on span at bounding box center [408, 285] width 10 height 10
click at [407, 290] on input "Territory rights" at bounding box center [407, 290] width 1 height 1
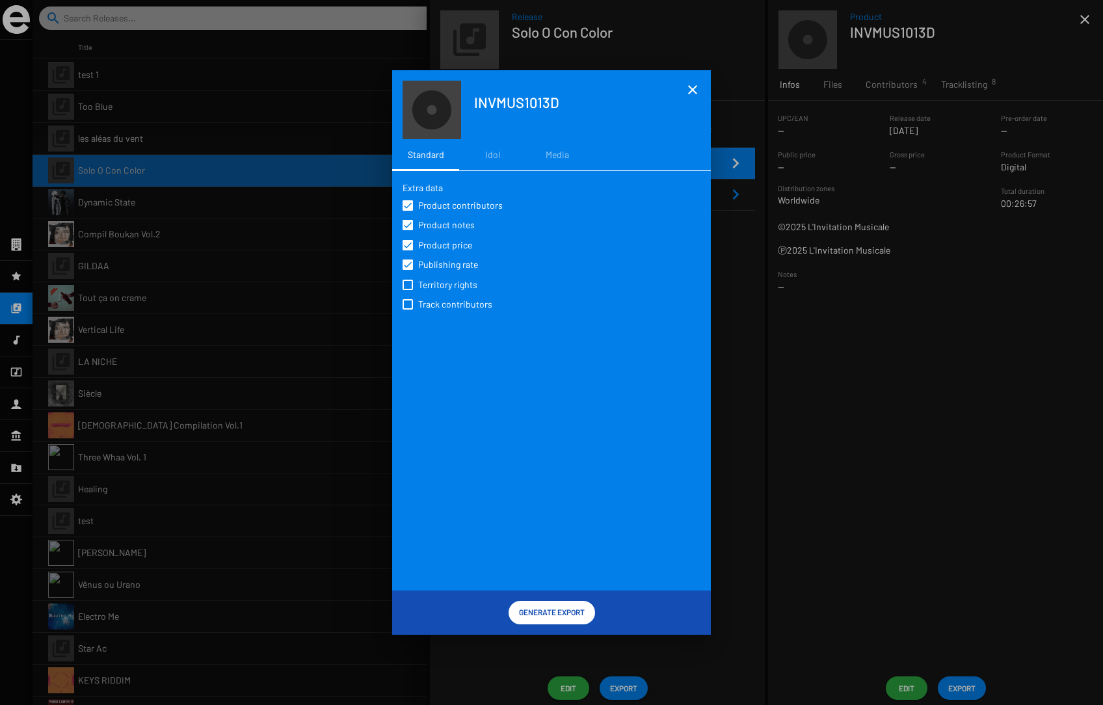
checkbox input "true"
click at [409, 301] on span at bounding box center [408, 304] width 10 height 10
click at [408, 310] on input "Track contributors" at bounding box center [407, 310] width 1 height 1
checkbox input "true"
click at [690, 89] on mat-icon "close" at bounding box center [693, 90] width 16 height 16
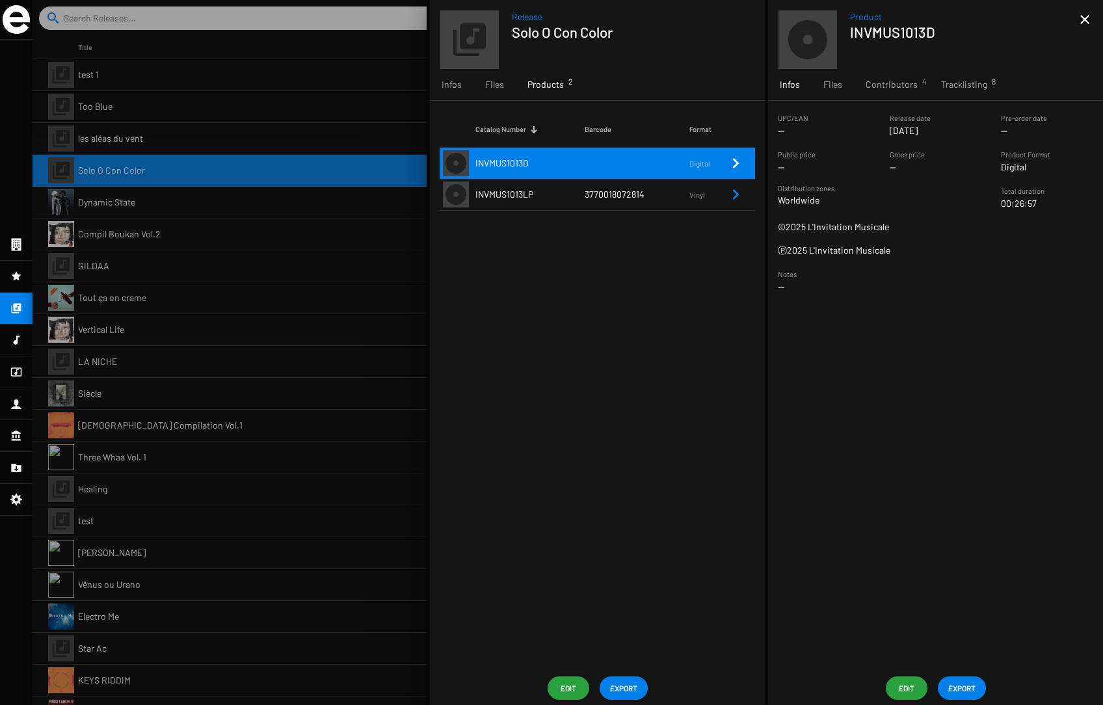
click at [520, 192] on span "INVMUS1013LP" at bounding box center [505, 194] width 58 height 11
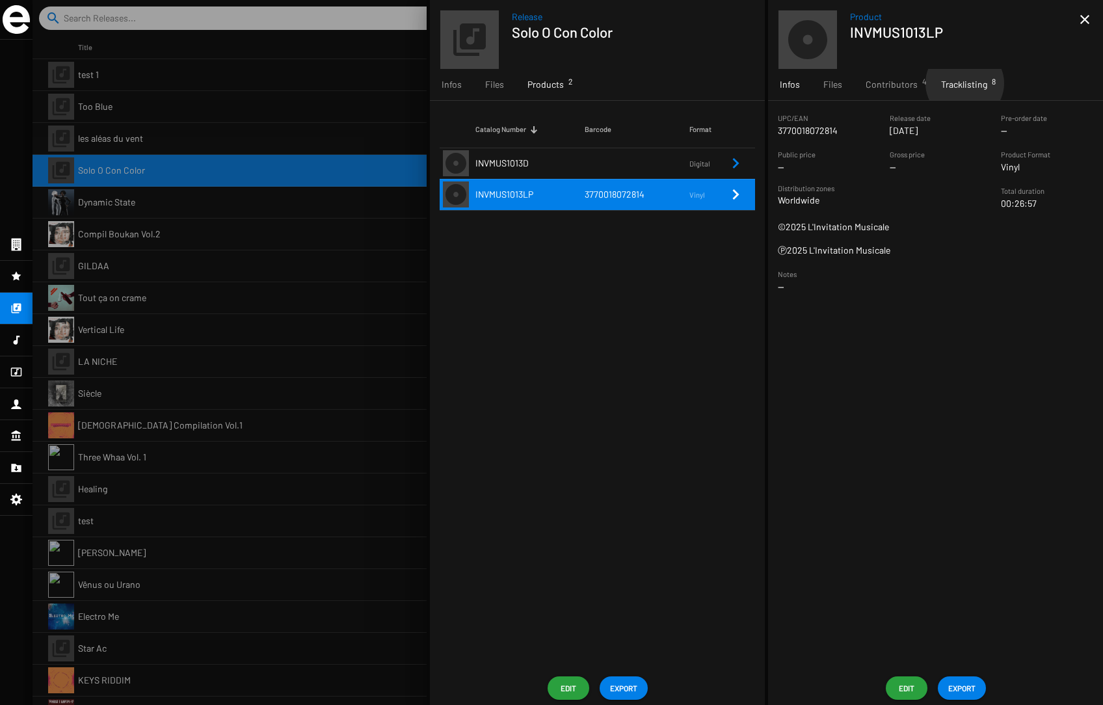
click at [839, 83] on span "Tracklisting 8" at bounding box center [964, 84] width 46 height 13
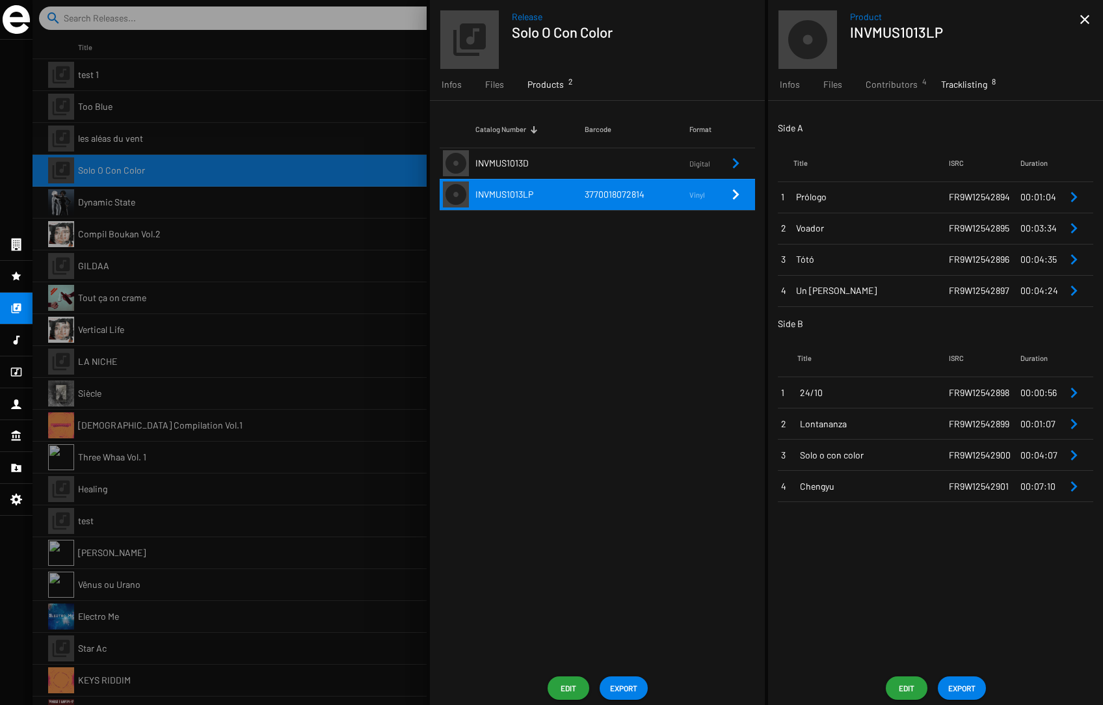
click at [839, 191] on span "Prólogo" at bounding box center [872, 197] width 153 height 13
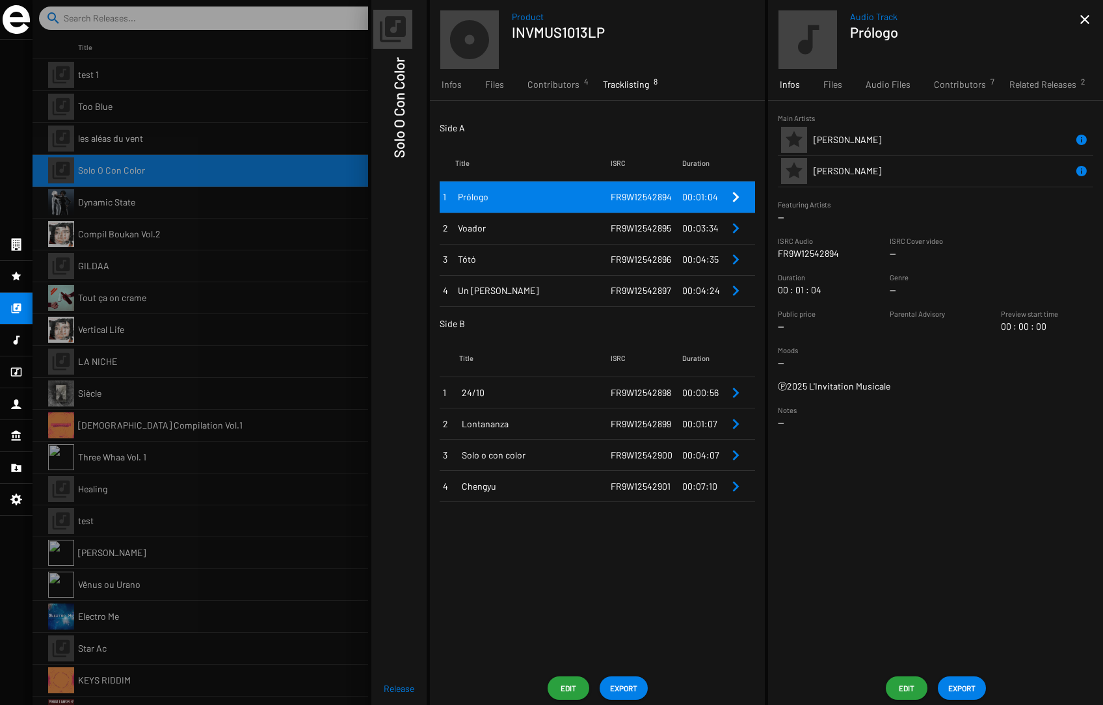
click at [839, 685] on span "Edit" at bounding box center [906, 688] width 21 height 23
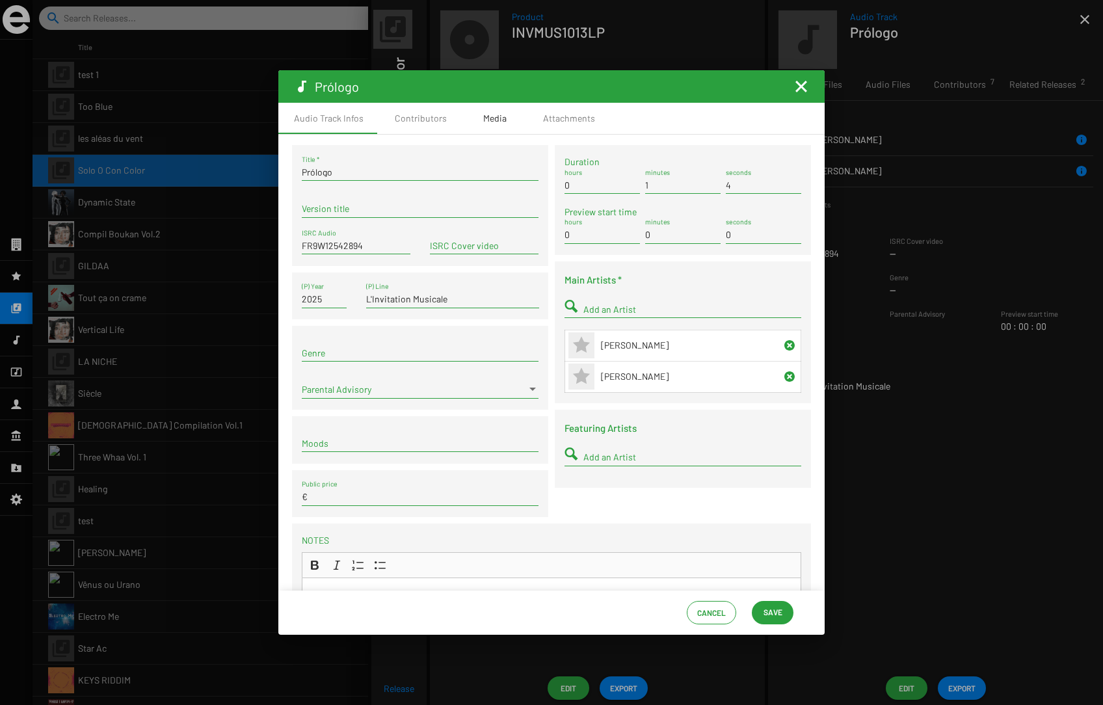
click at [488, 120] on div "Media" at bounding box center [494, 118] width 23 height 13
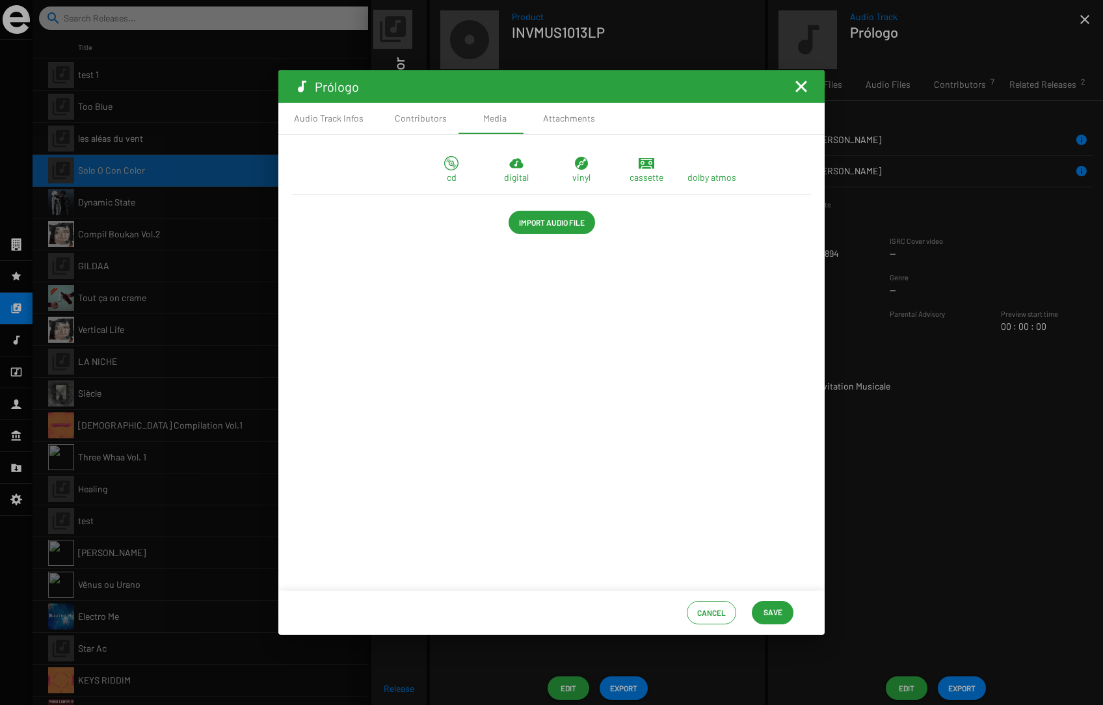
click at [564, 224] on span "Import Audio File" at bounding box center [552, 222] width 66 height 23
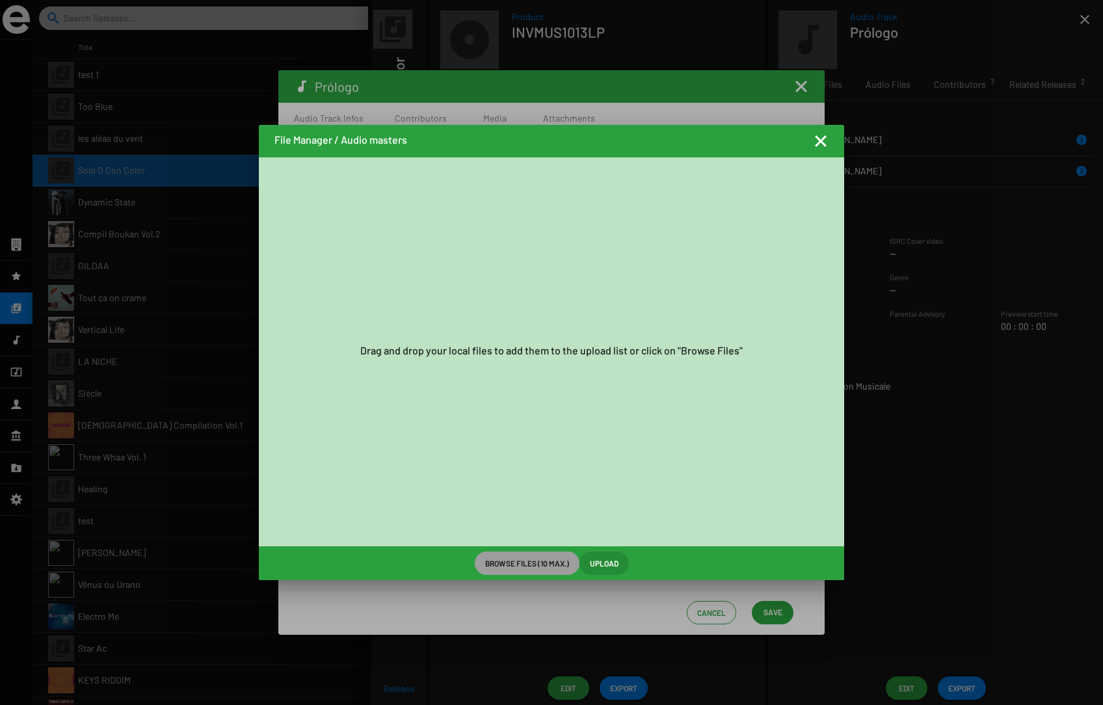
click at [623, 473] on div "Drag and drop your local files to add them to the upload list or click on "Brow…" at bounding box center [552, 351] width 586 height 389
click at [533, 563] on span "Browse Files (10 max.)" at bounding box center [527, 563] width 84 height 23
click at [821, 142] on mat-icon "Fermer la fenêtre" at bounding box center [821, 141] width 16 height 16
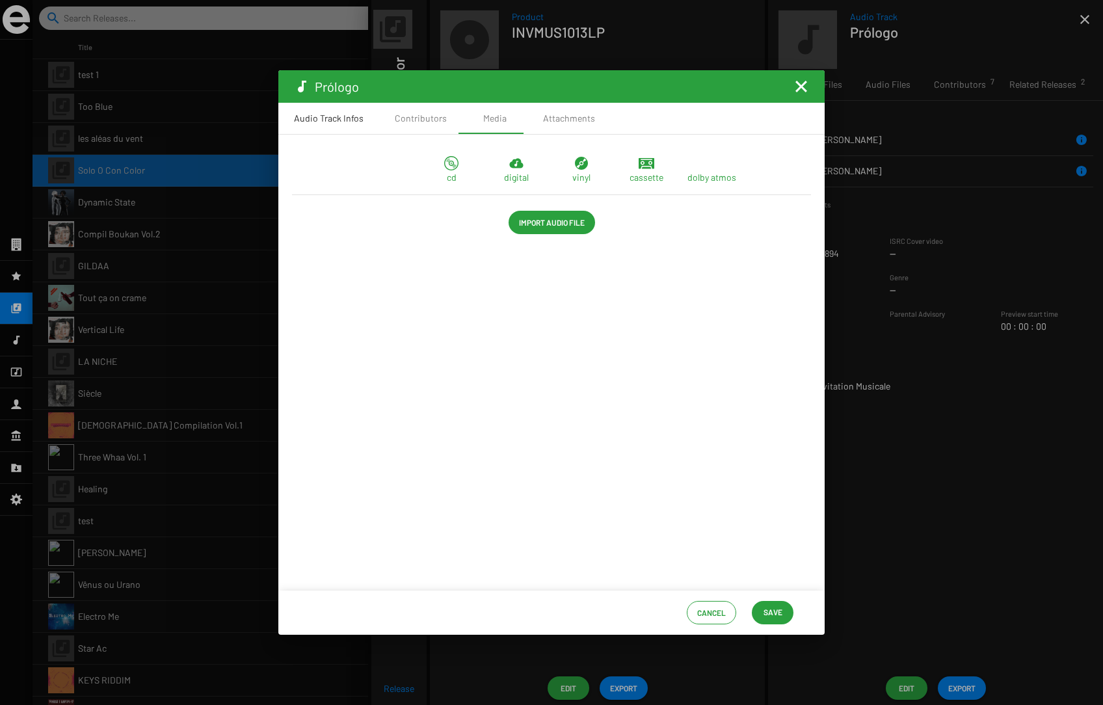
click at [334, 118] on div "Audio Track Infos" at bounding box center [329, 118] width 70 height 13
